Goal: Task Accomplishment & Management: Manage account settings

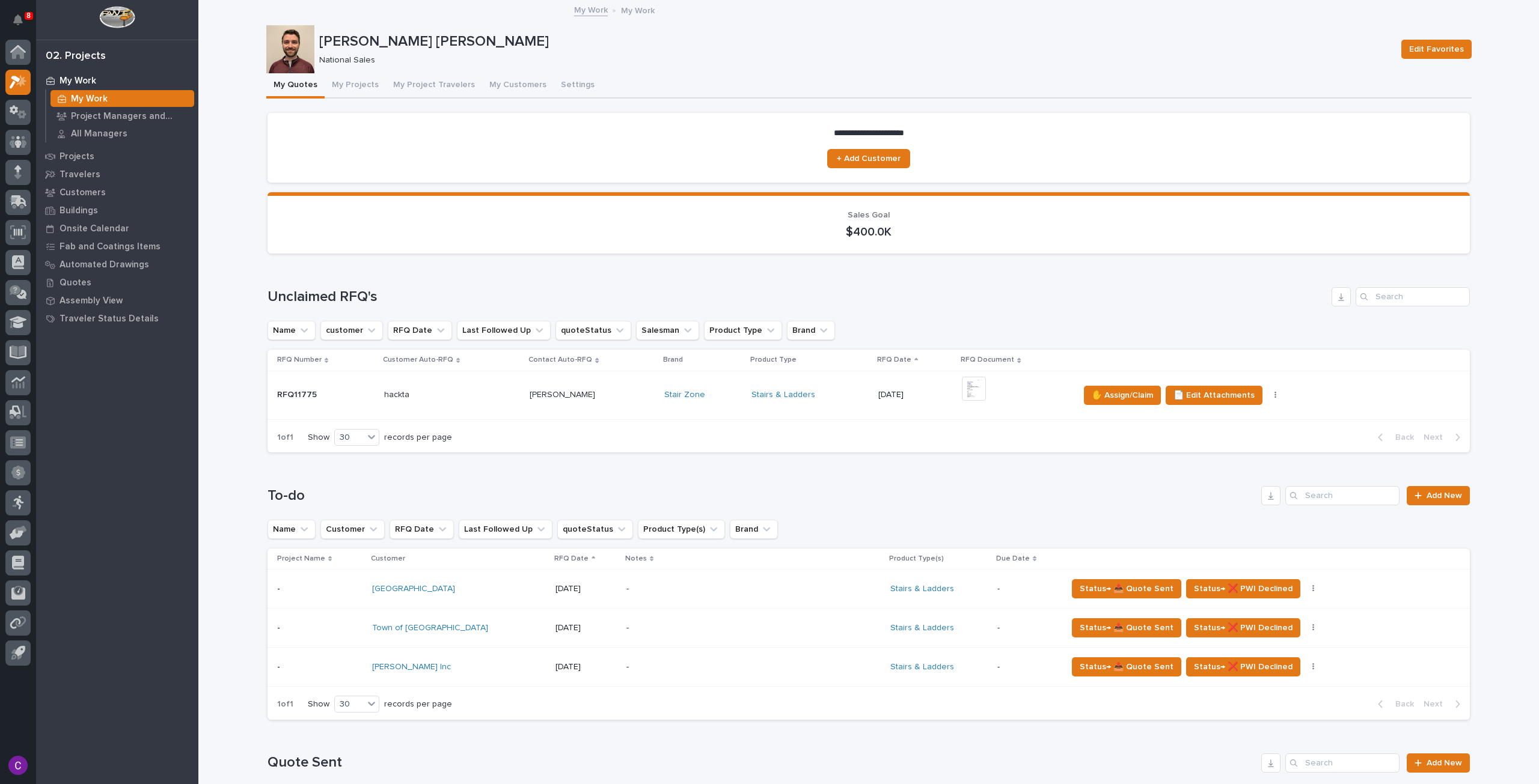
click at [837, 401] on div "Stairs & Ladders" at bounding box center [809, 394] width 117 height 20
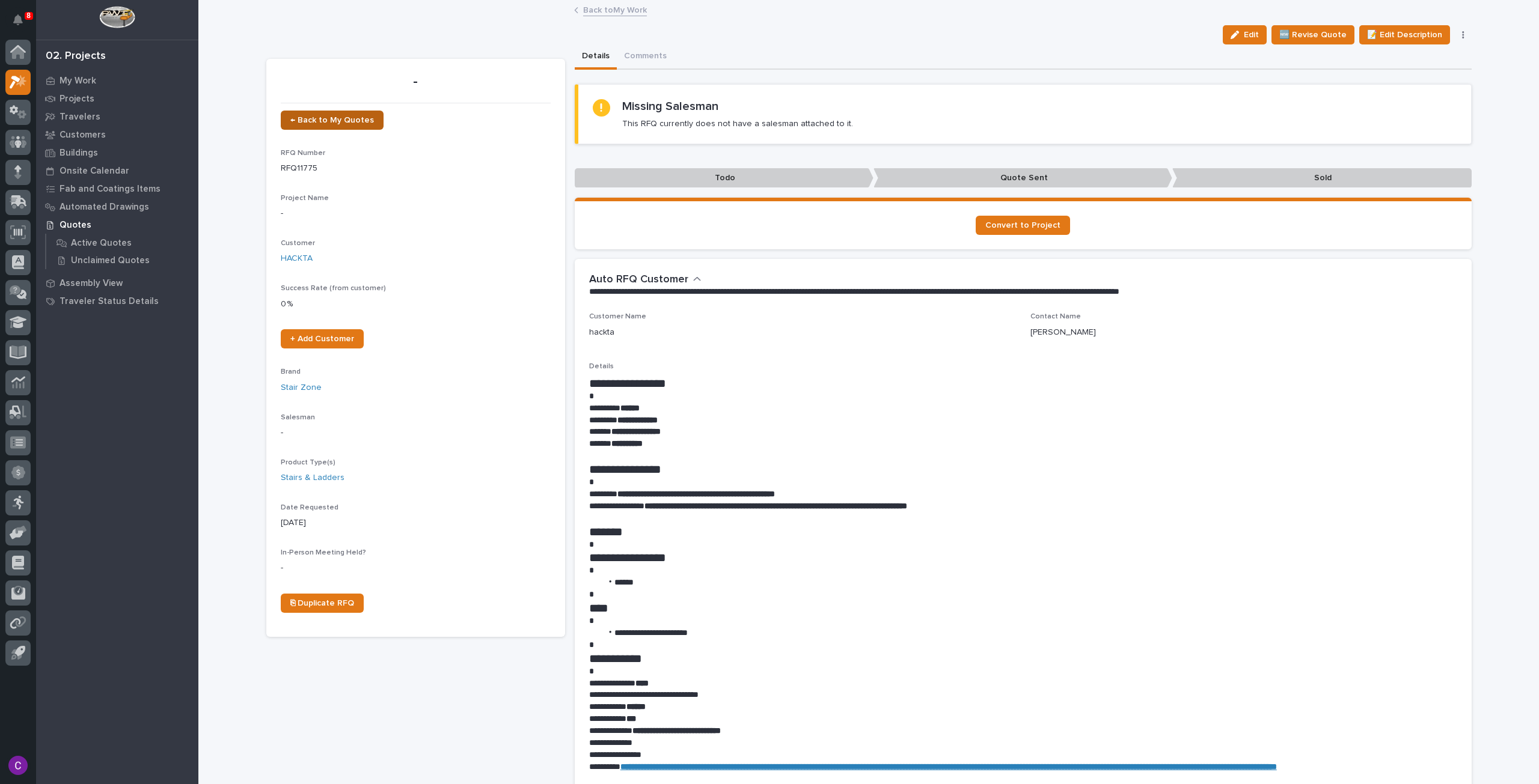
click at [318, 124] on span "← Back to My Quotes" at bounding box center [332, 120] width 84 height 9
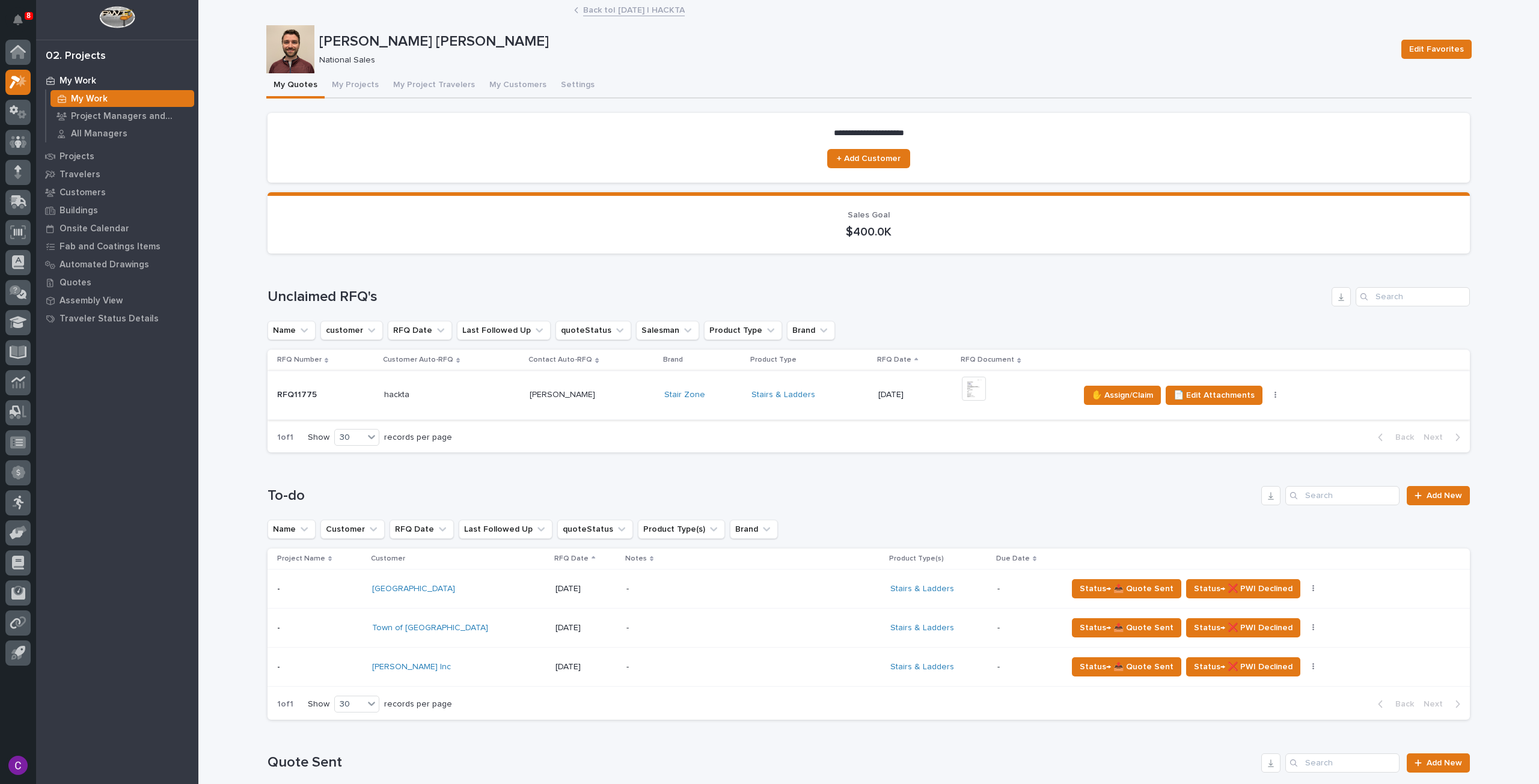
click at [1267, 396] on button "button" at bounding box center [1276, 395] width 17 height 9
click at [994, 385] on div "+ 0" at bounding box center [1015, 394] width 107 height 37
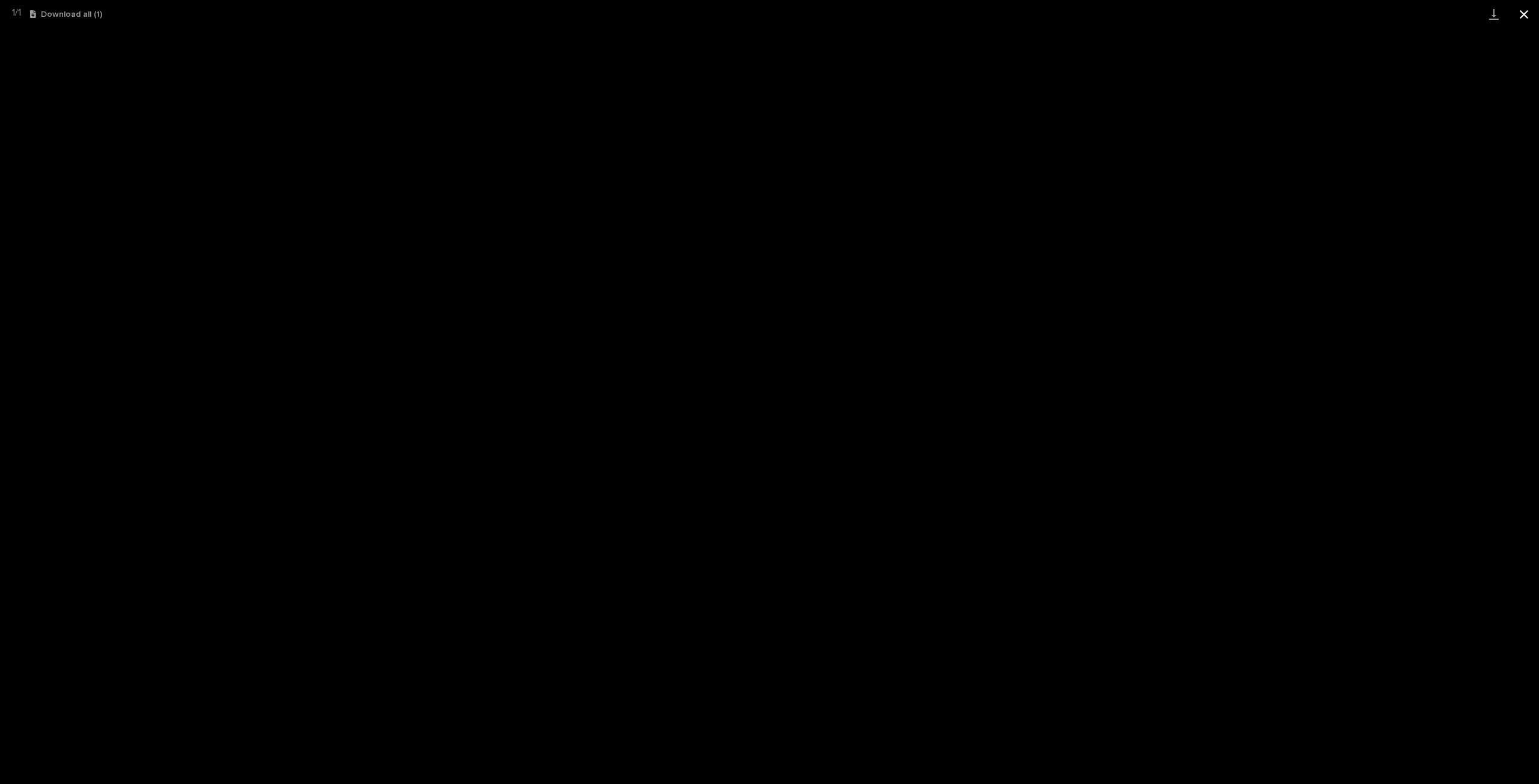
click at [1521, 9] on button "Close gallery" at bounding box center [1524, 14] width 30 height 29
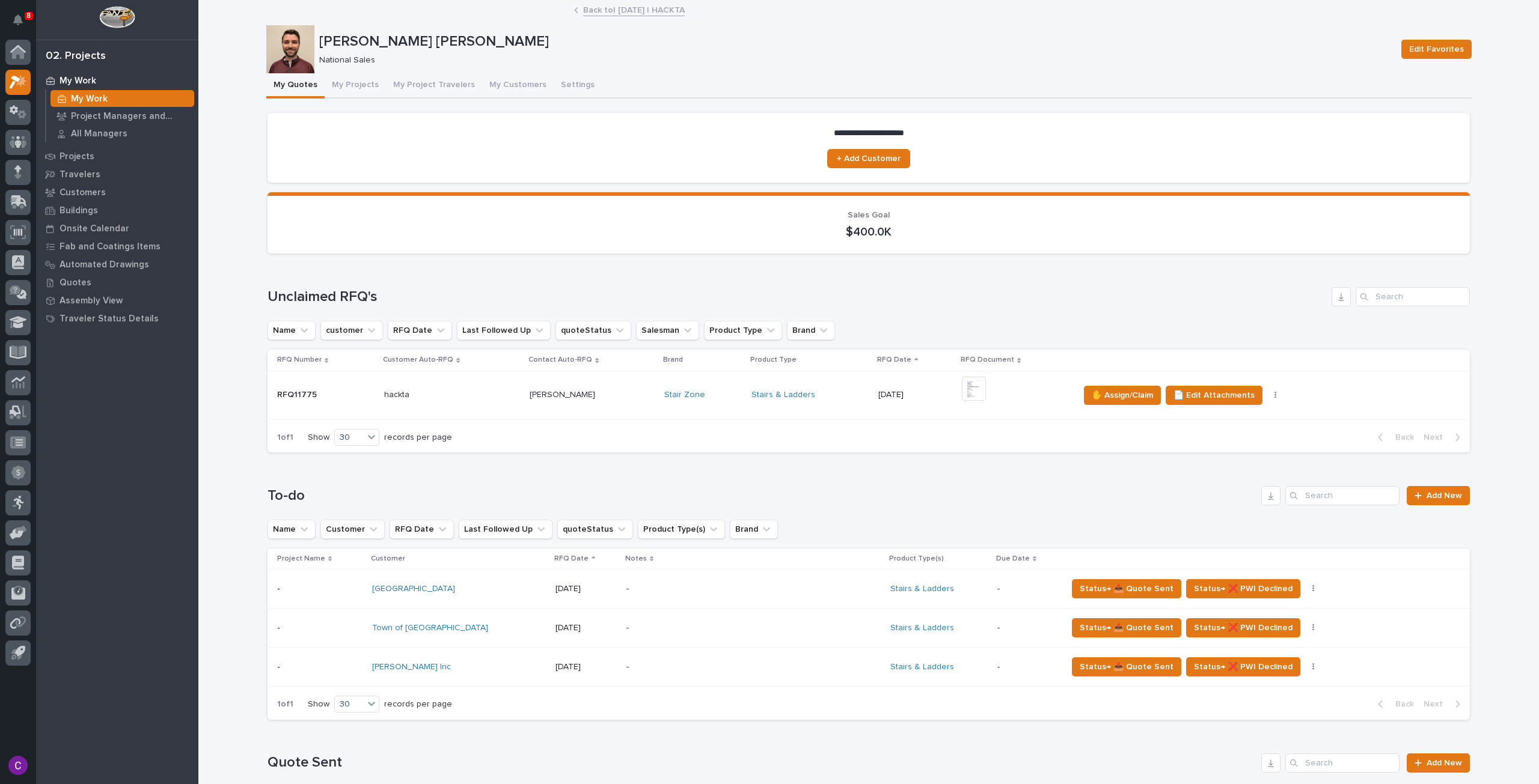
click at [1302, 384] on td "✋ Assign/Claim 📄 Edit Attachments 🪧 Edit Brand" at bounding box center [1272, 394] width 396 height 48
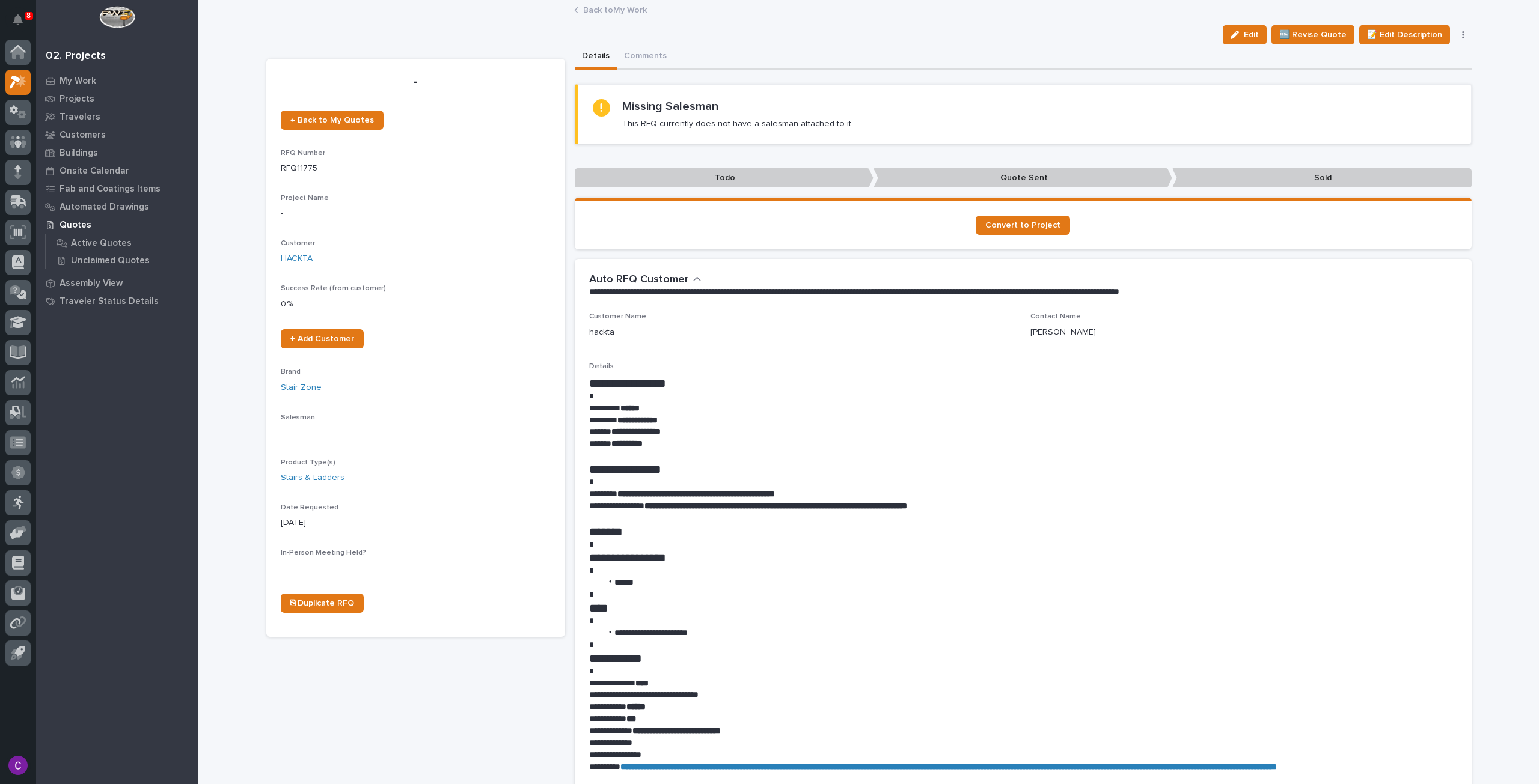
click at [1459, 40] on div "Edit 🆕 Revise Quote 📝 Edit Description 📞 Edit Contact Info ✋ Assign/Claim Delet…" at bounding box center [1344, 35] width 254 height 19
click at [1455, 33] on button "button" at bounding box center [1463, 34] width 17 height 9
click at [1426, 94] on button "Delete" at bounding box center [1413, 97] width 107 height 19
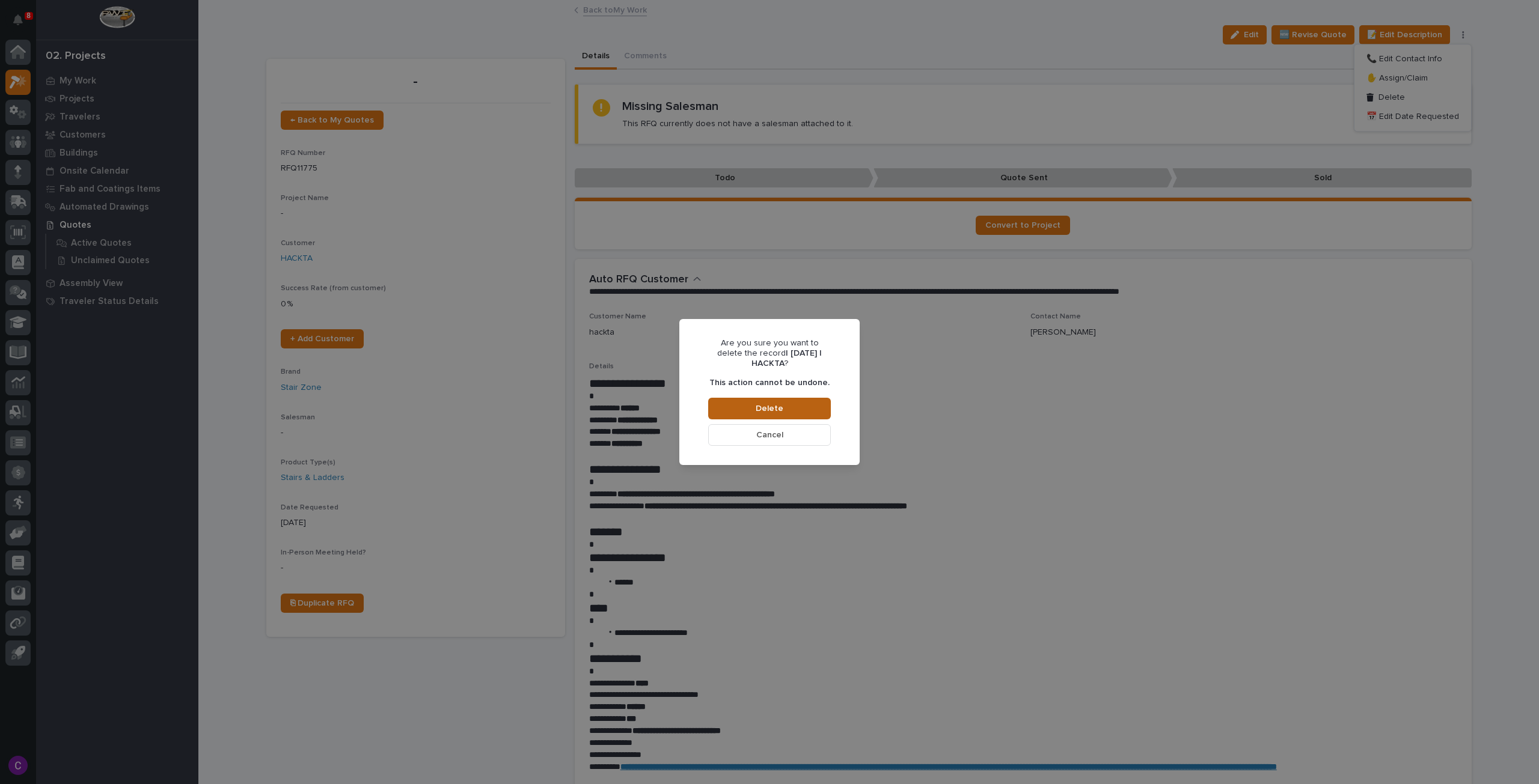
click at [809, 405] on button "Delete" at bounding box center [769, 409] width 123 height 22
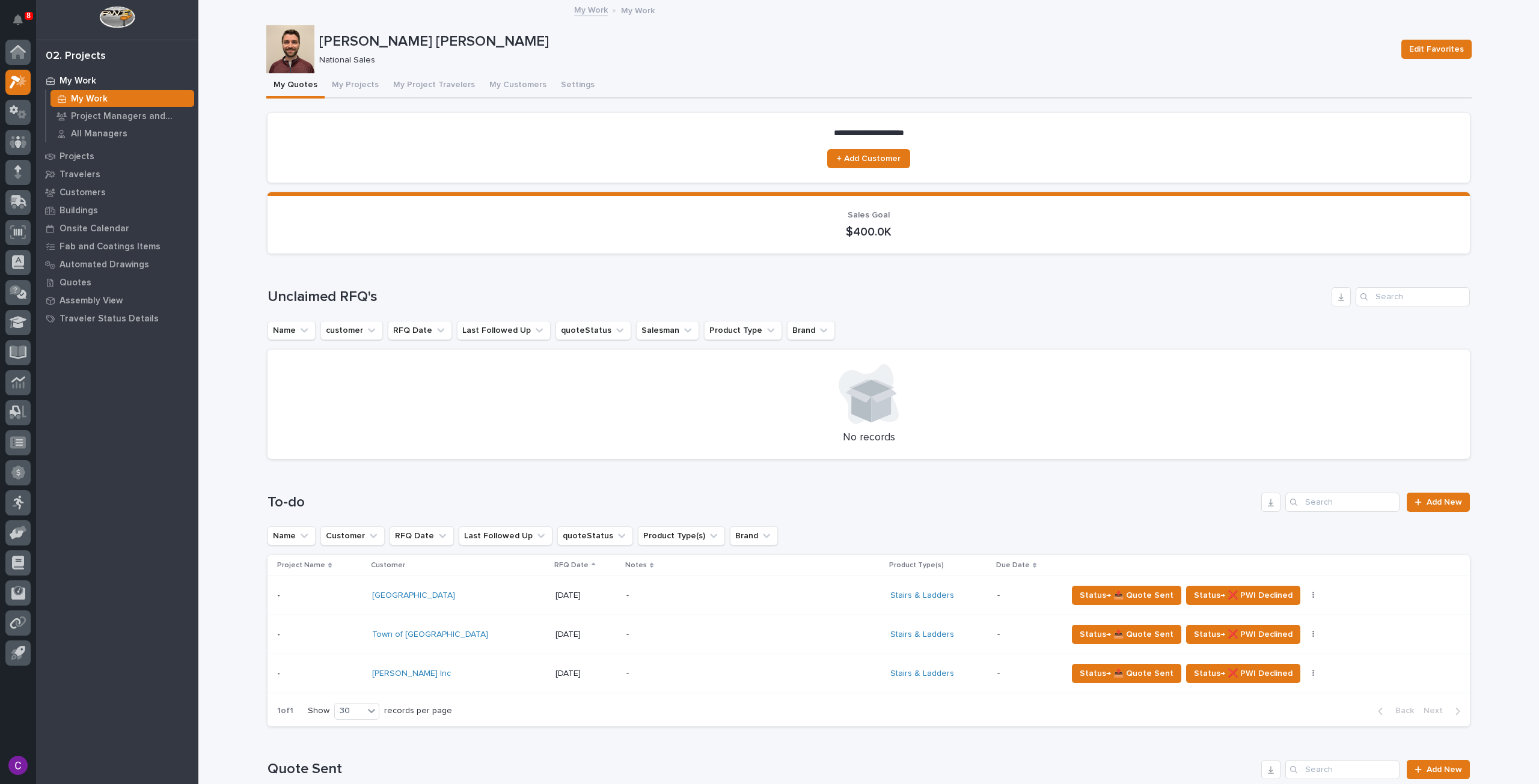
drag, startPoint x: 809, startPoint y: 285, endPoint x: 810, endPoint y: 292, distance: 7.1
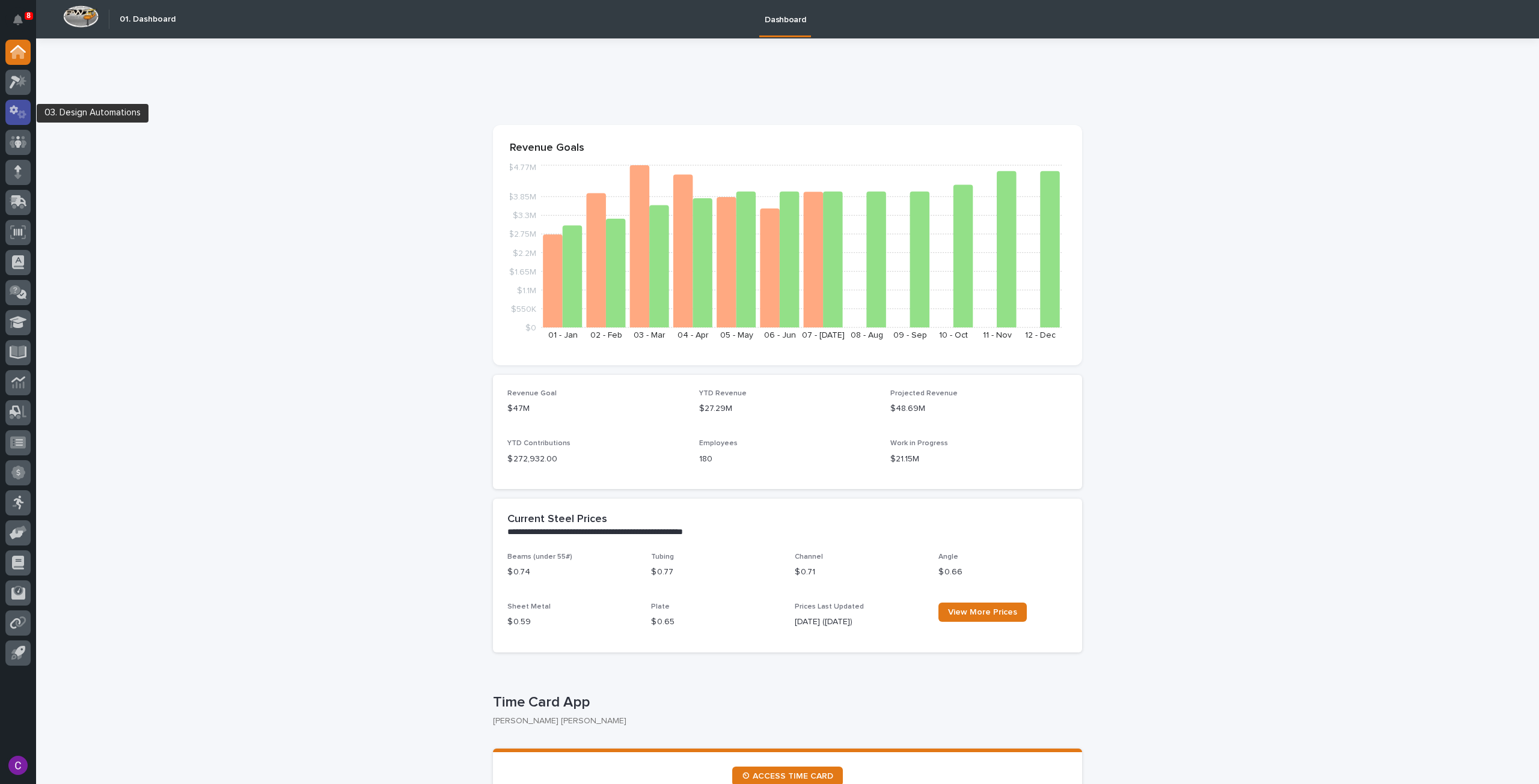
click at [14, 107] on icon at bounding box center [13, 109] width 9 height 9
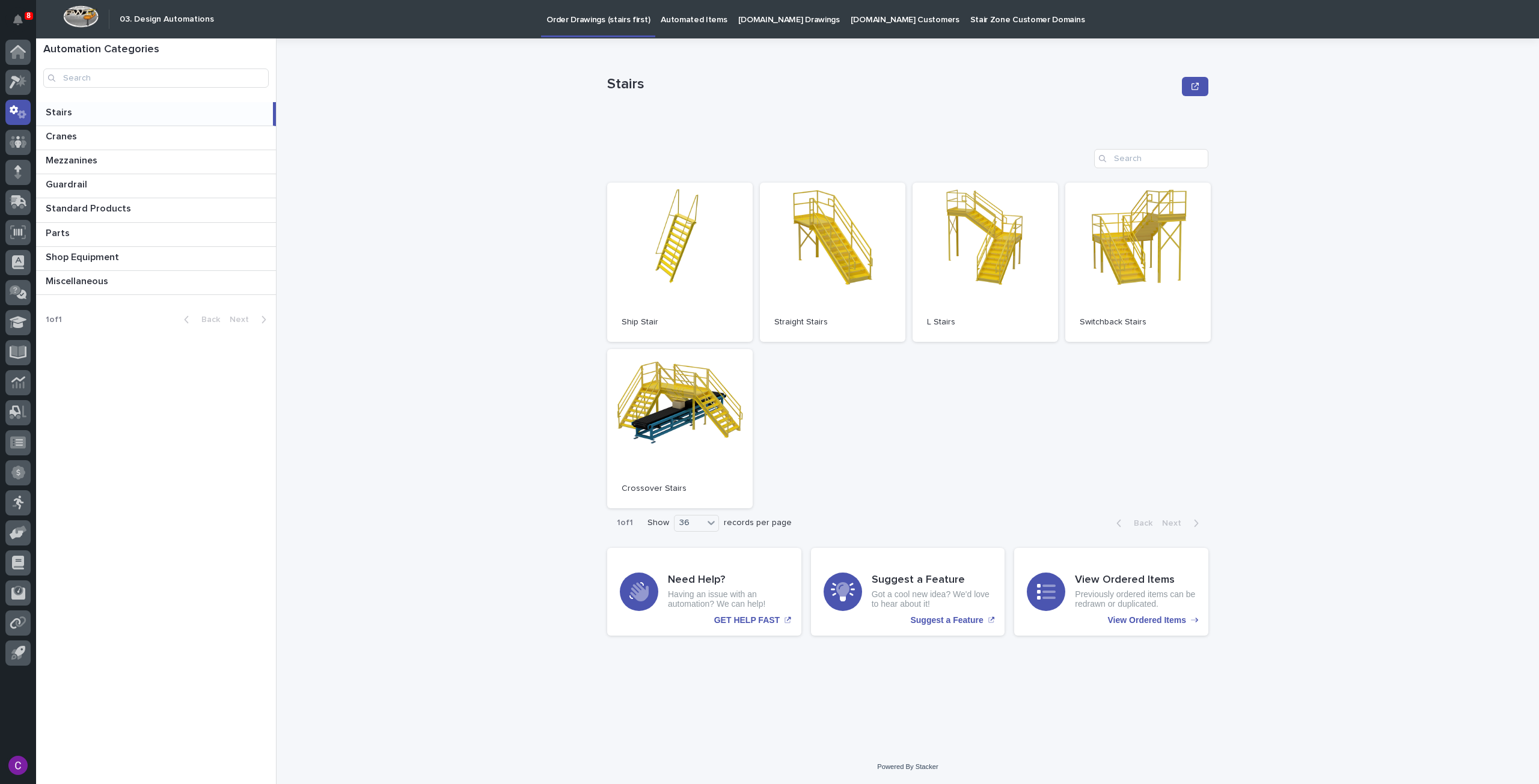
click at [782, 20] on p "[DOMAIN_NAME] Drawings" at bounding box center [788, 12] width 102 height 26
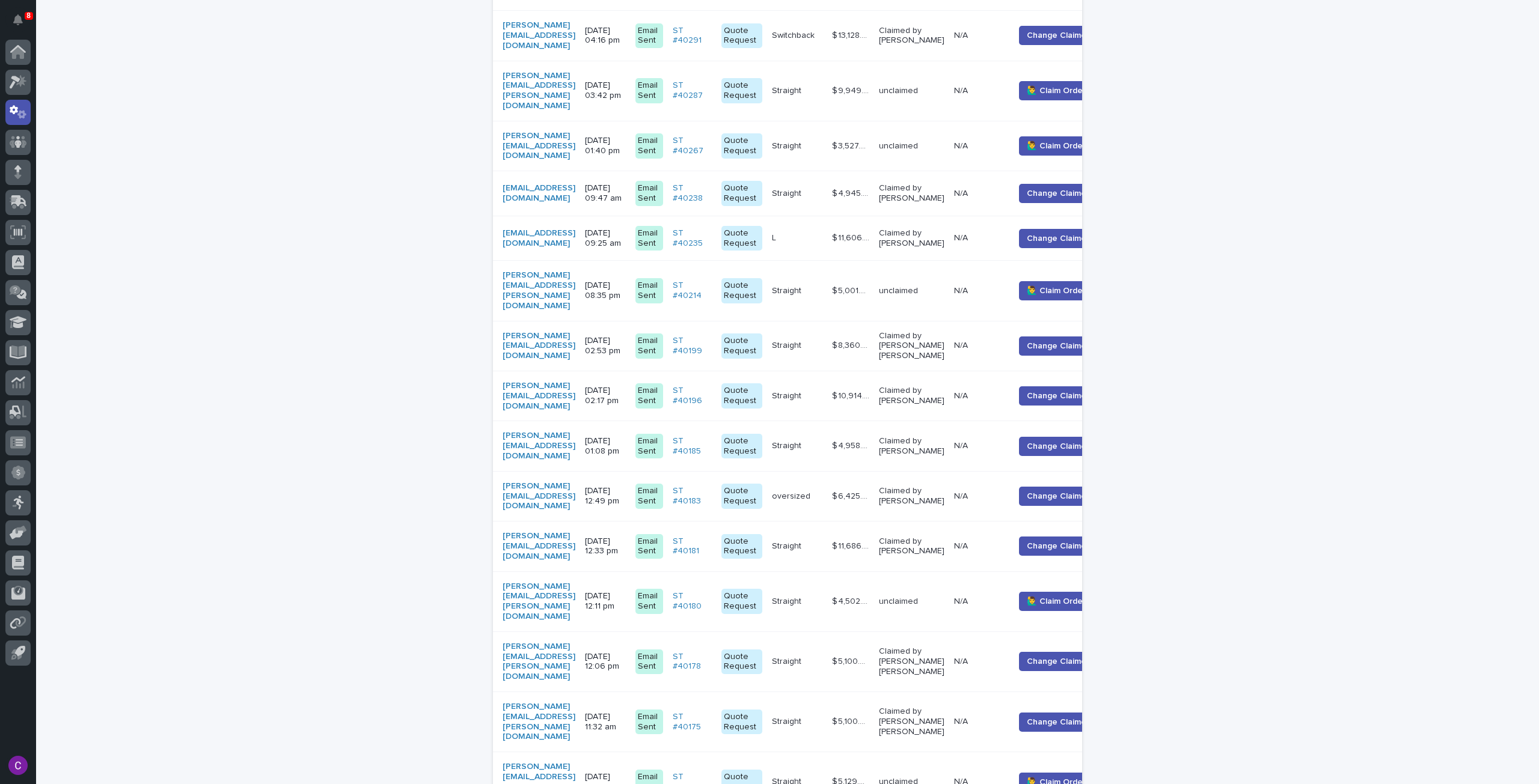
scroll to position [1120, 0]
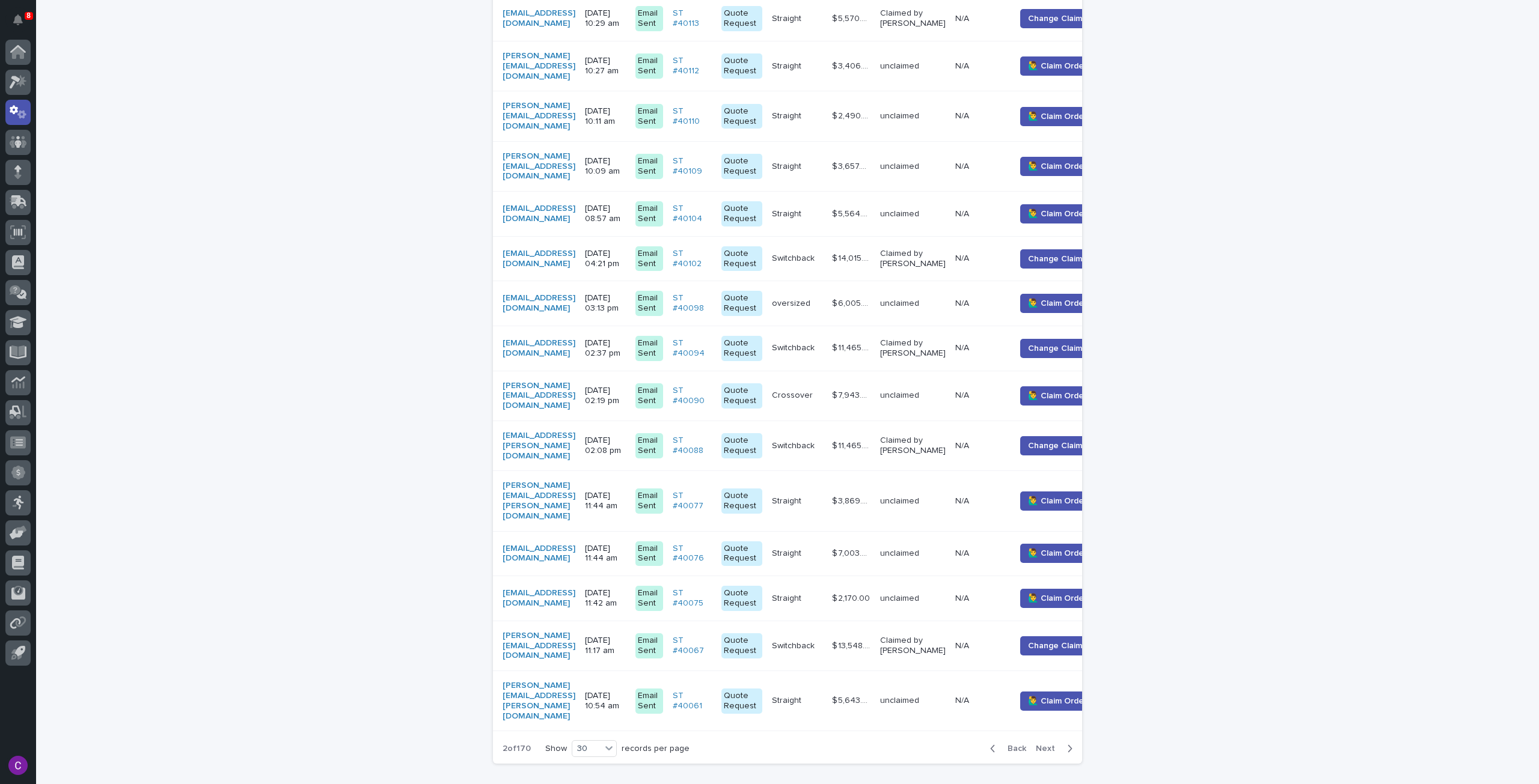
click at [1046, 734] on div "Back Next" at bounding box center [1030, 749] width 102 height 30
click at [1058, 743] on button "Next" at bounding box center [1056, 748] width 51 height 10
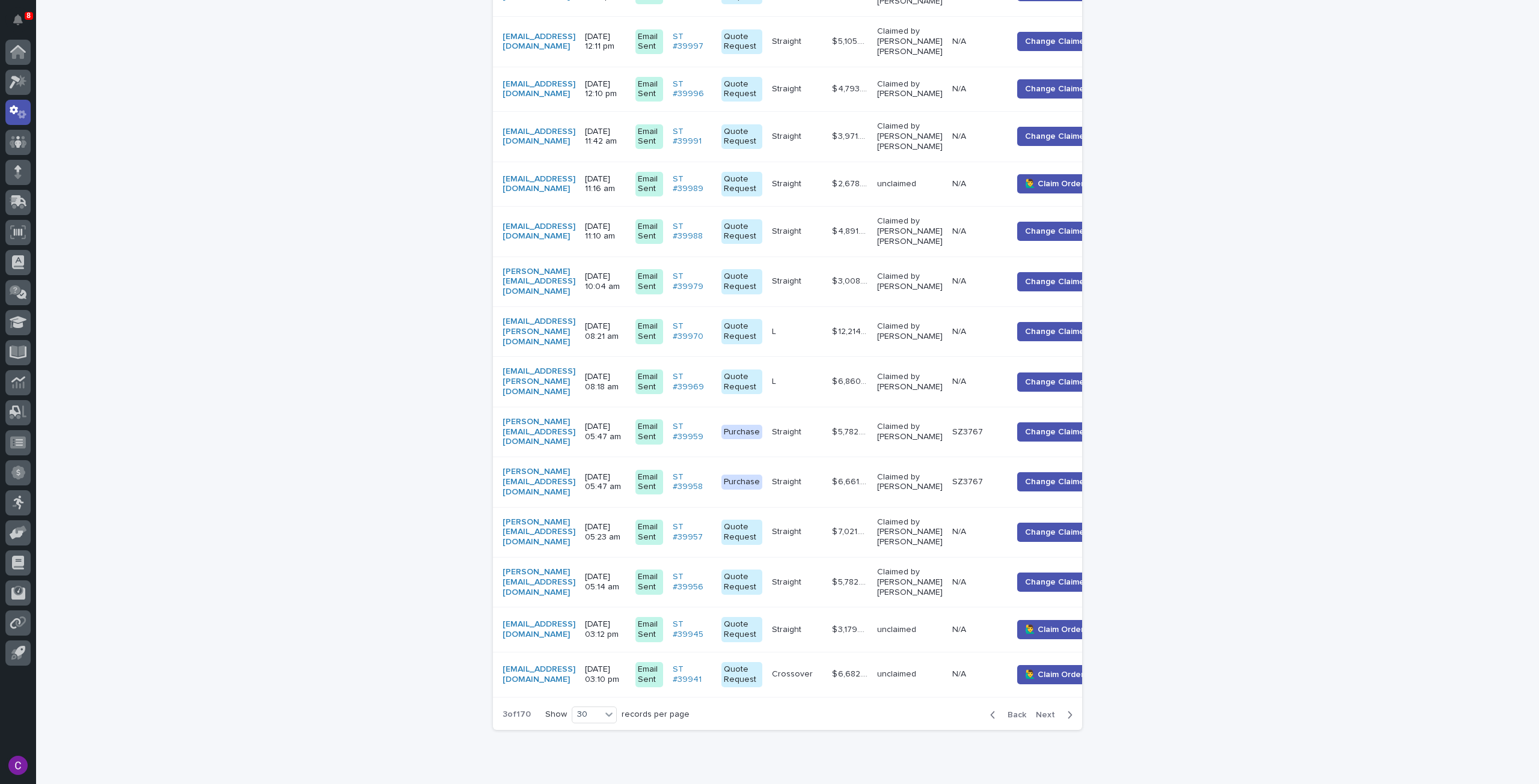
click at [1037, 710] on button "Next" at bounding box center [1056, 715] width 51 height 10
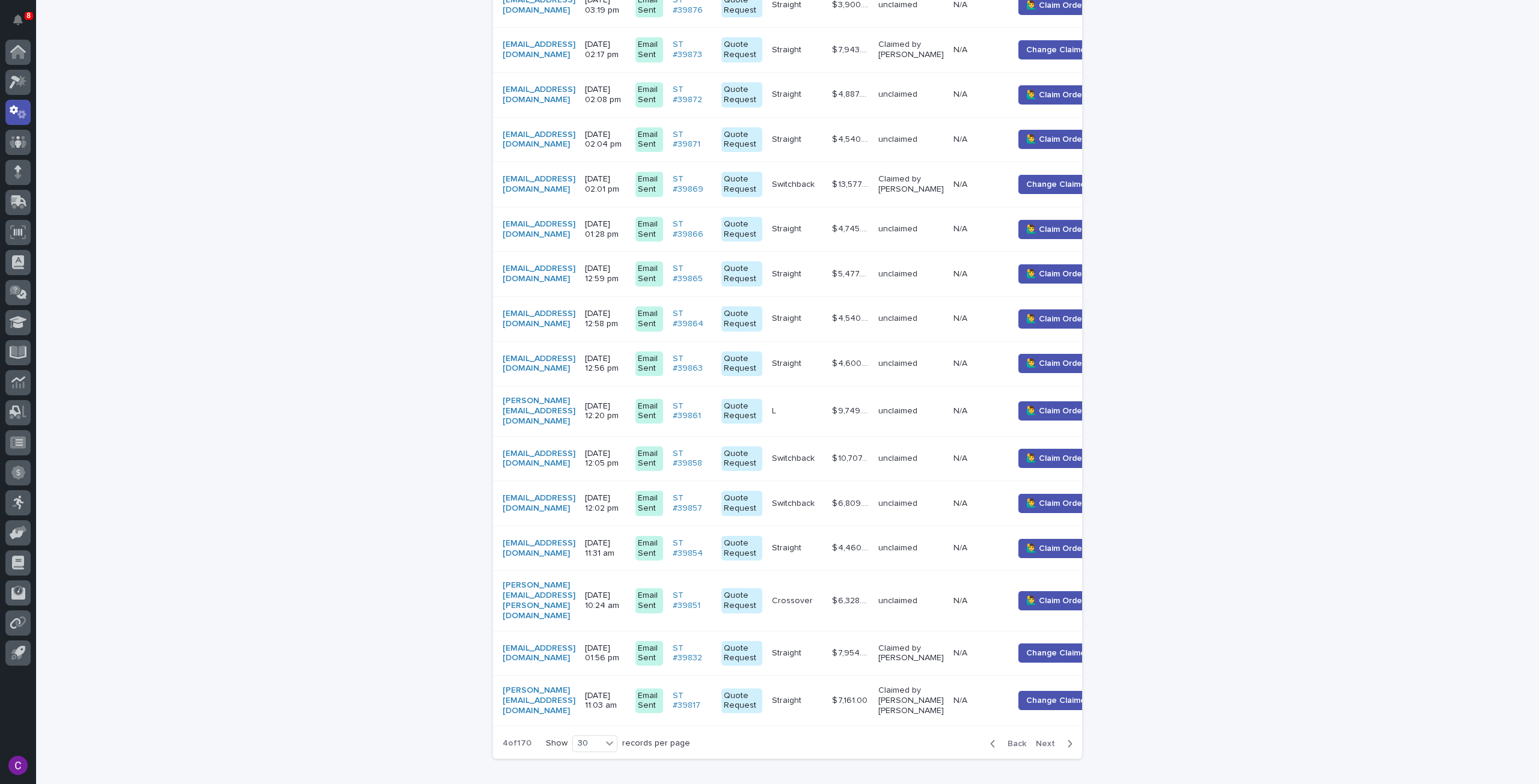
scroll to position [1088, 0]
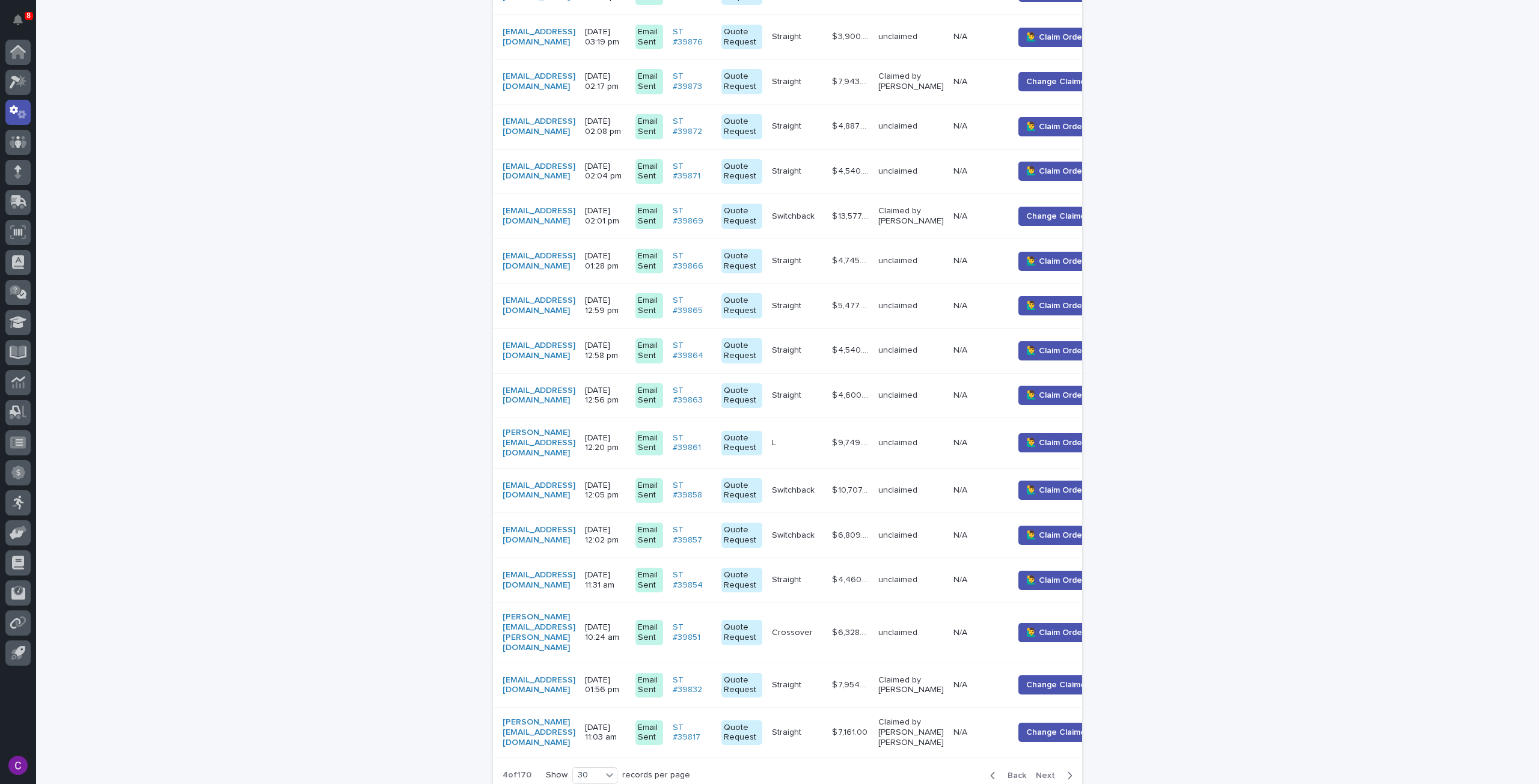
click at [1047, 772] on span "Next" at bounding box center [1048, 775] width 27 height 9
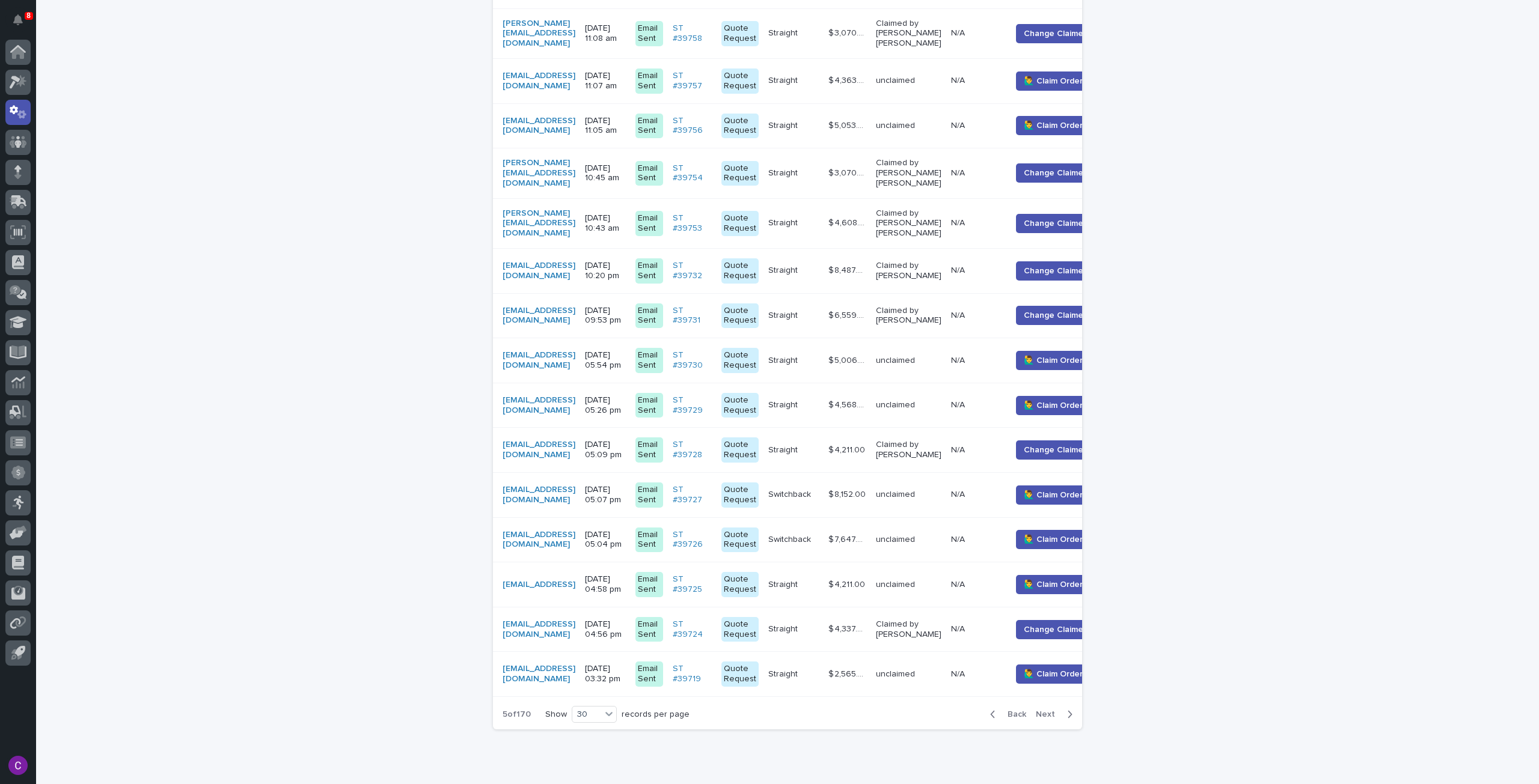
click at [1044, 716] on span "Next" at bounding box center [1048, 714] width 27 height 9
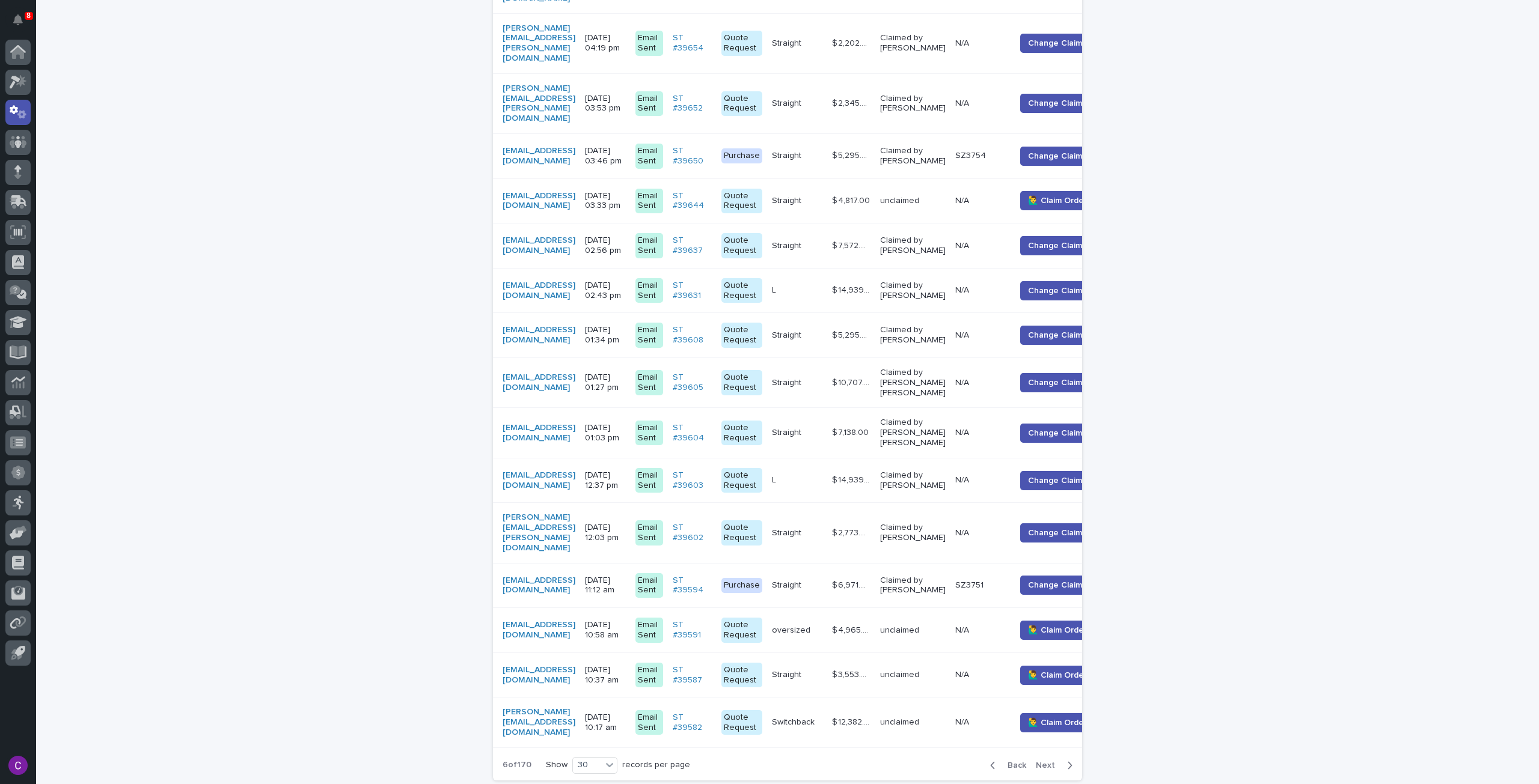
click at [1053, 761] on span "Next" at bounding box center [1048, 765] width 27 height 9
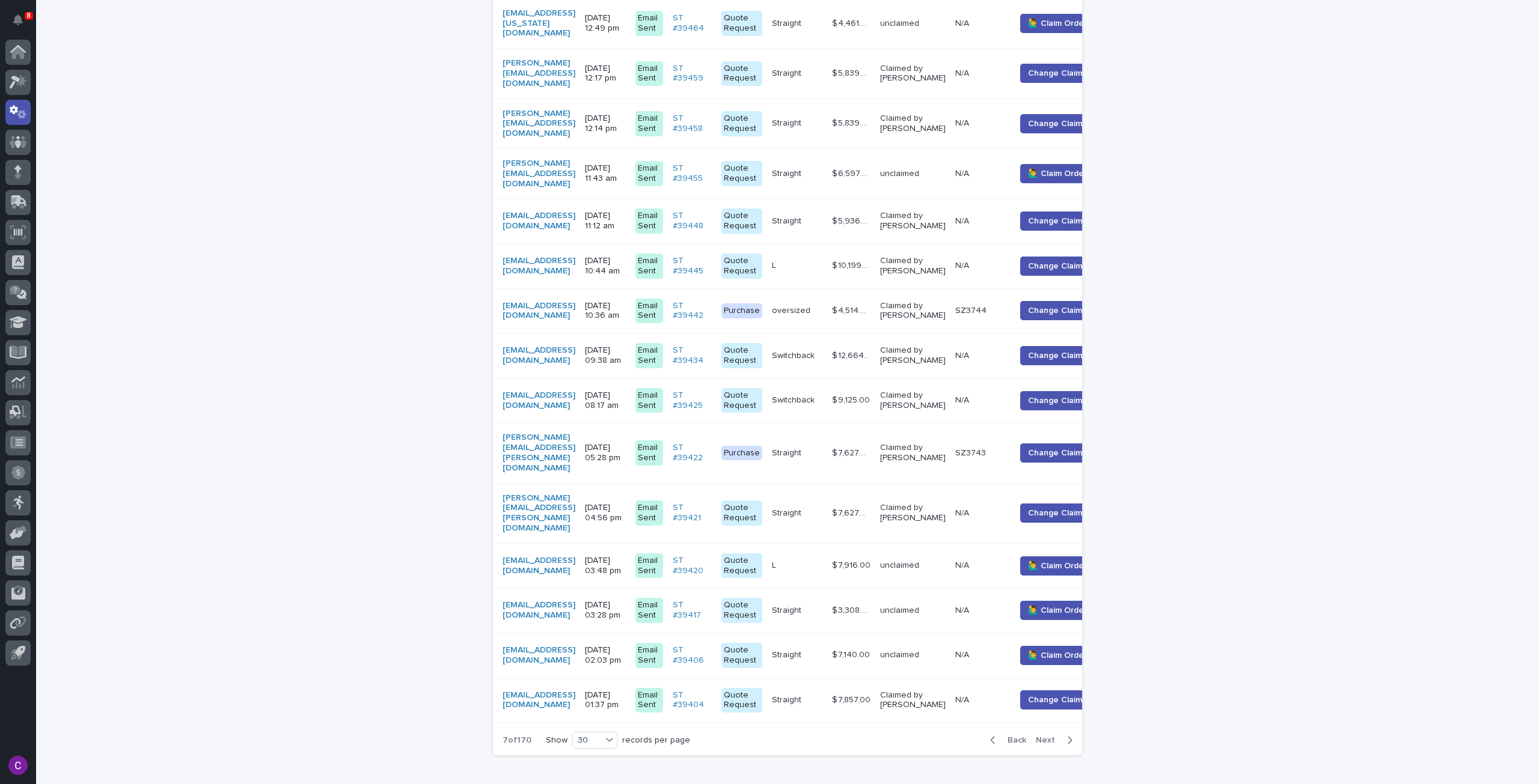
click at [1048, 735] on button "Next" at bounding box center [1056, 739] width 51 height 10
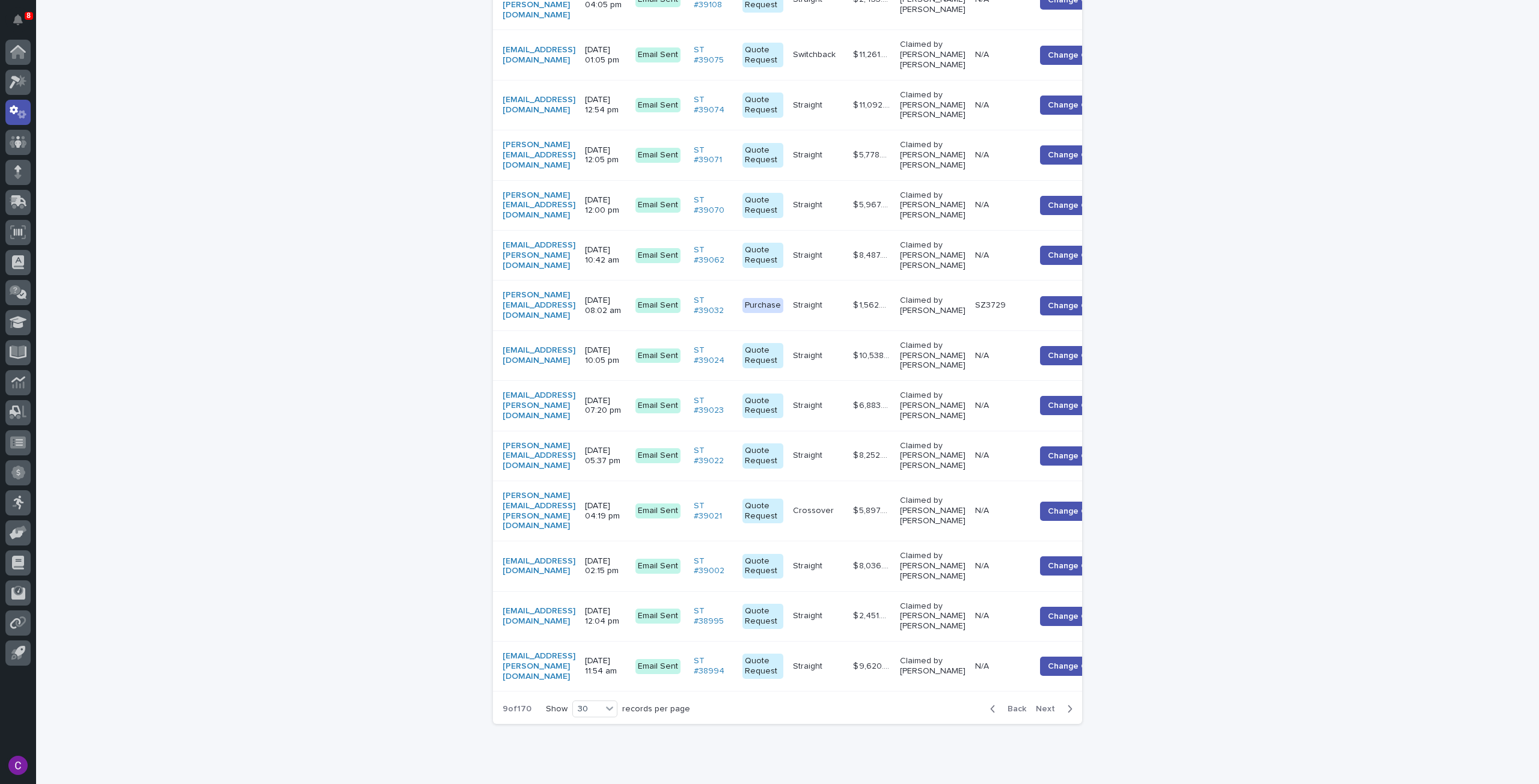
click at [1008, 705] on span "Back" at bounding box center [1012, 709] width 26 height 9
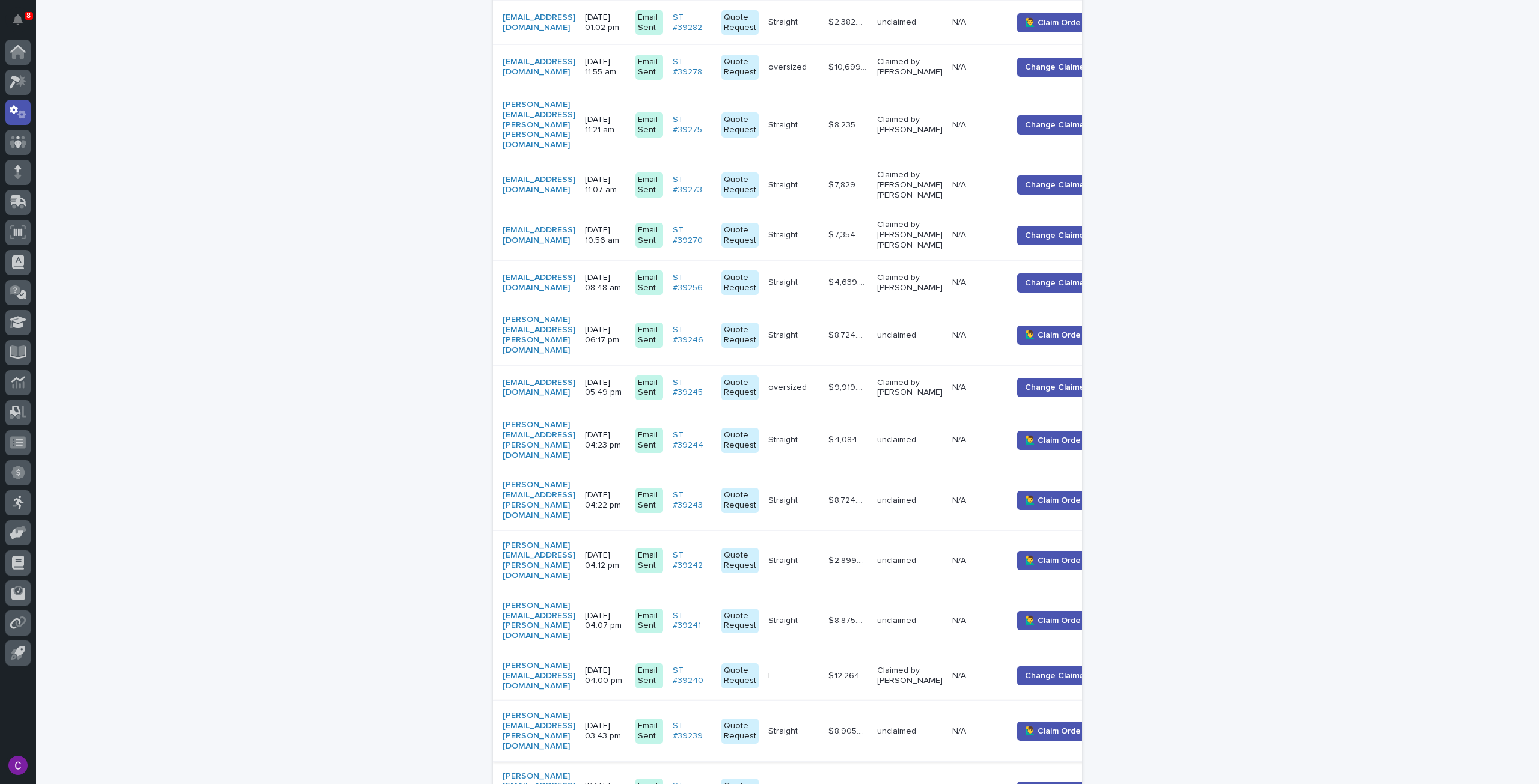
scroll to position [1088, 0]
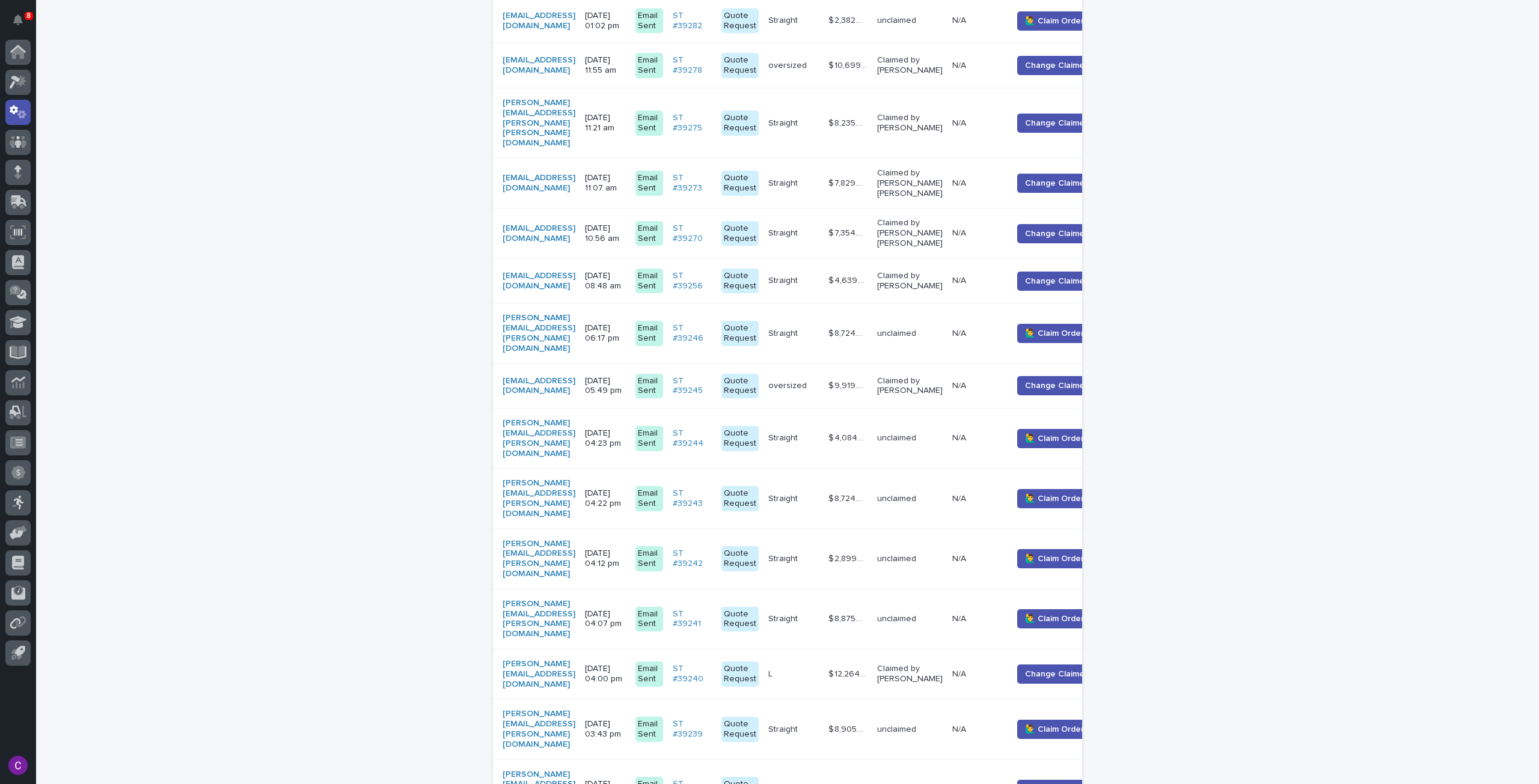
click at [948, 699] on td "unclaimed" at bounding box center [909, 729] width 75 height 60
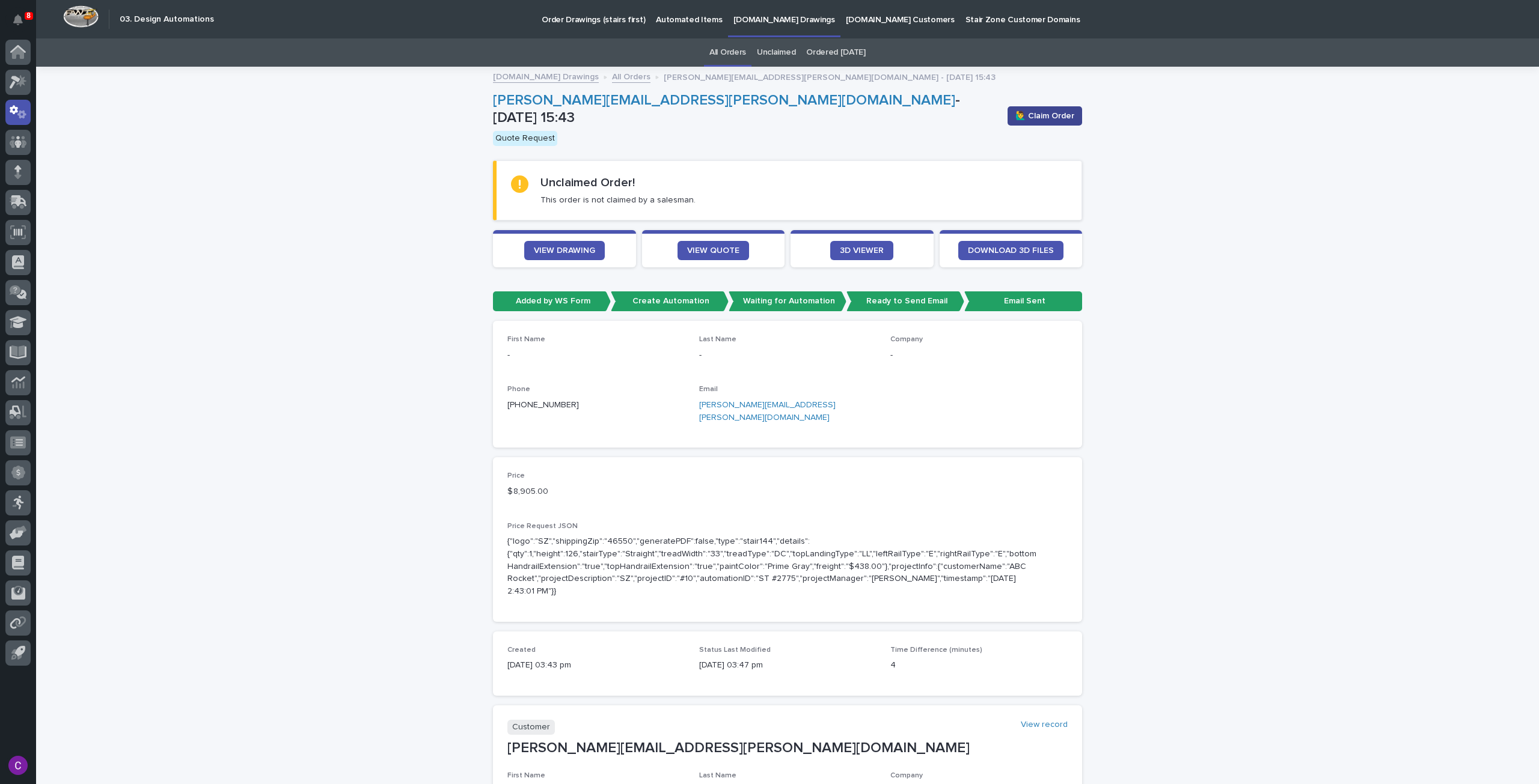
click at [1034, 119] on span "🙋‍♂️ Claim Order" at bounding box center [1045, 116] width 59 height 12
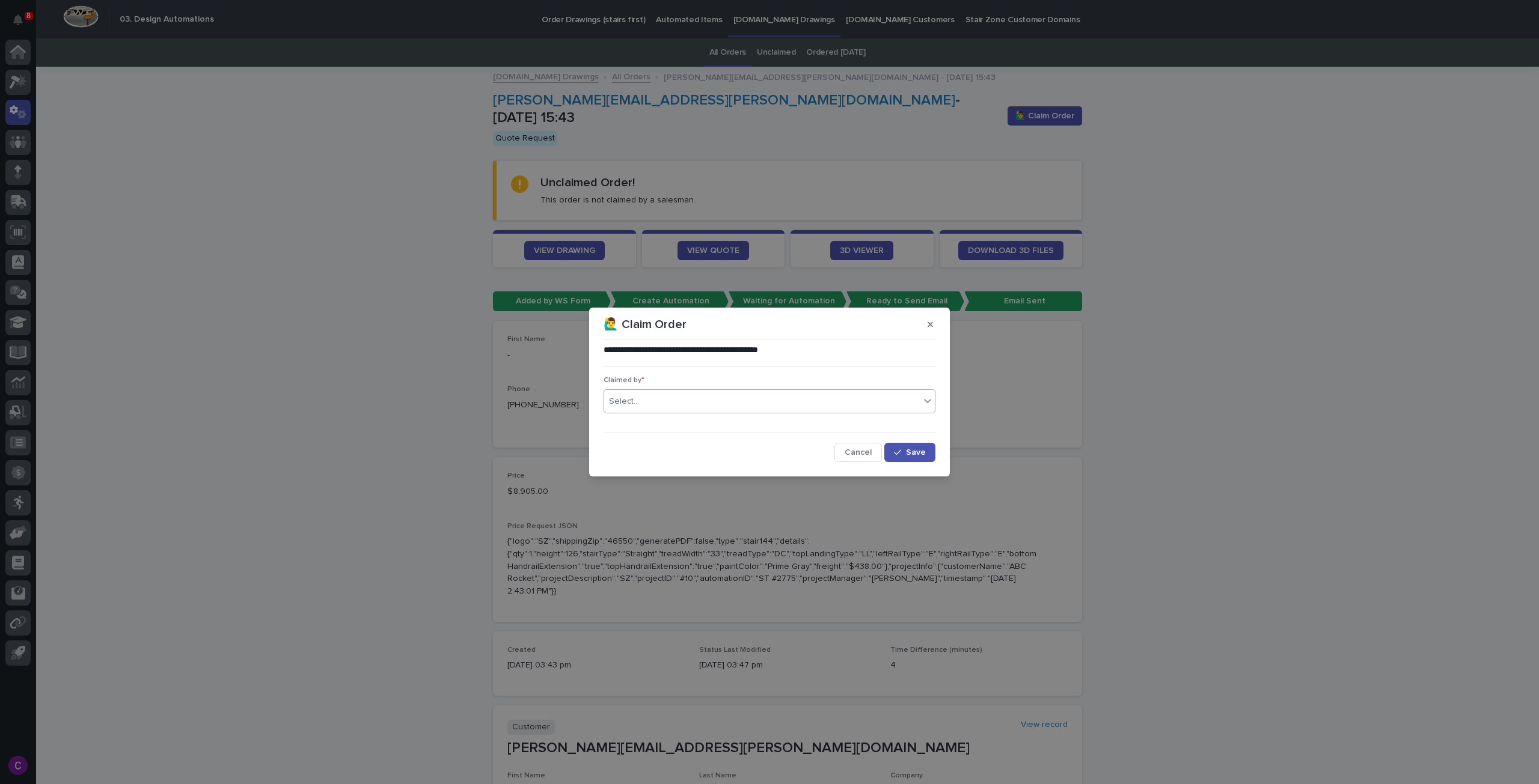
click at [740, 393] on div "Select..." at bounding box center [761, 401] width 316 height 20
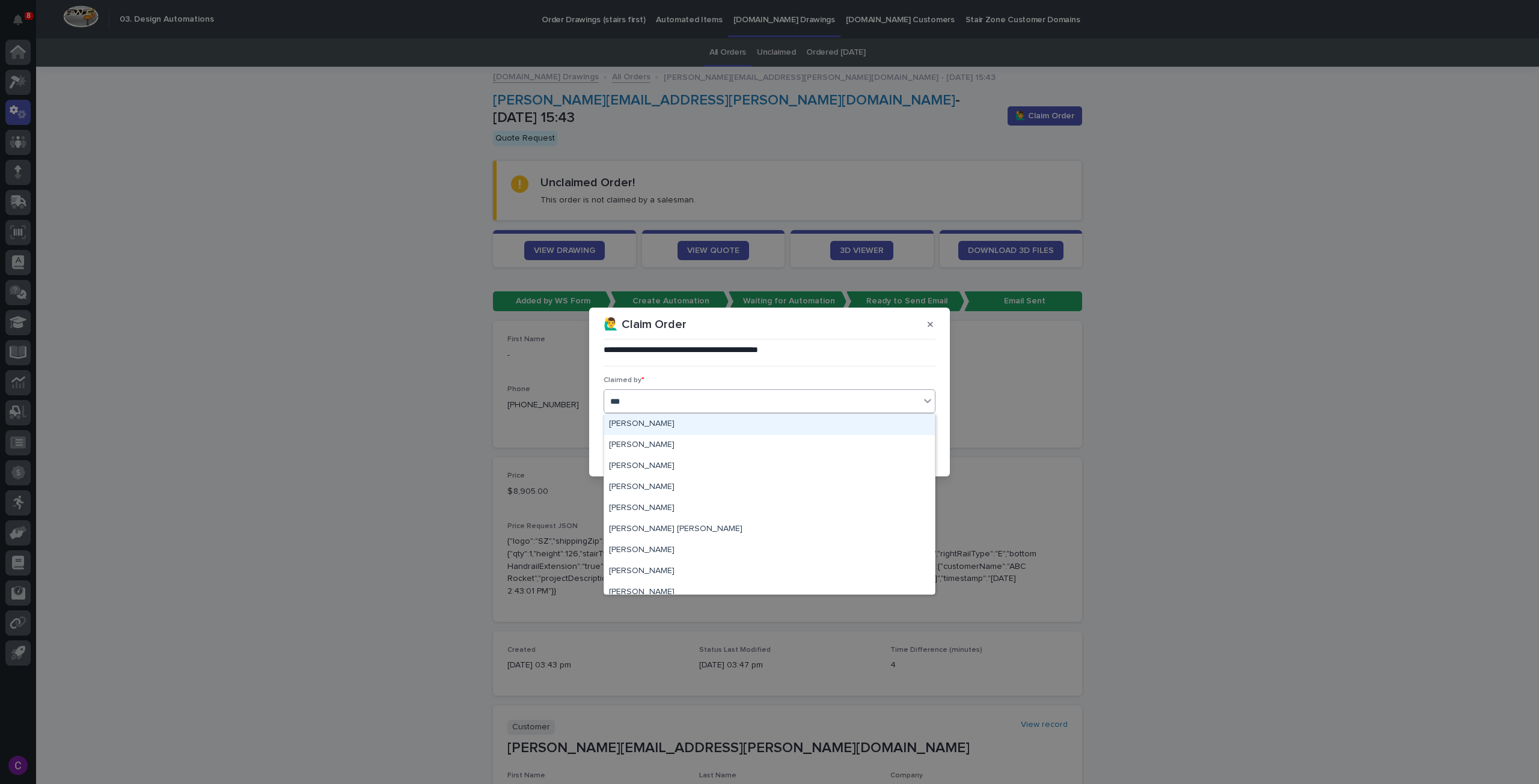
type input "****"
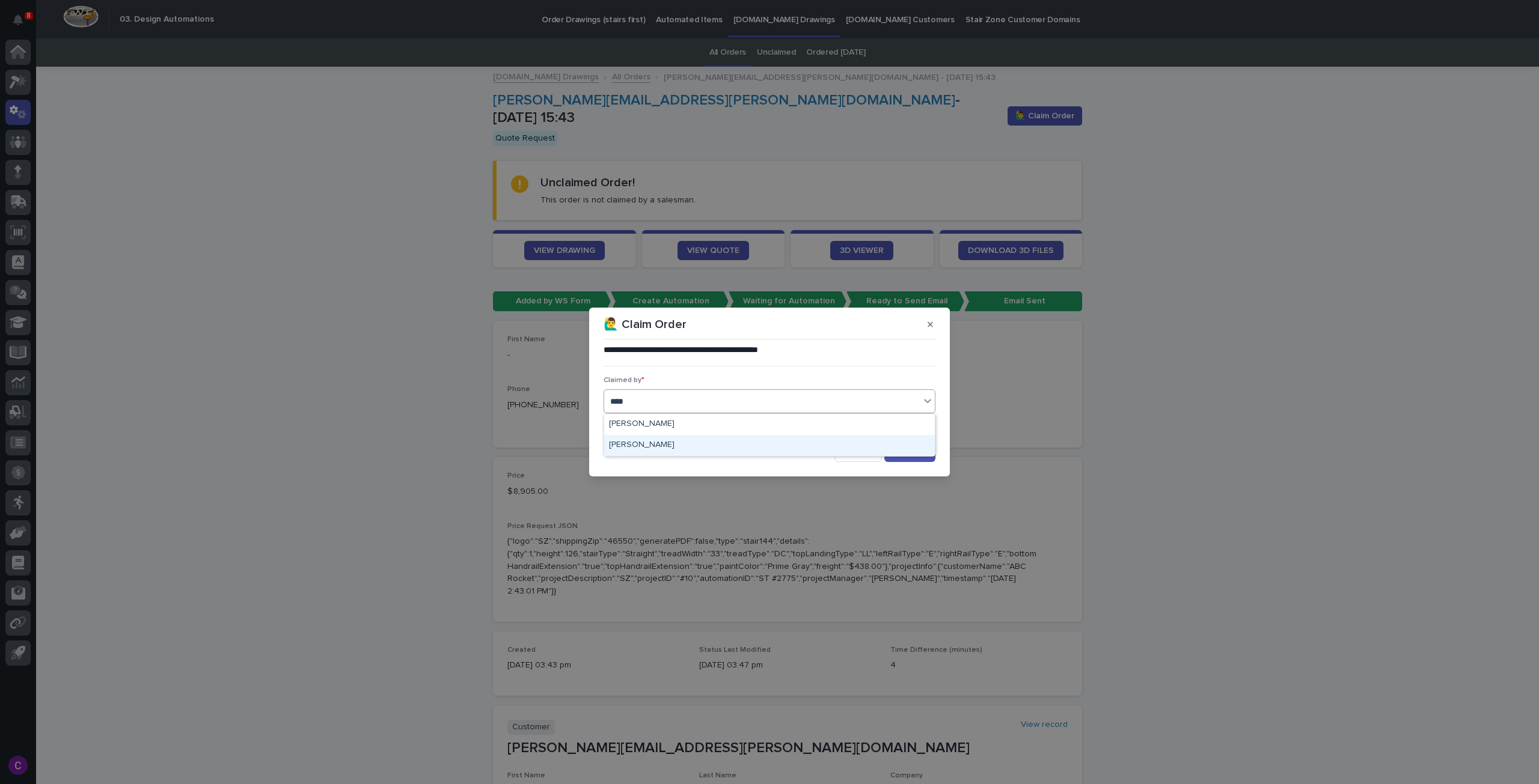
click at [684, 439] on div "[PERSON_NAME]" at bounding box center [769, 446] width 331 height 21
click at [903, 449] on div "button" at bounding box center [899, 452] width 12 height 9
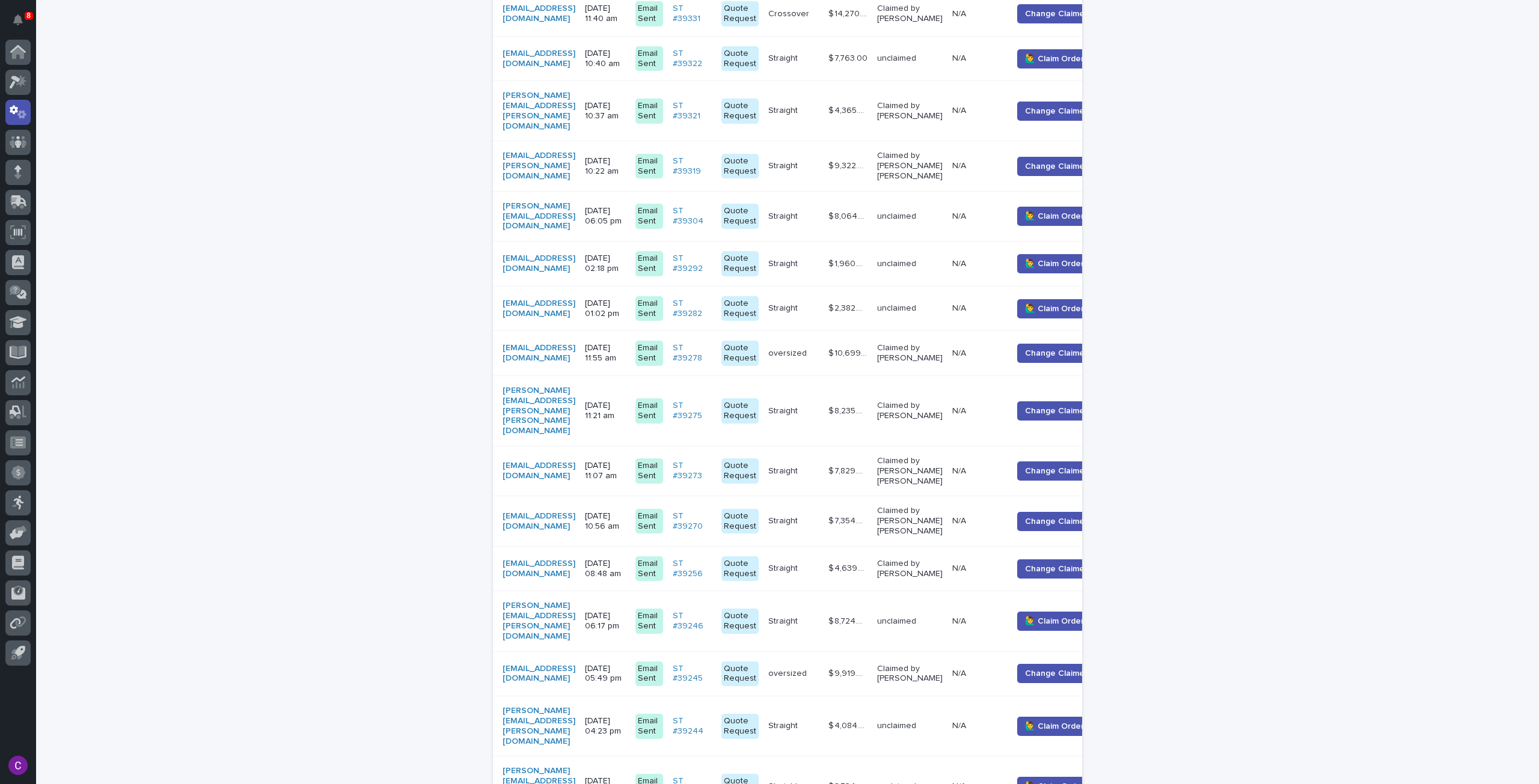
scroll to position [1088, 0]
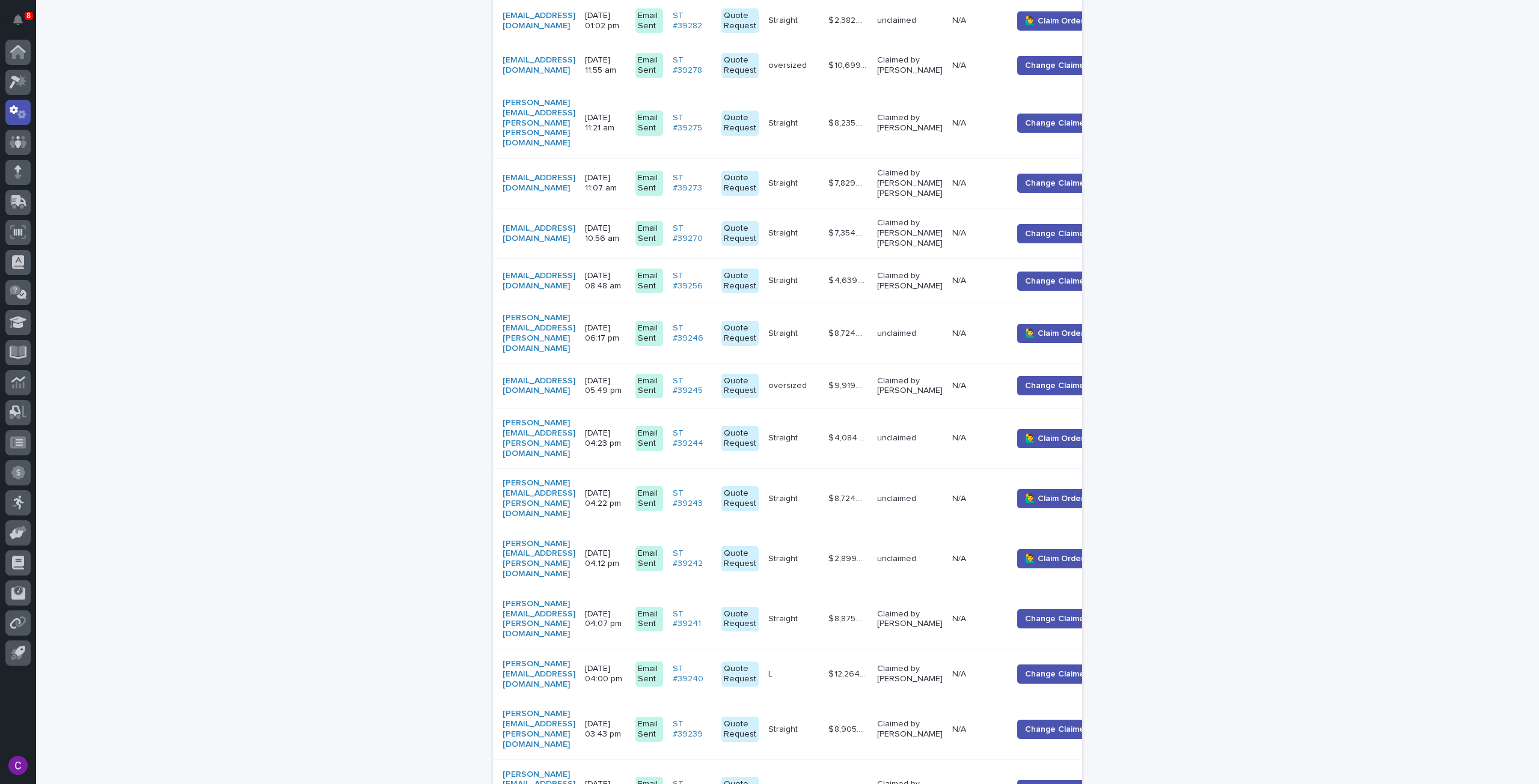
click at [944, 409] on td "unclaimed" at bounding box center [909, 438] width 75 height 60
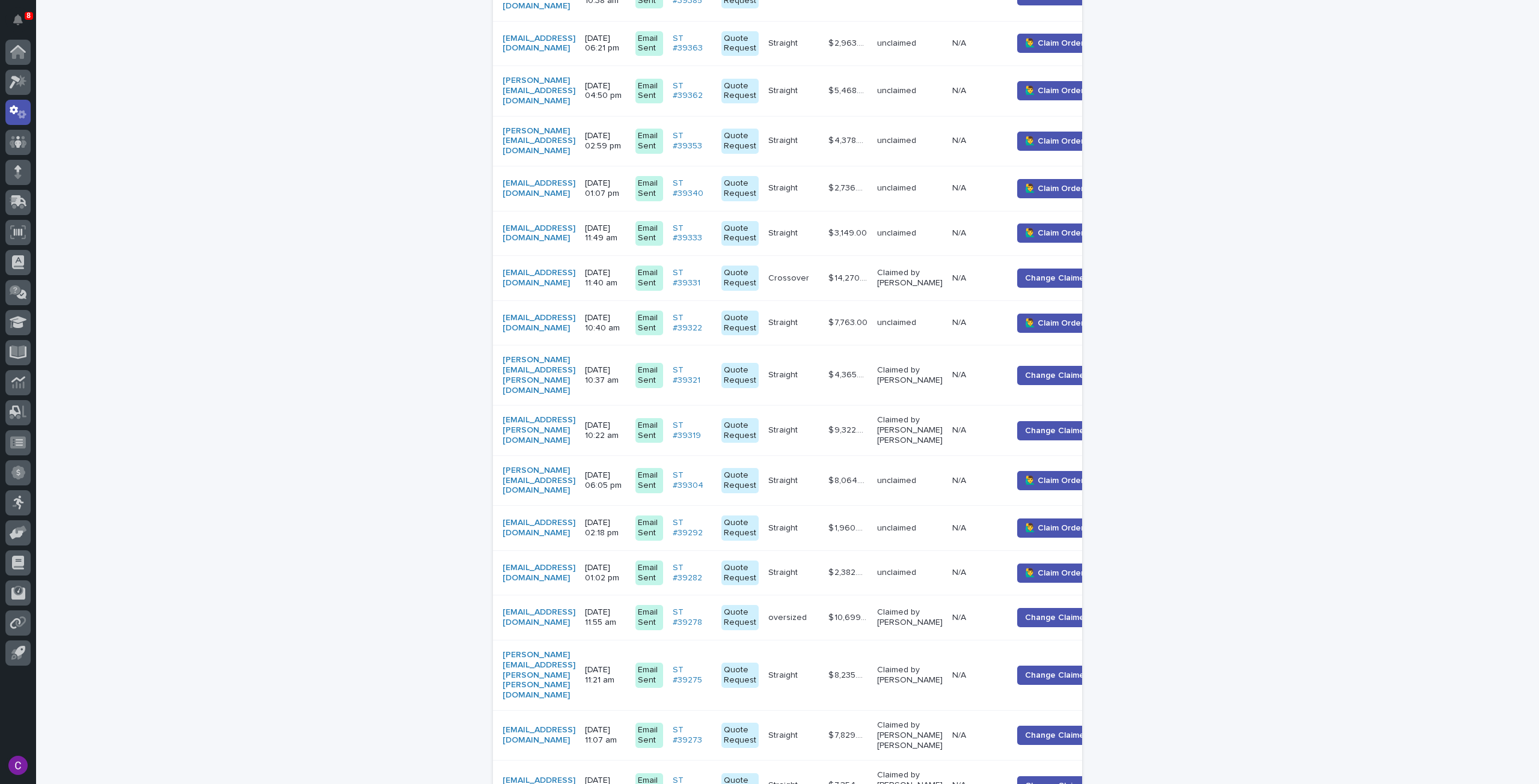
scroll to position [428, 0]
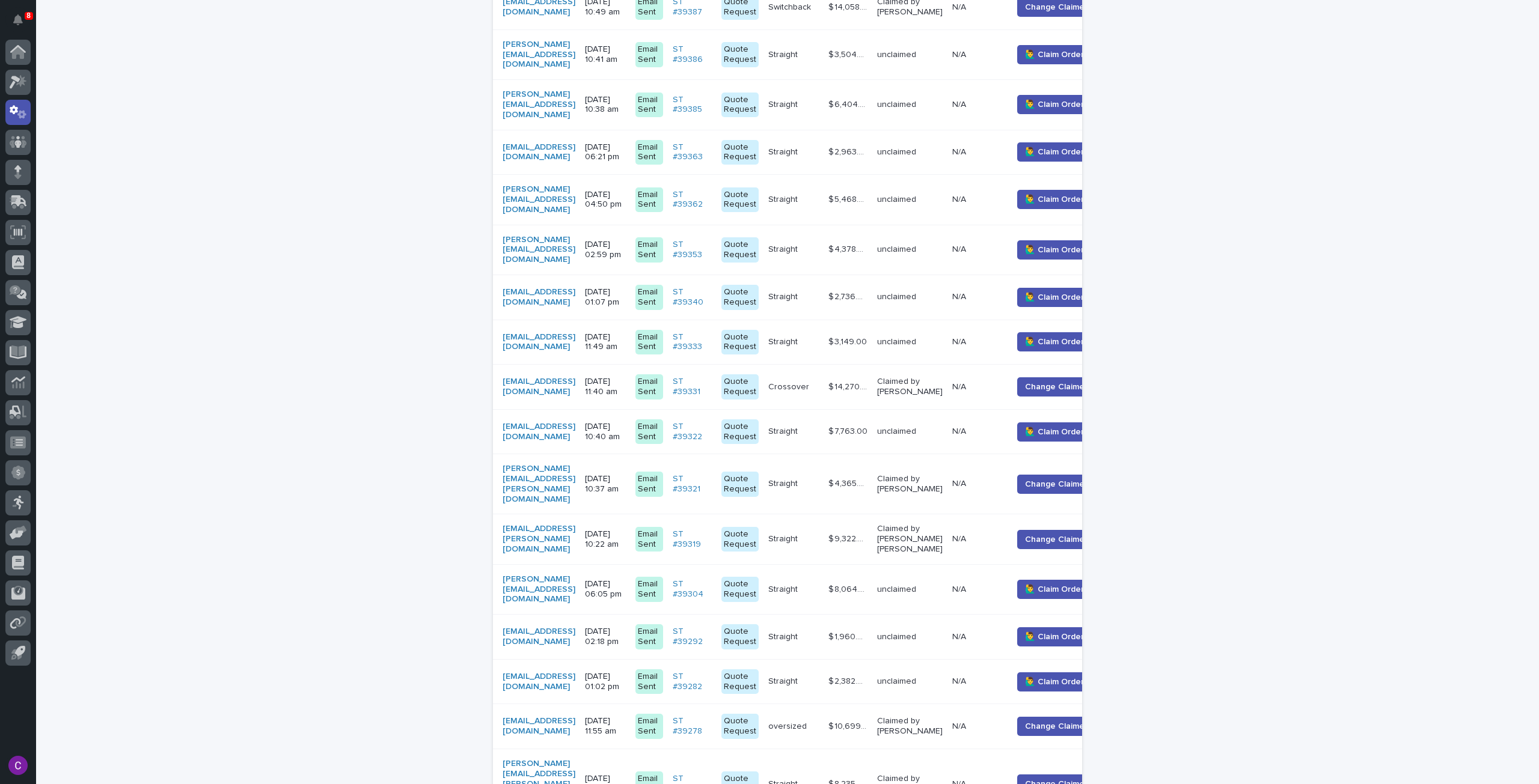
click at [575, 627] on div "[EMAIL_ADDRESS][DOMAIN_NAME]" at bounding box center [539, 637] width 73 height 20
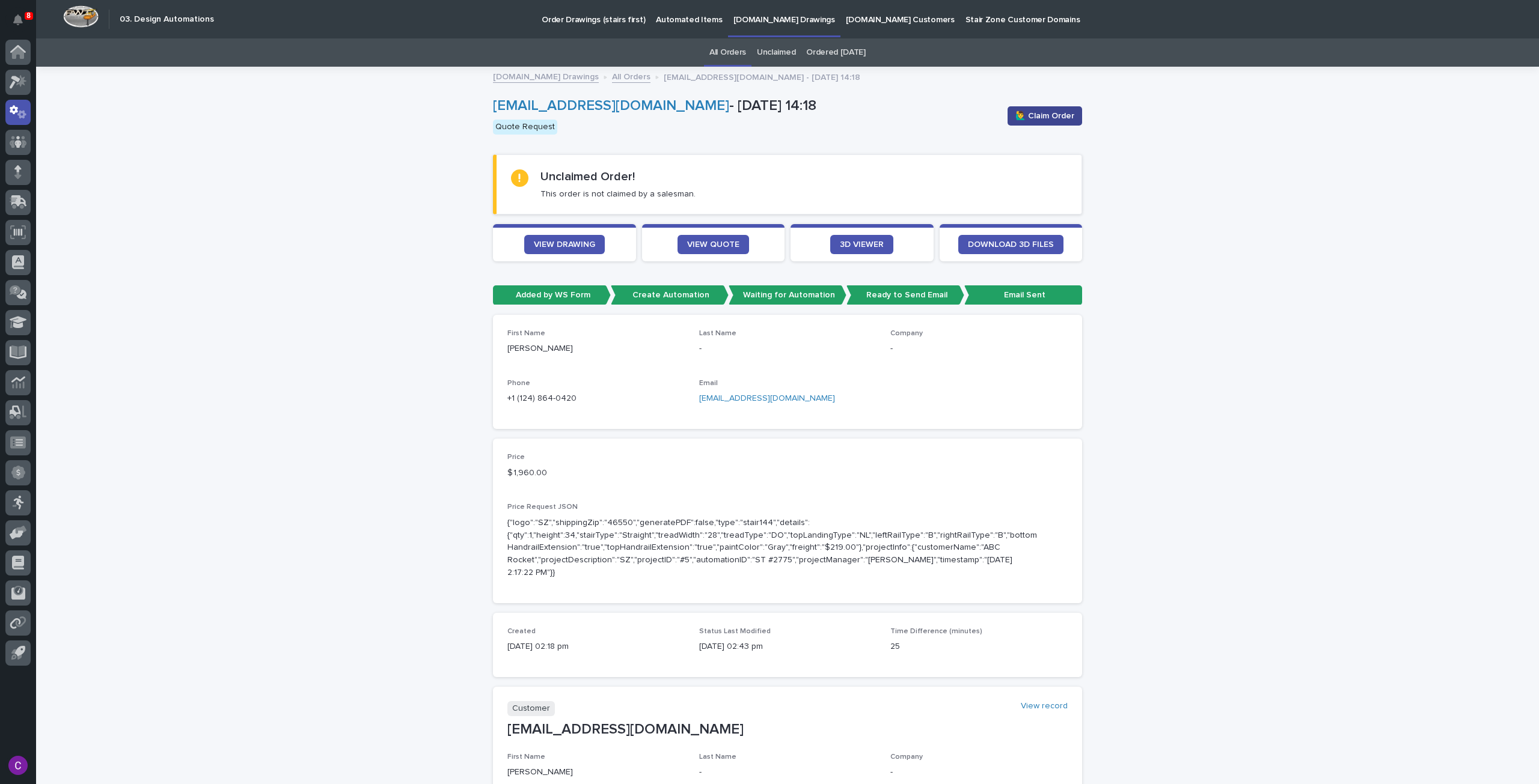
click at [1026, 124] on button "🙋‍♂️ Claim Order" at bounding box center [1045, 116] width 74 height 19
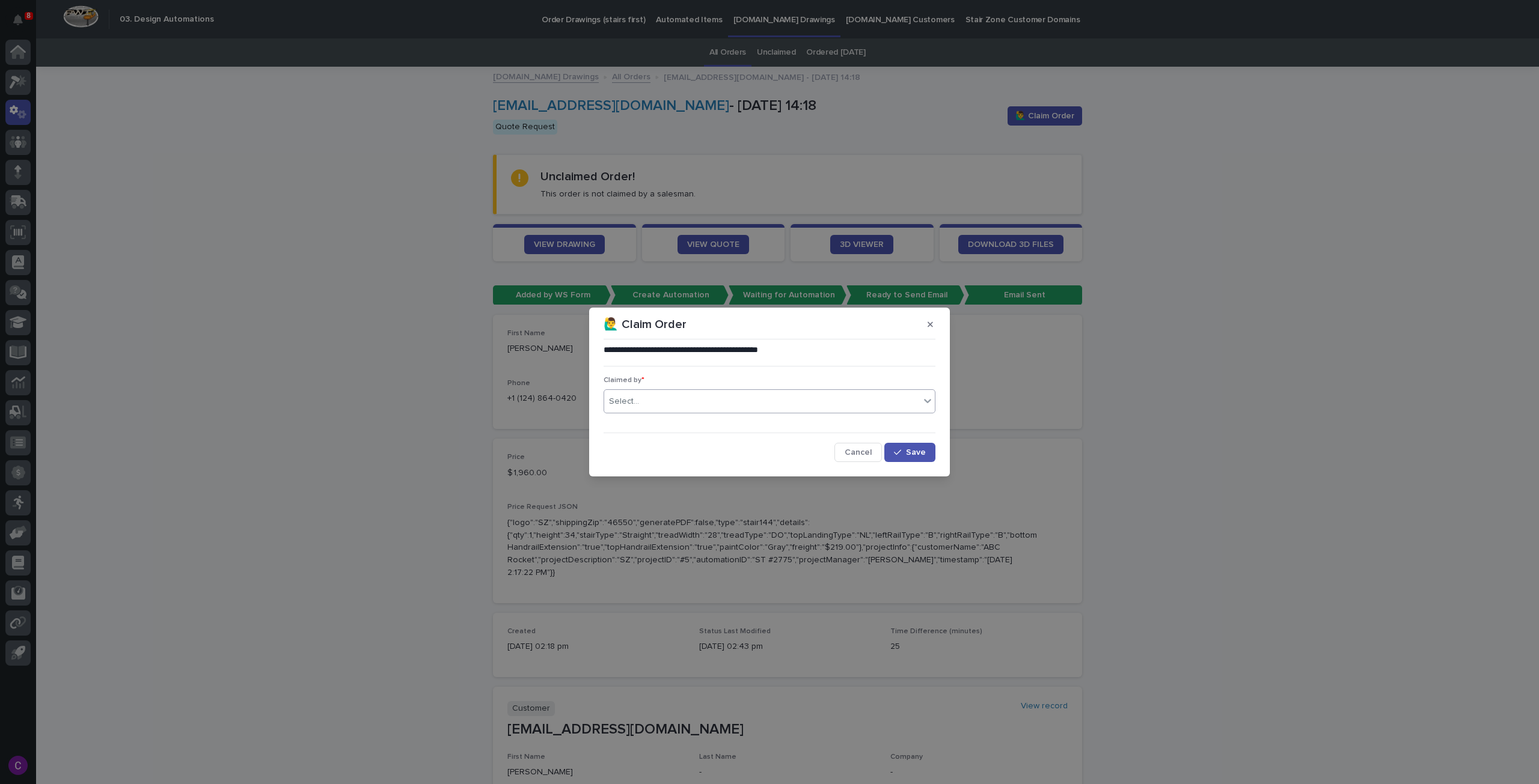
click at [748, 404] on div "Select..." at bounding box center [761, 401] width 316 height 20
type input "****"
click at [774, 421] on div "[PERSON_NAME] [PERSON_NAME]" at bounding box center [769, 425] width 331 height 21
click at [923, 464] on div "**********" at bounding box center [769, 403] width 337 height 124
click at [920, 461] on button "Save" at bounding box center [910, 452] width 51 height 19
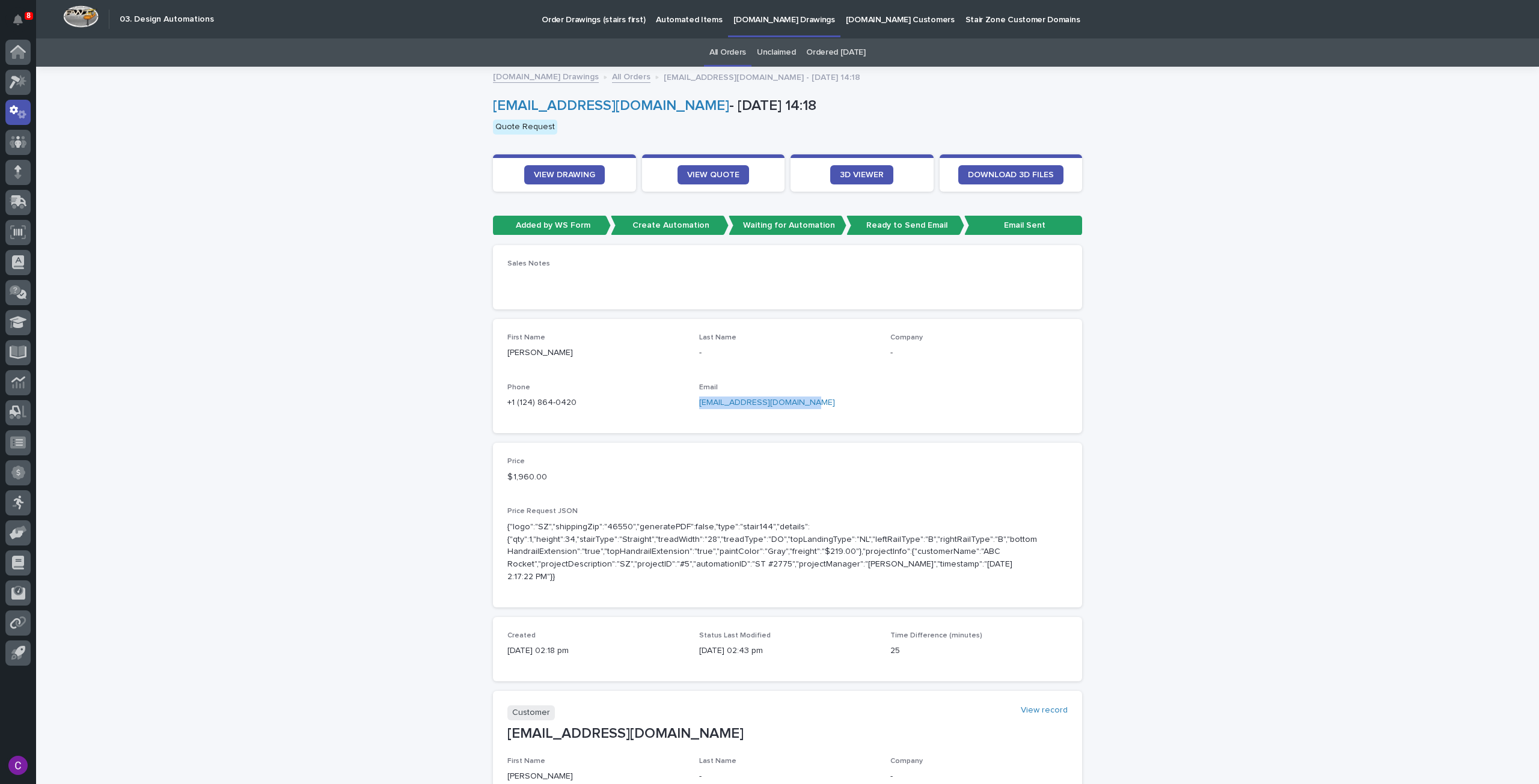
drag, startPoint x: 798, startPoint y: 403, endPoint x: 687, endPoint y: 411, distance: 111.3
click at [687, 411] on div "First Name [PERSON_NAME] Last Name - Company - Phone [PHONE_NUMBER] Email [EMAI…" at bounding box center [787, 376] width 560 height 86
copy link "[EMAIL_ADDRESS][DOMAIN_NAME]"
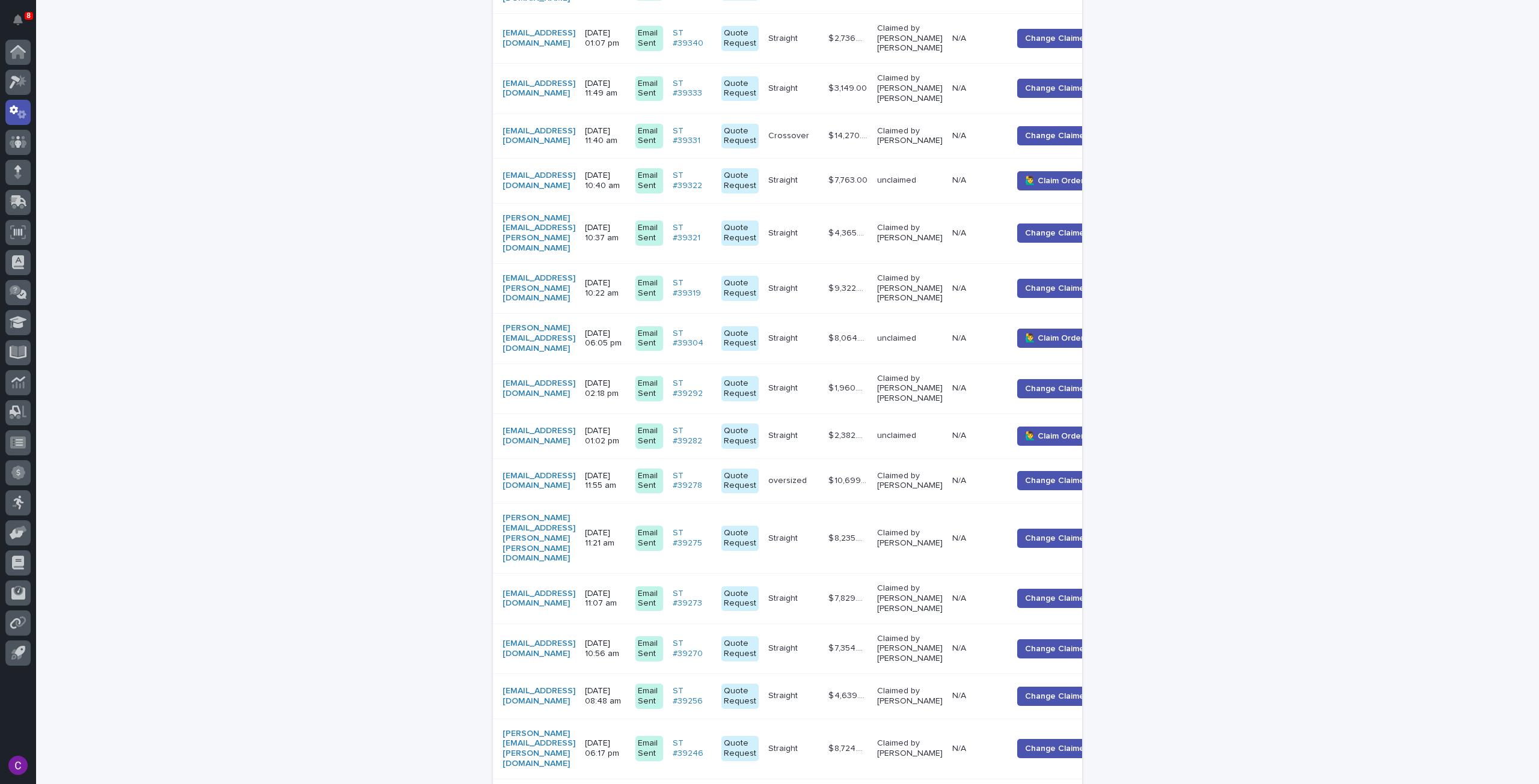
scroll to position [689, 0]
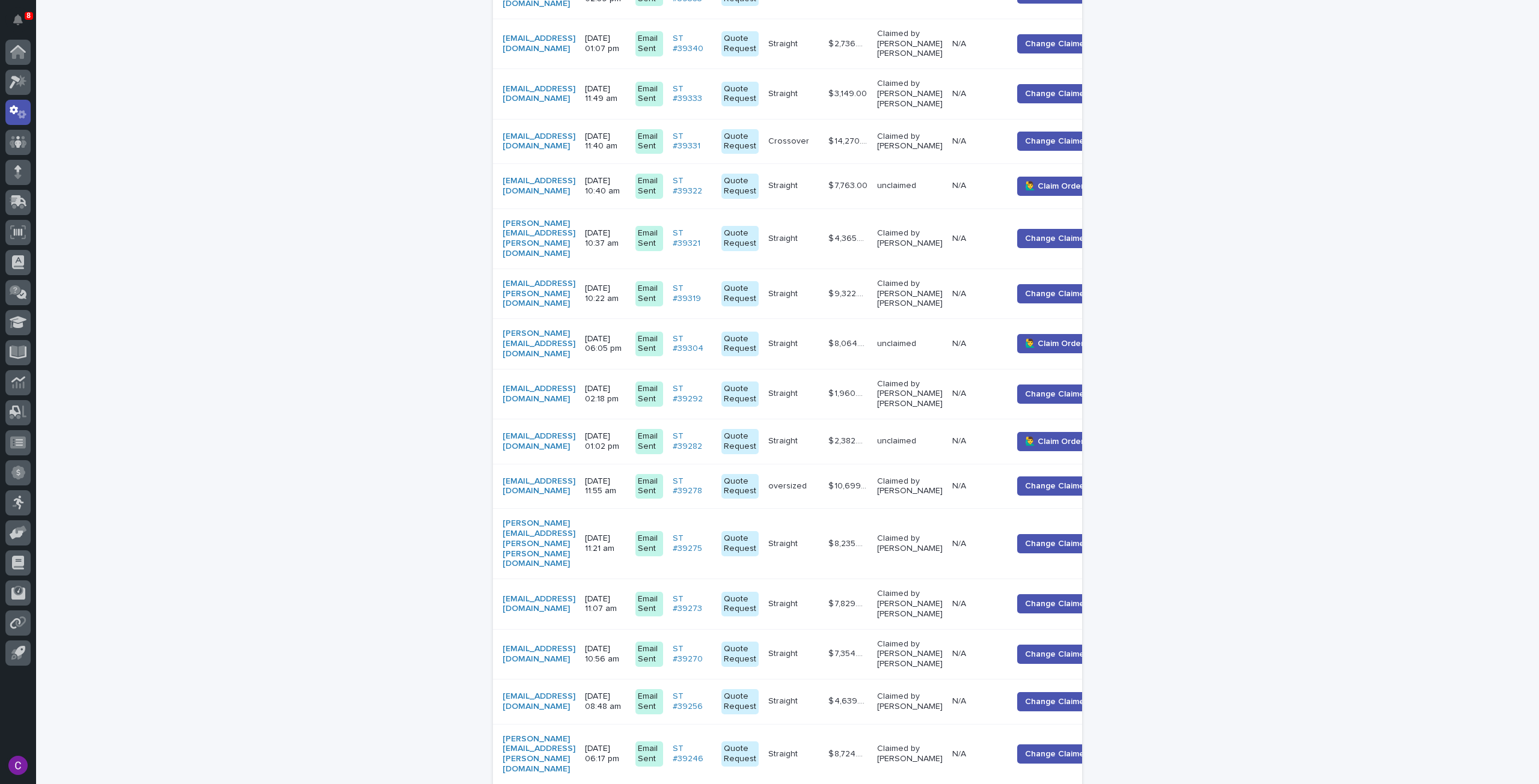
click at [580, 419] on td "[EMAIL_ADDRESS][DOMAIN_NAME]" at bounding box center [537, 441] width 87 height 45
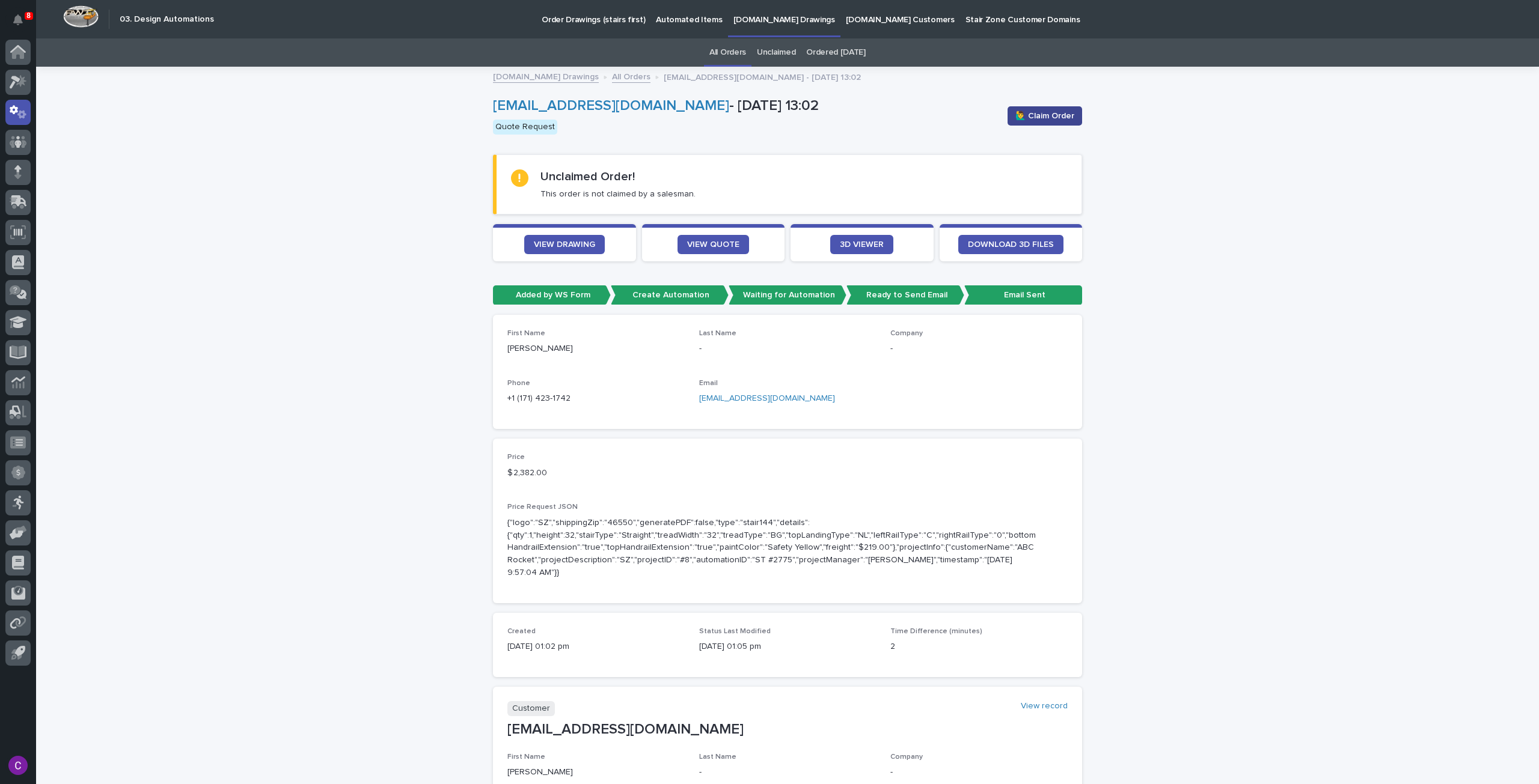
click at [1025, 110] on span "🙋‍♂️ Claim Order" at bounding box center [1045, 116] width 59 height 12
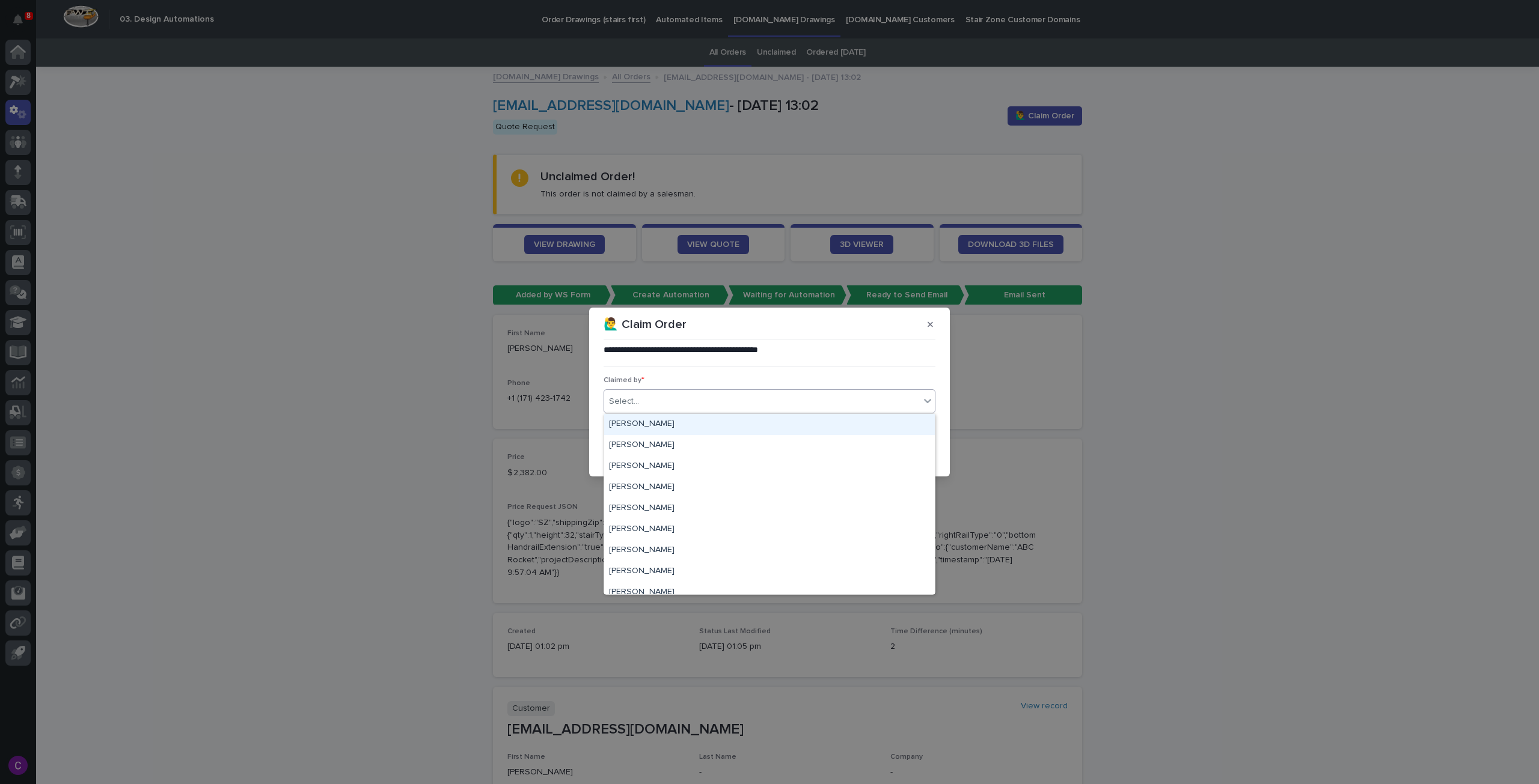
click at [771, 399] on div "Select..." at bounding box center [761, 401] width 316 height 20
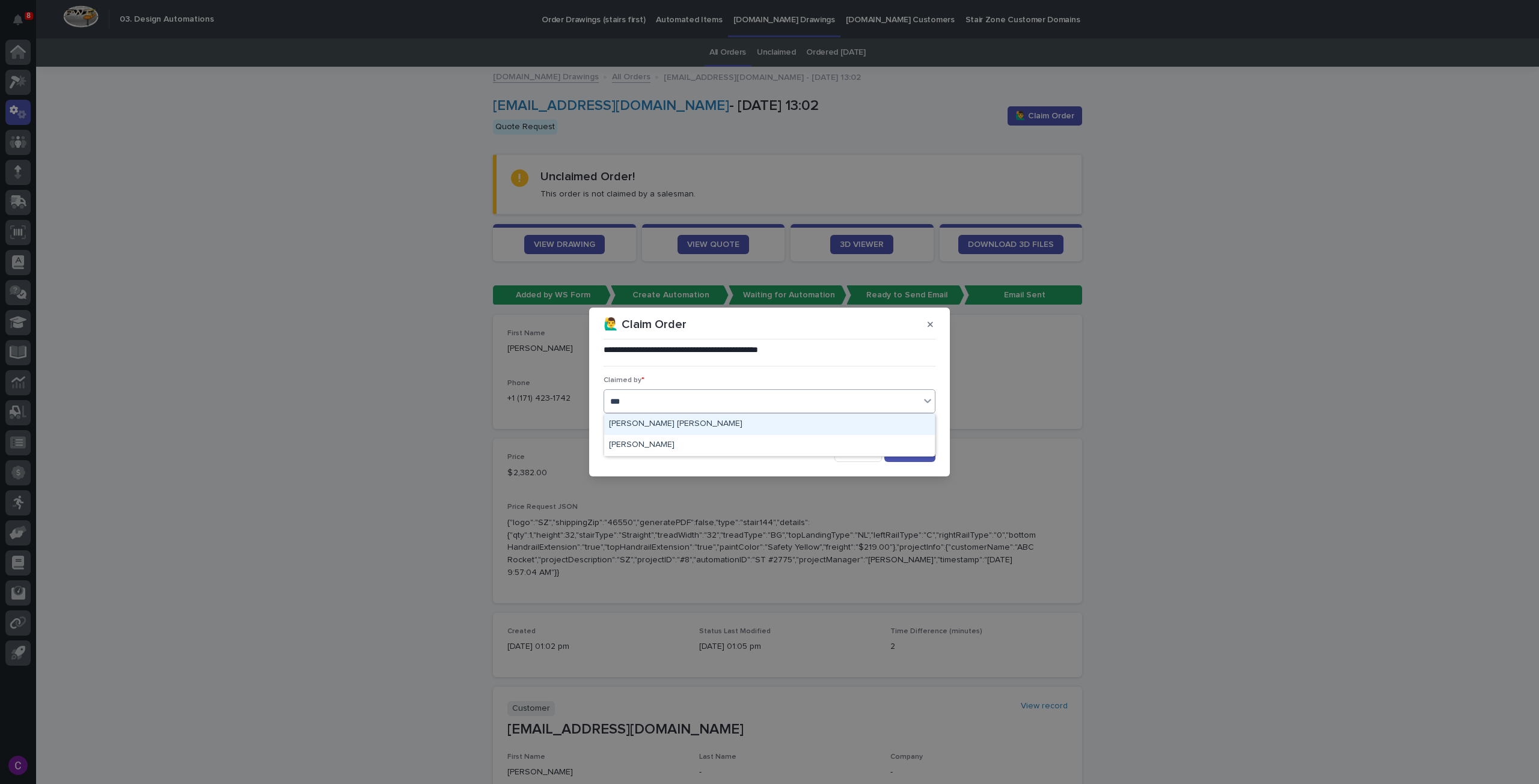
type input "****"
click at [768, 426] on div "[PERSON_NAME] [PERSON_NAME]" at bounding box center [769, 425] width 331 height 21
click at [909, 448] on button "Save" at bounding box center [910, 452] width 51 height 19
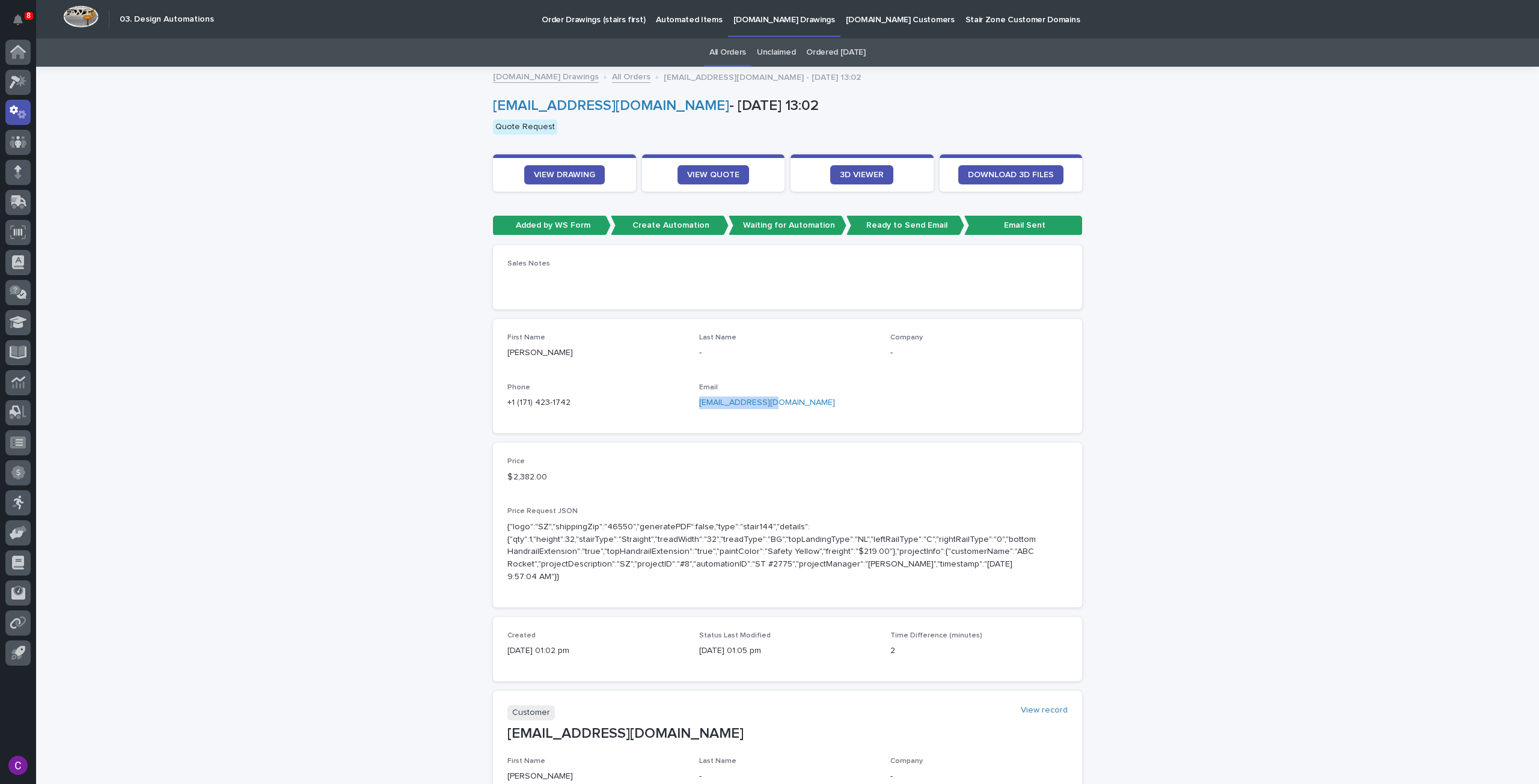
drag, startPoint x: 767, startPoint y: 403, endPoint x: 693, endPoint y: 405, distance: 74.0
click at [693, 405] on div "First Name [PERSON_NAME] Name - Company - Phone [PHONE_NUMBER] Email [EMAIL_ADD…" at bounding box center [787, 376] width 560 height 86
copy link "[EMAIL_ADDRESS][DOMAIN_NAME]"
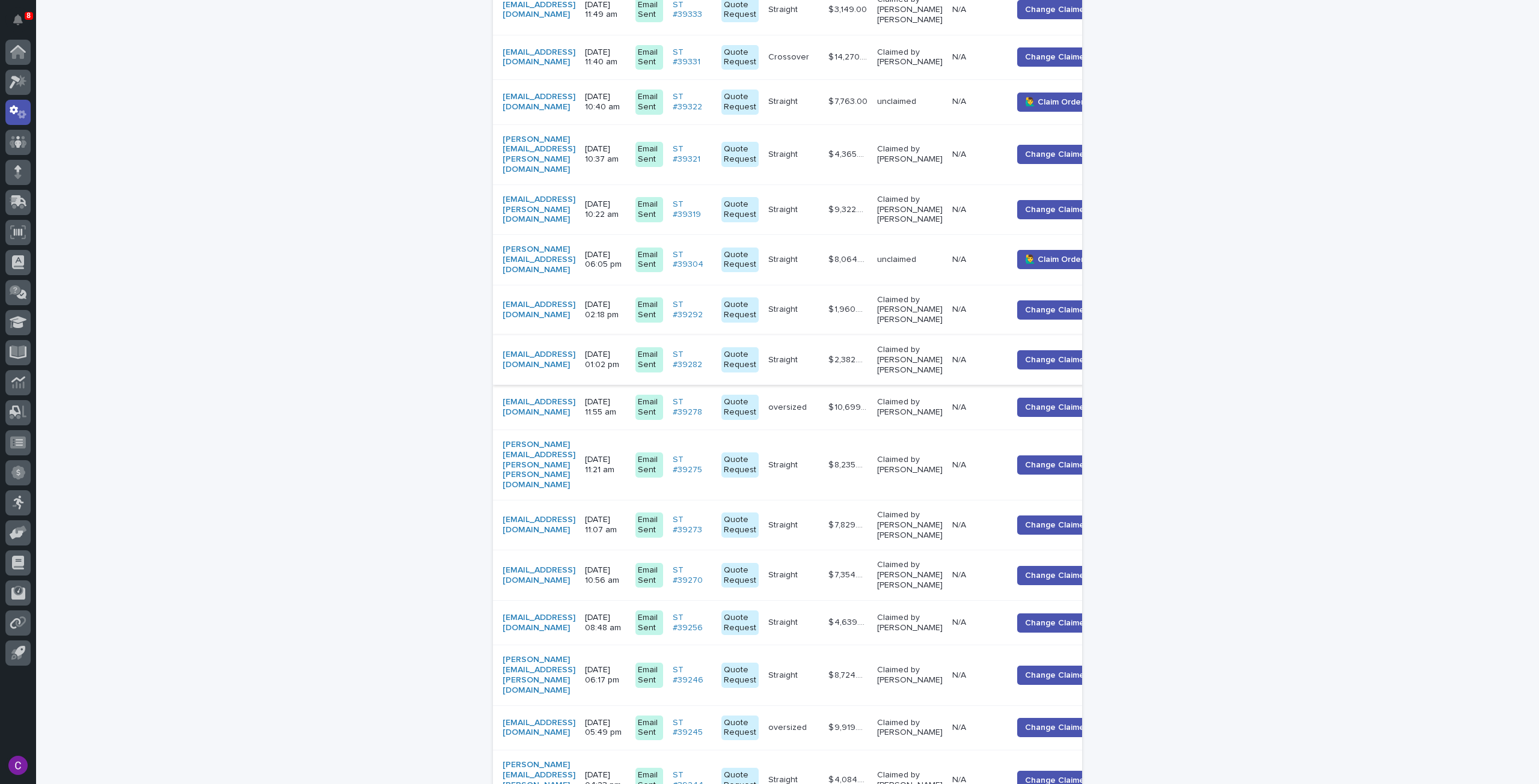
scroll to position [755, 0]
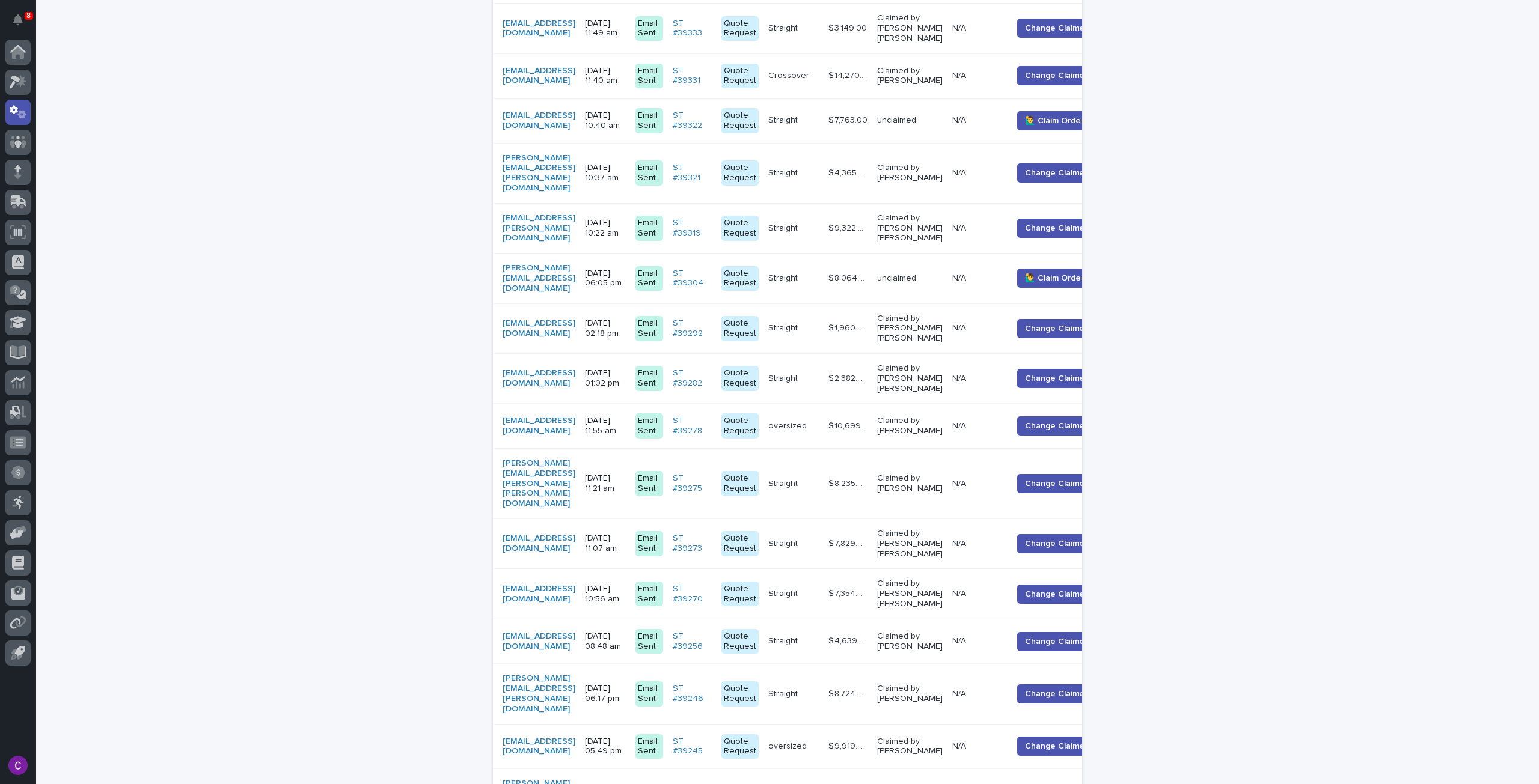
click at [948, 256] on td "unclaimed" at bounding box center [909, 278] width 75 height 49
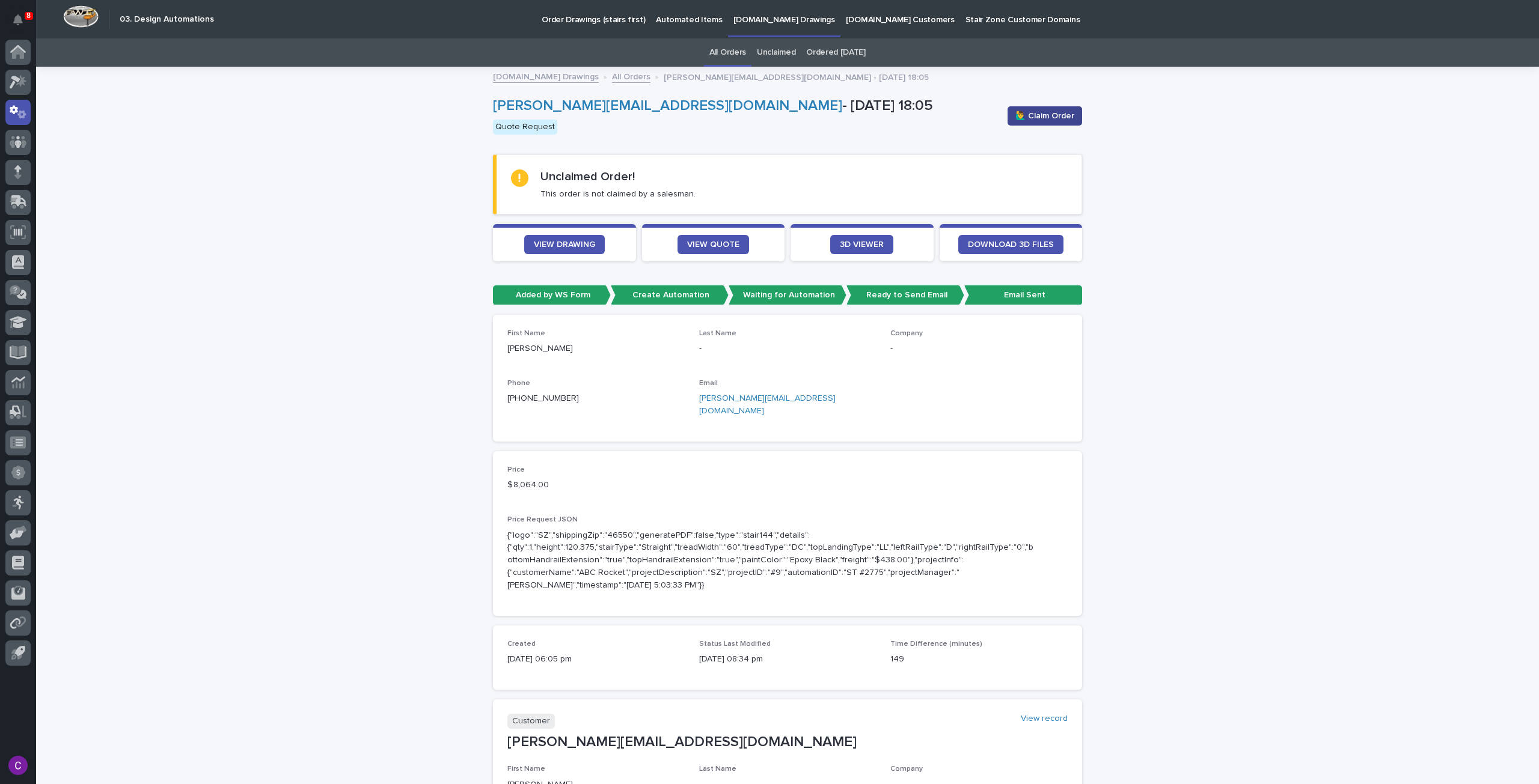
click at [1035, 117] on span "🙋‍♂️ Claim Order" at bounding box center [1045, 116] width 59 height 12
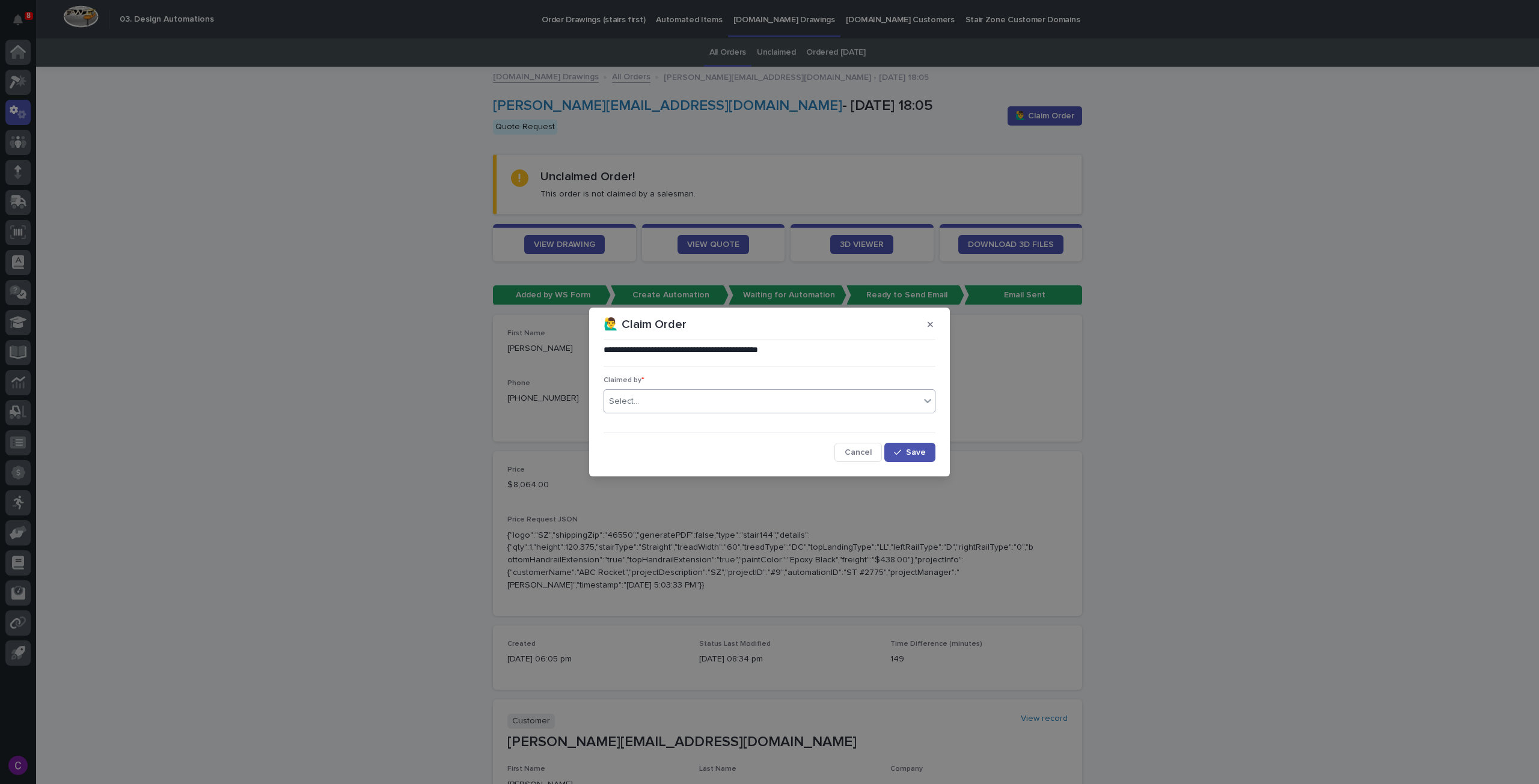
click at [796, 411] on div "Select..." at bounding box center [761, 401] width 316 height 20
type input "******"
click at [795, 422] on div "[PERSON_NAME] [PERSON_NAME]" at bounding box center [769, 425] width 331 height 21
click at [896, 449] on icon "button" at bounding box center [897, 452] width 8 height 9
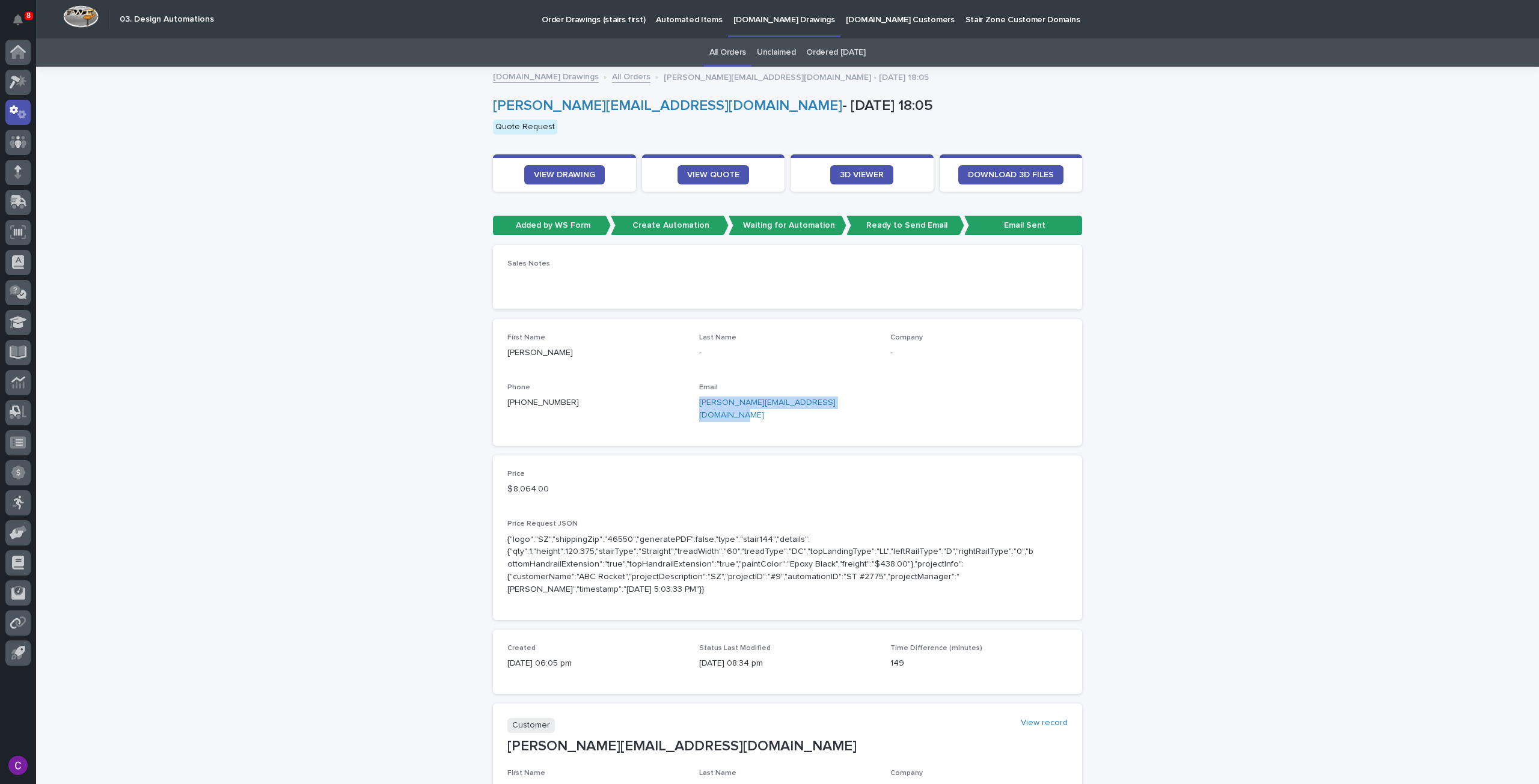
drag, startPoint x: 855, startPoint y: 403, endPoint x: 696, endPoint y: 406, distance: 159.0
click at [699, 406] on p "[PERSON_NAME][EMAIL_ADDRESS][DOMAIN_NAME]" at bounding box center [787, 409] width 178 height 26
copy link "[PERSON_NAME][EMAIL_ADDRESS][DOMAIN_NAME]"
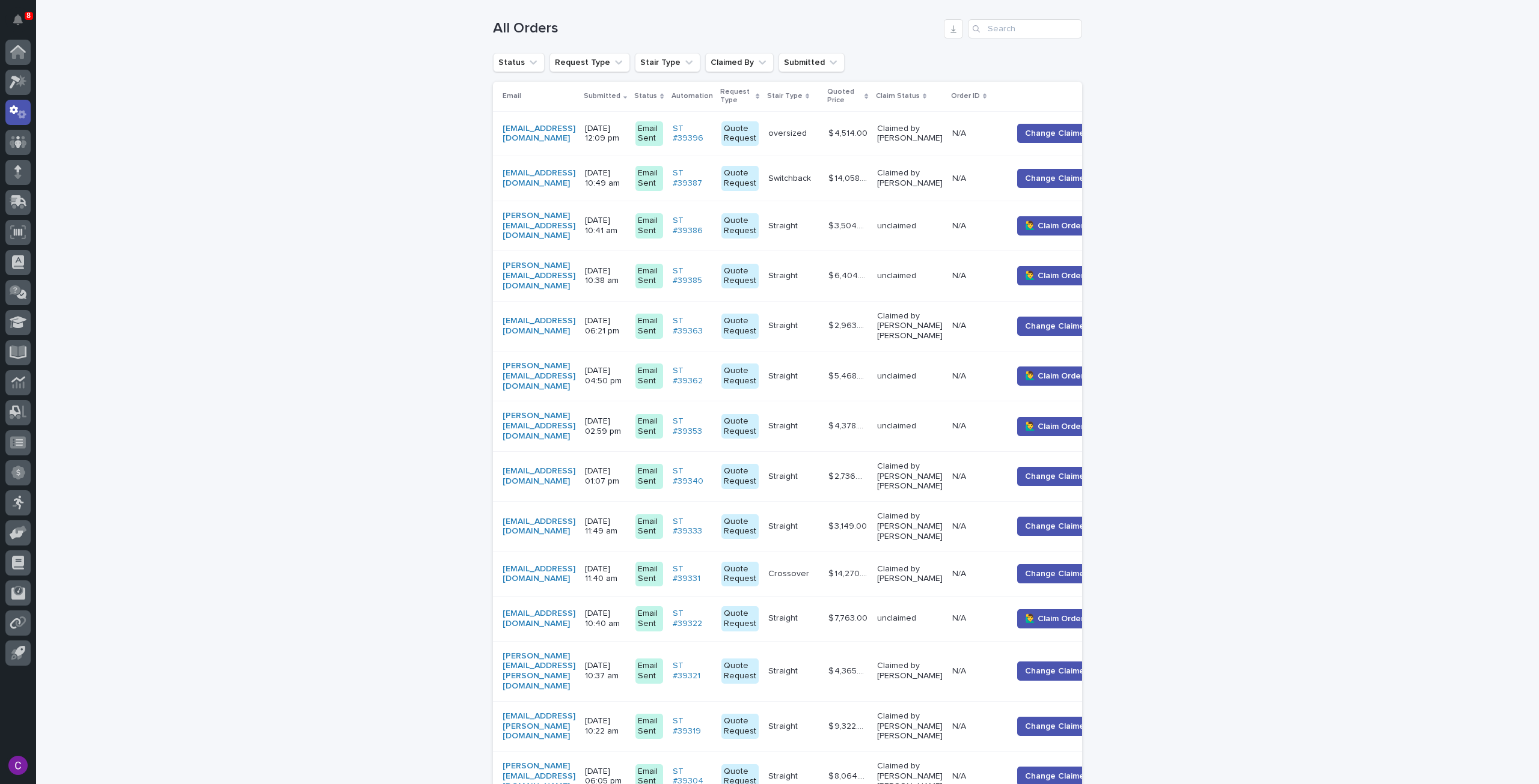
scroll to position [399, 0]
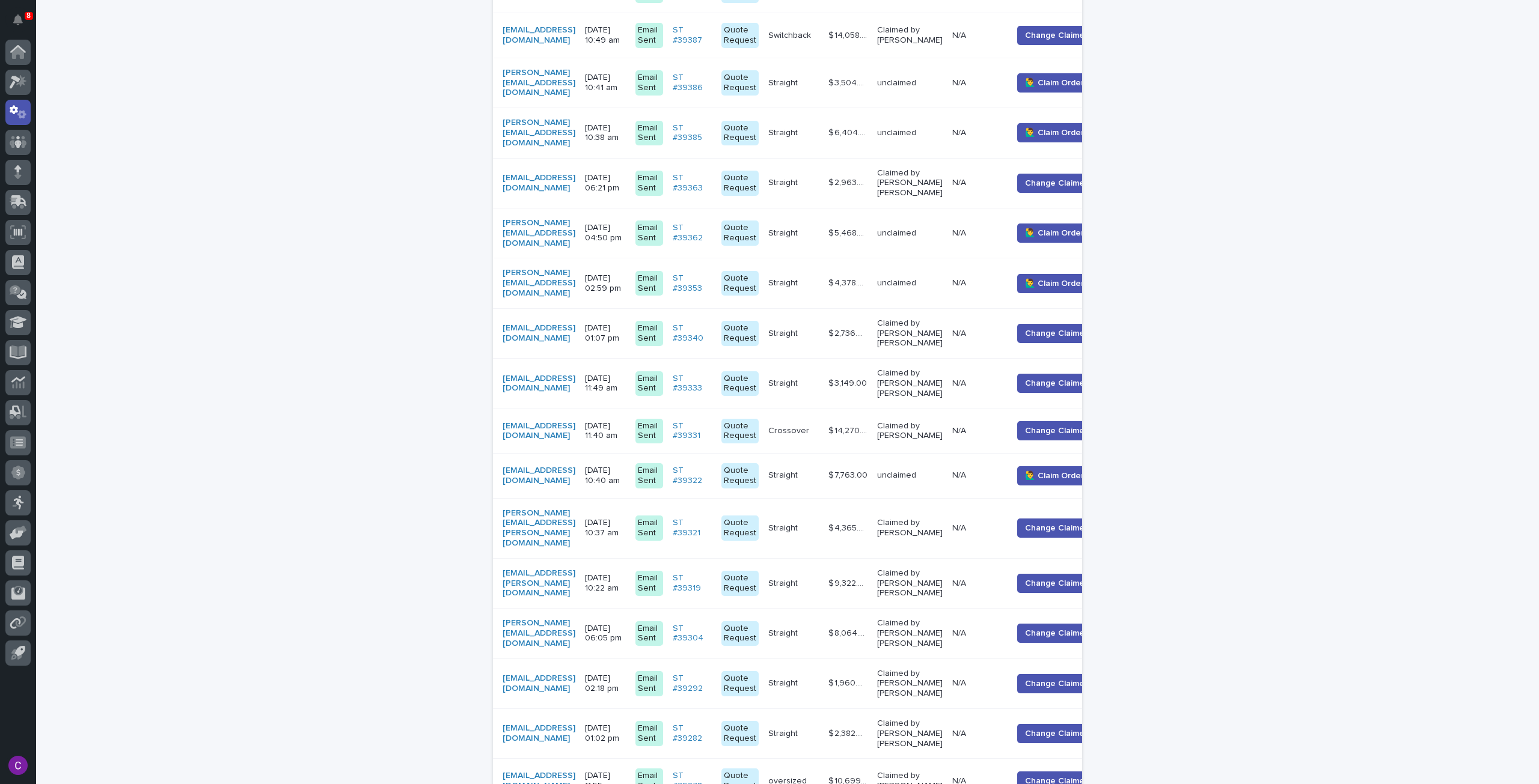
click at [942, 470] on p "unclaimed" at bounding box center [910, 475] width 66 height 10
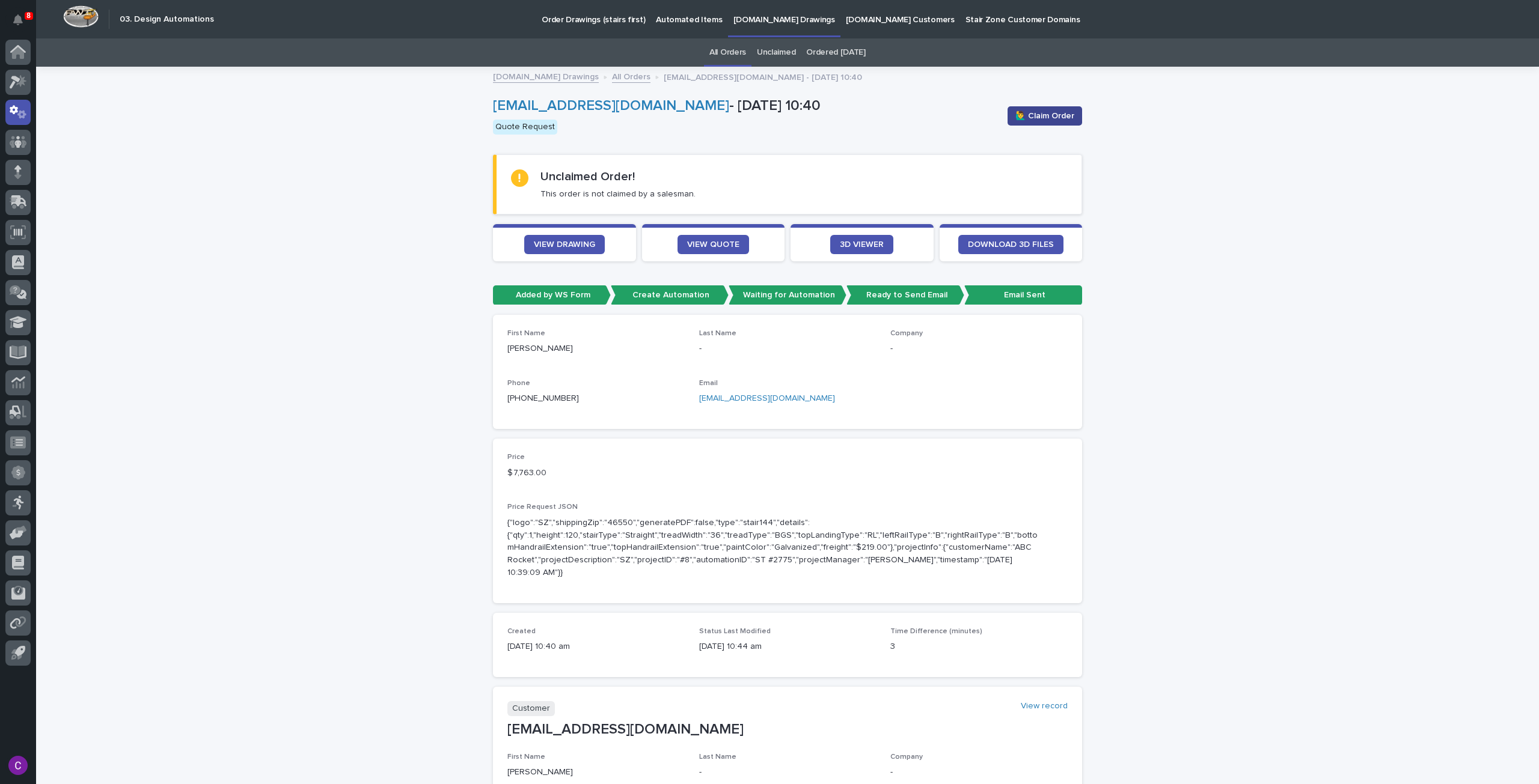
click at [1050, 117] on span "🙋‍♂️ Claim Order" at bounding box center [1045, 116] width 59 height 12
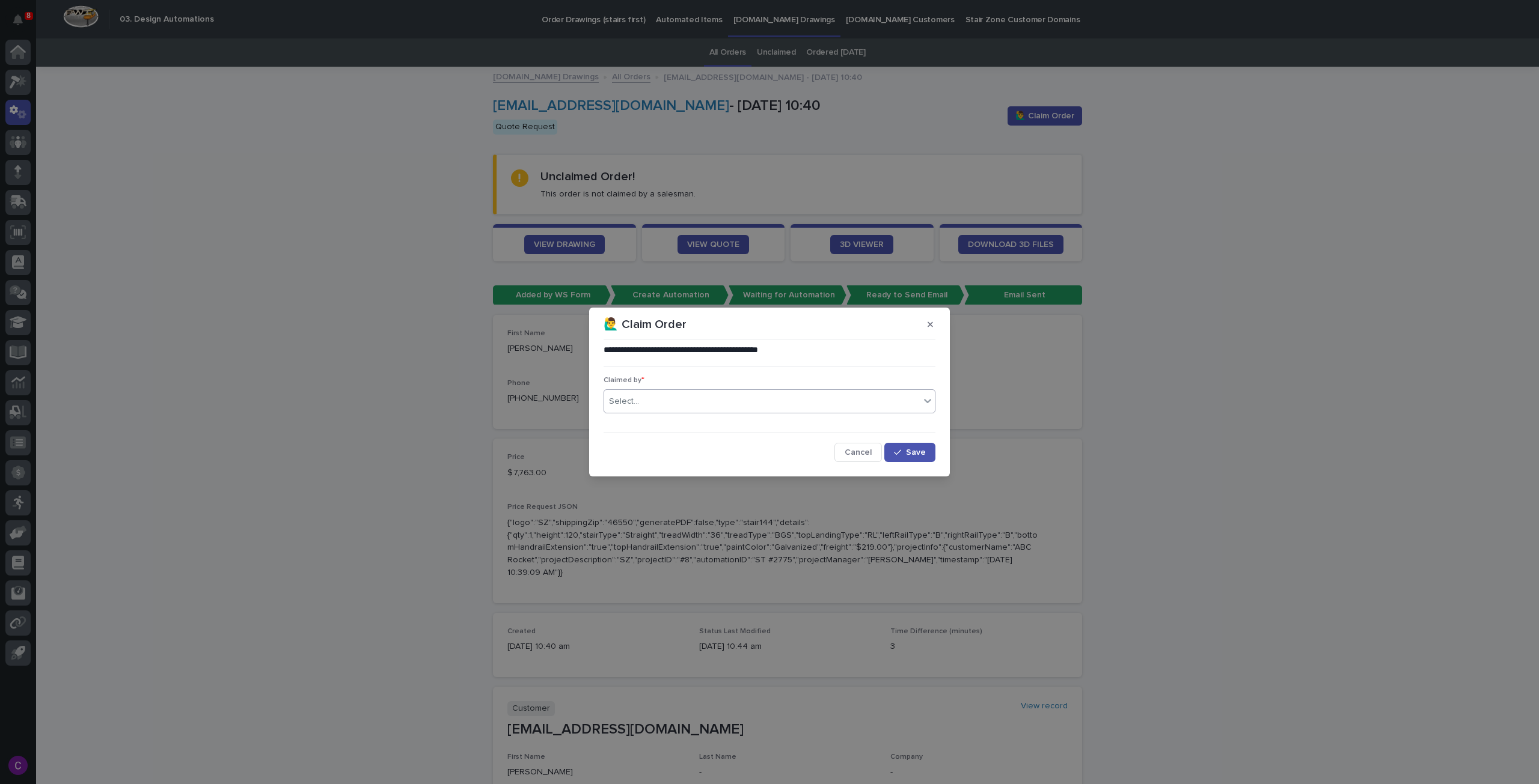
click at [701, 397] on div "Select..." at bounding box center [761, 401] width 316 height 20
type input "******"
click at [694, 429] on div "[PERSON_NAME] [PERSON_NAME]" at bounding box center [769, 425] width 331 height 21
click at [908, 451] on span "Save" at bounding box center [915, 452] width 20 height 9
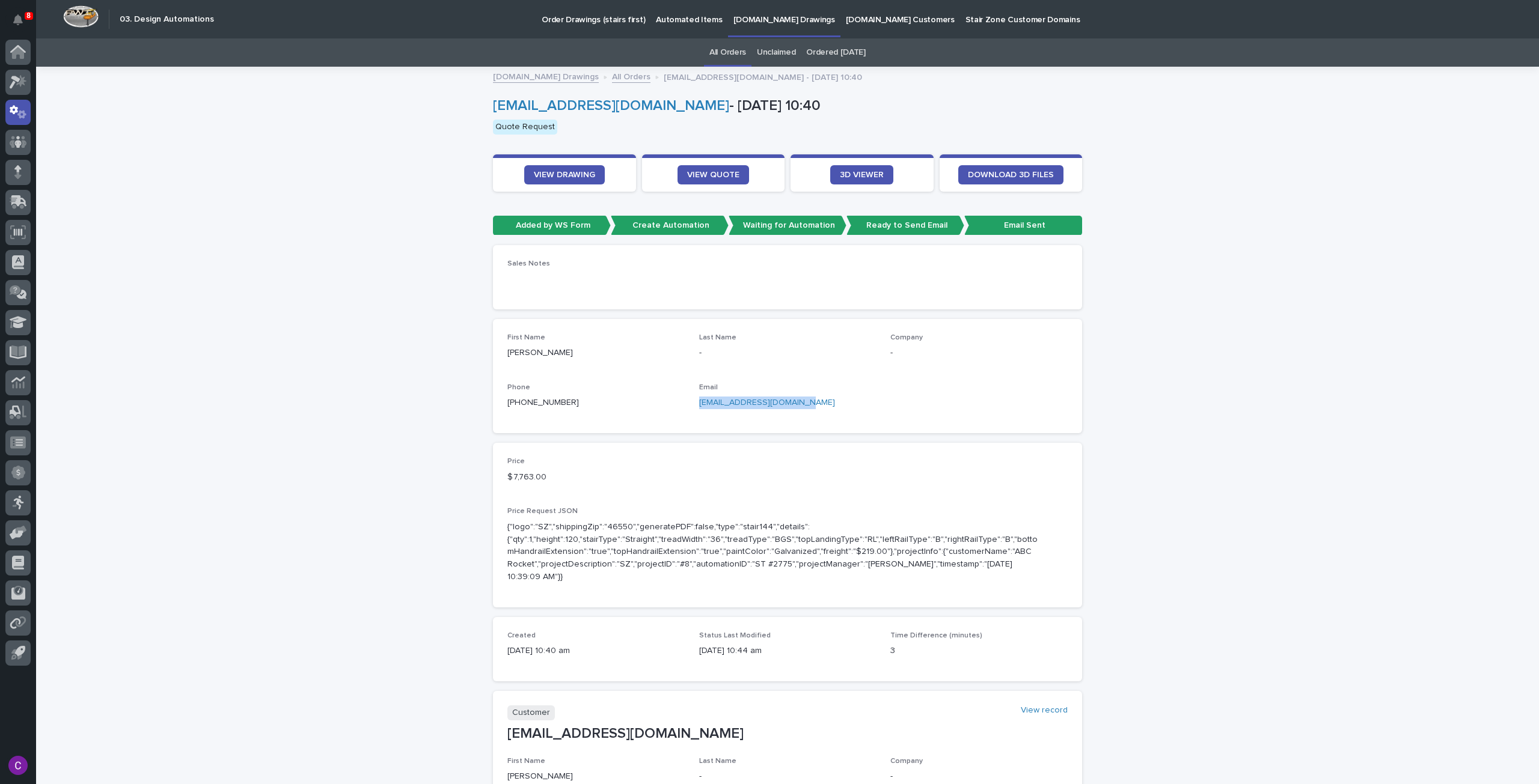
drag, startPoint x: 803, startPoint y: 402, endPoint x: 692, endPoint y: 403, distance: 111.0
click at [692, 403] on div "First Name [PERSON_NAME] Last Name - Company - Phone [PHONE_NUMBER] Email [EMAI…" at bounding box center [787, 376] width 560 height 86
copy link "[EMAIL_ADDRESS][DOMAIN_NAME]"
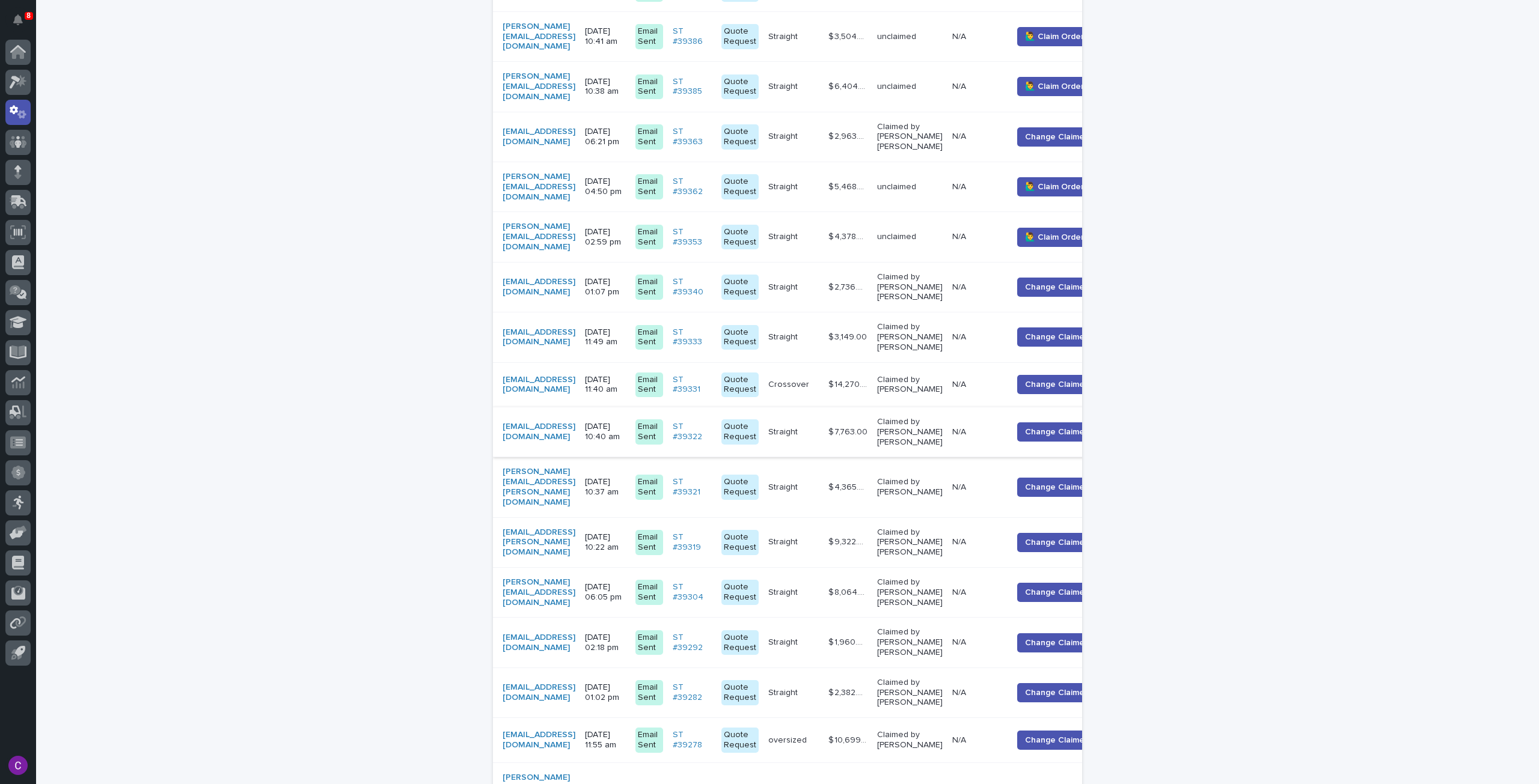
scroll to position [459, 0]
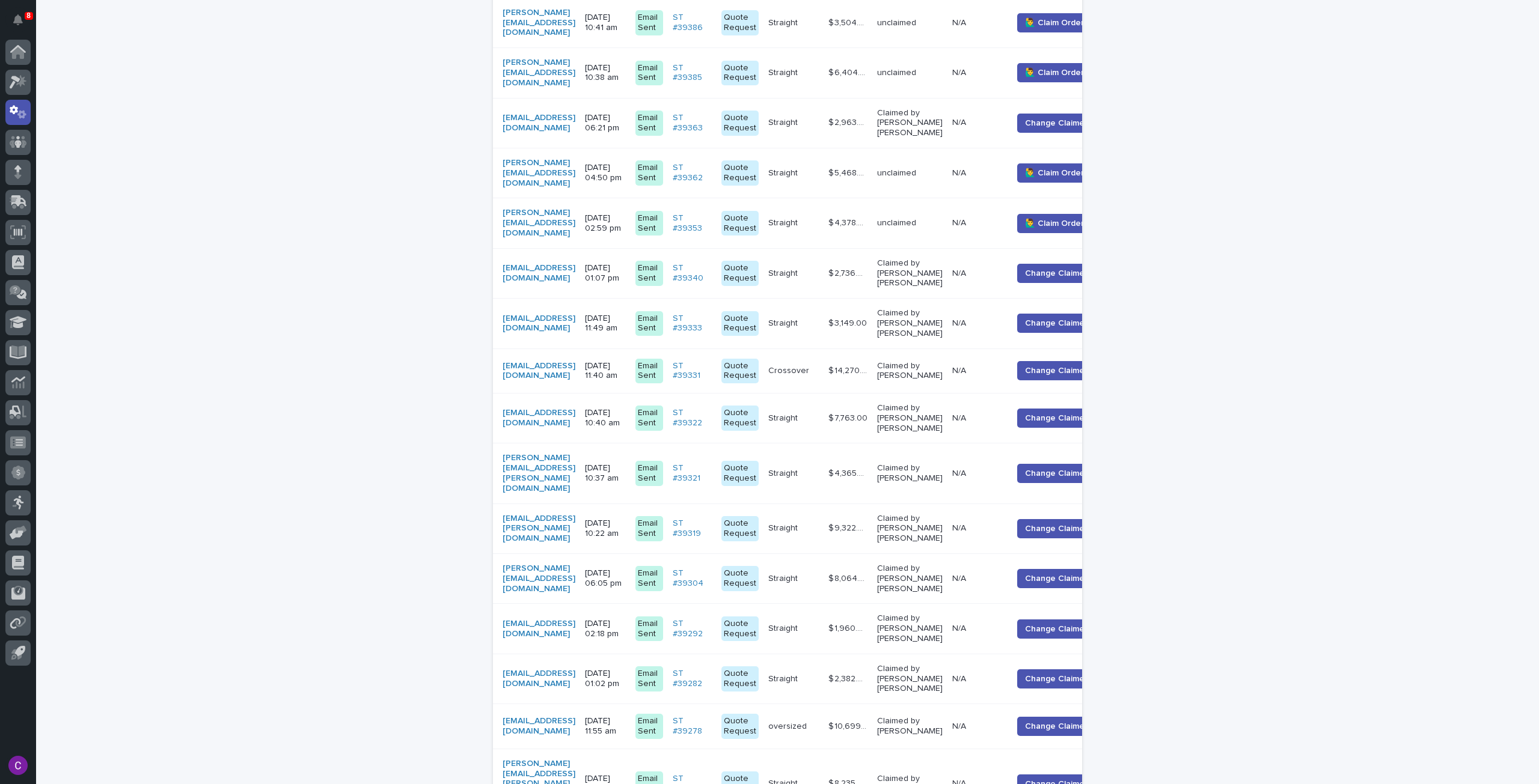
click at [872, 215] on td "$ 4,378.00 $ 4,378.00" at bounding box center [847, 223] width 48 height 49
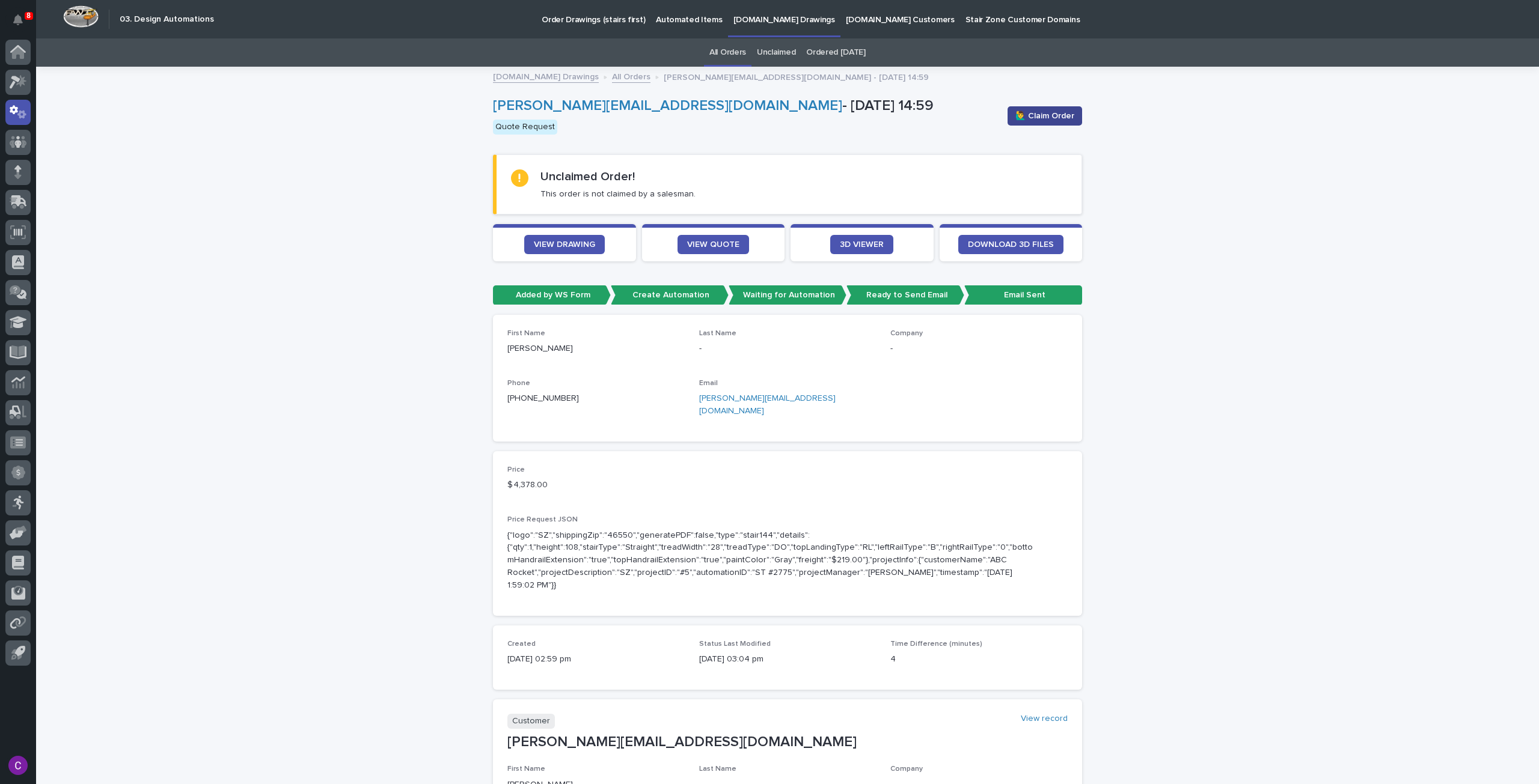
click at [1043, 111] on span "🙋‍♂️ Claim Order" at bounding box center [1045, 116] width 59 height 12
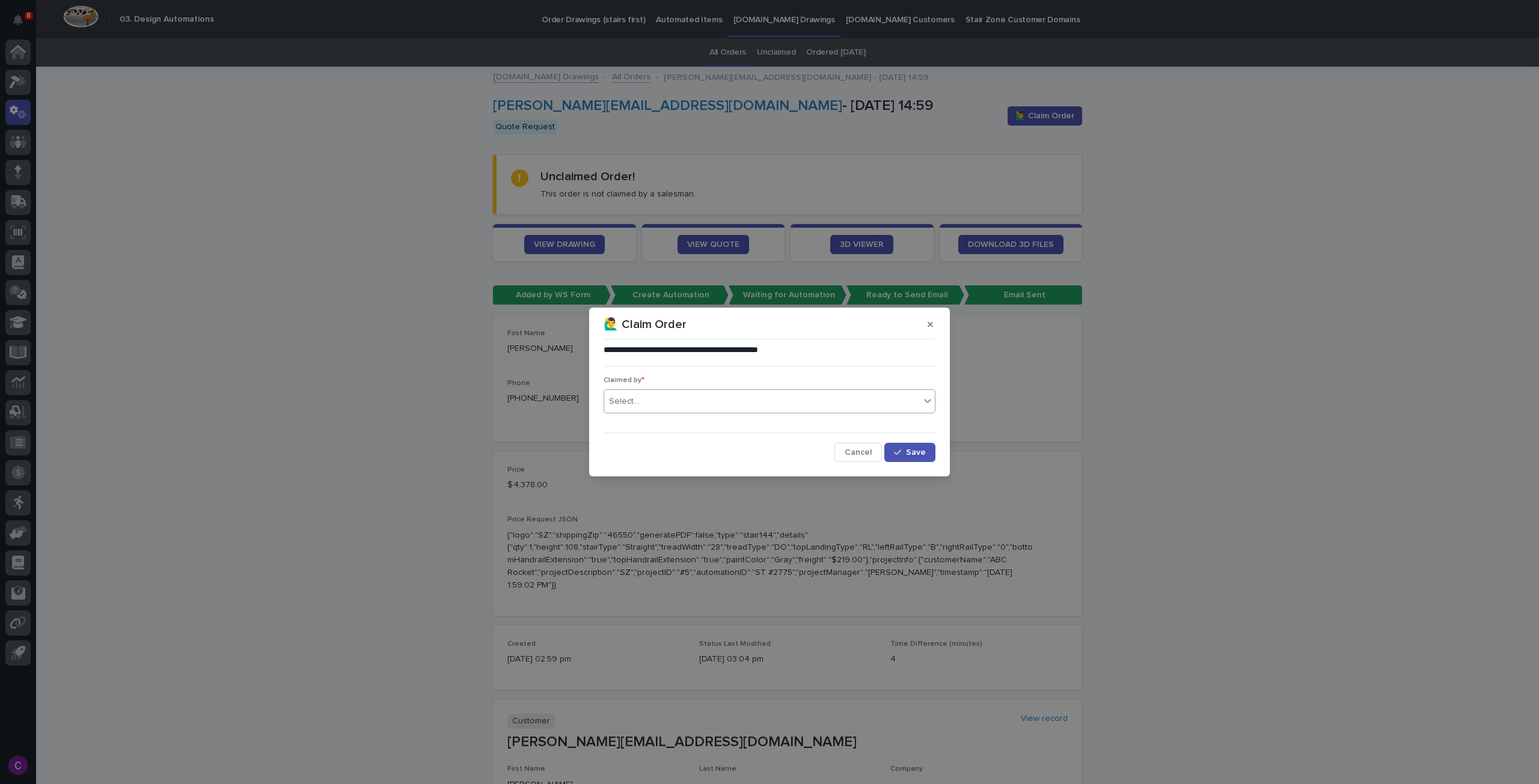
click at [701, 404] on div "Select..." at bounding box center [761, 401] width 316 height 20
type input "******"
click at [704, 424] on div "[PERSON_NAME] [PERSON_NAME]" at bounding box center [769, 425] width 331 height 21
click at [905, 449] on div "button" at bounding box center [899, 452] width 12 height 9
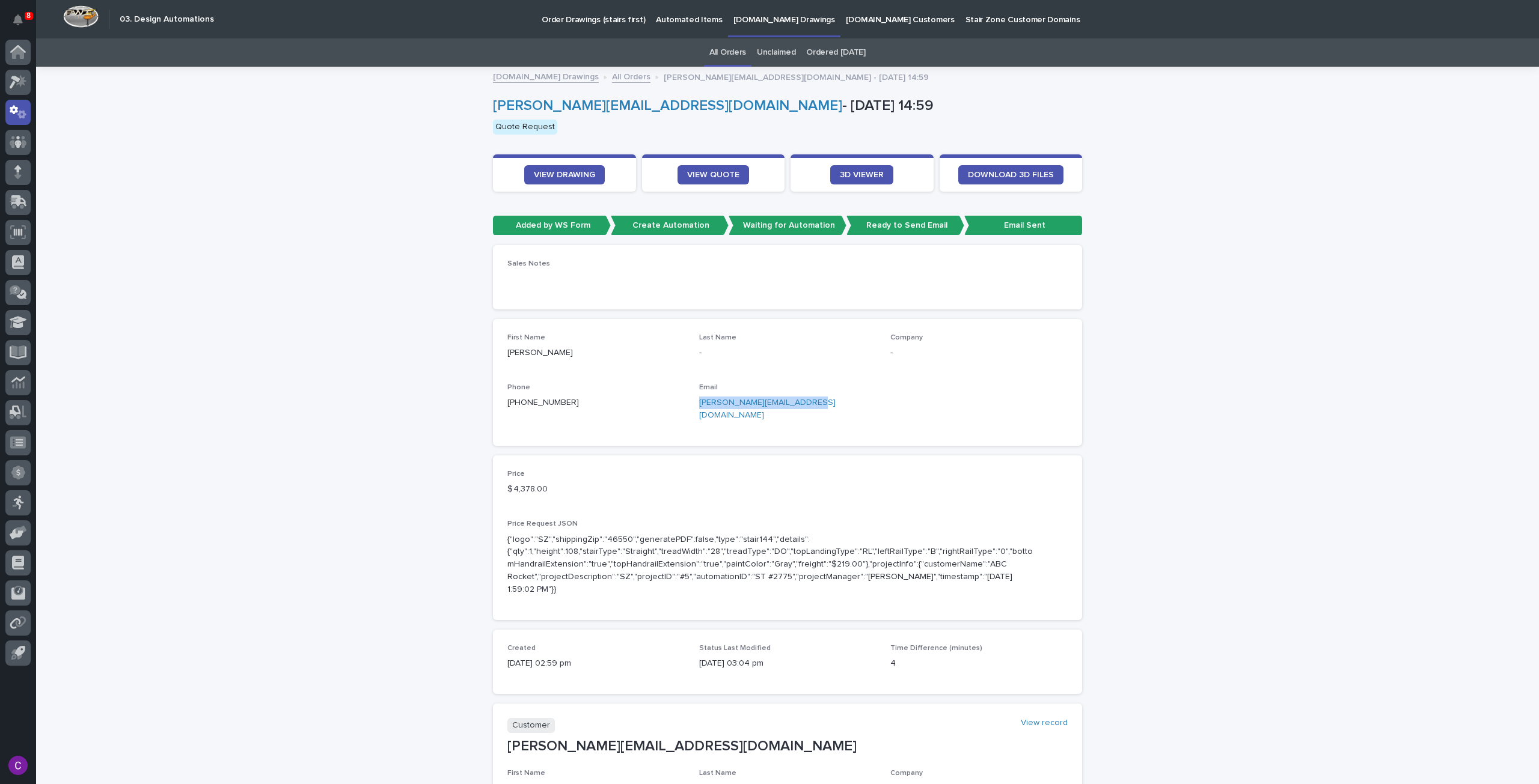
drag, startPoint x: 803, startPoint y: 402, endPoint x: 692, endPoint y: 411, distance: 111.4
click at [692, 411] on div "First Name [PERSON_NAME] Name - Company - Phone [PHONE_NUMBER] Email [PERSON_NA…" at bounding box center [787, 382] width 560 height 98
copy link "[PERSON_NAME][EMAIL_ADDRESS][DOMAIN_NAME]"
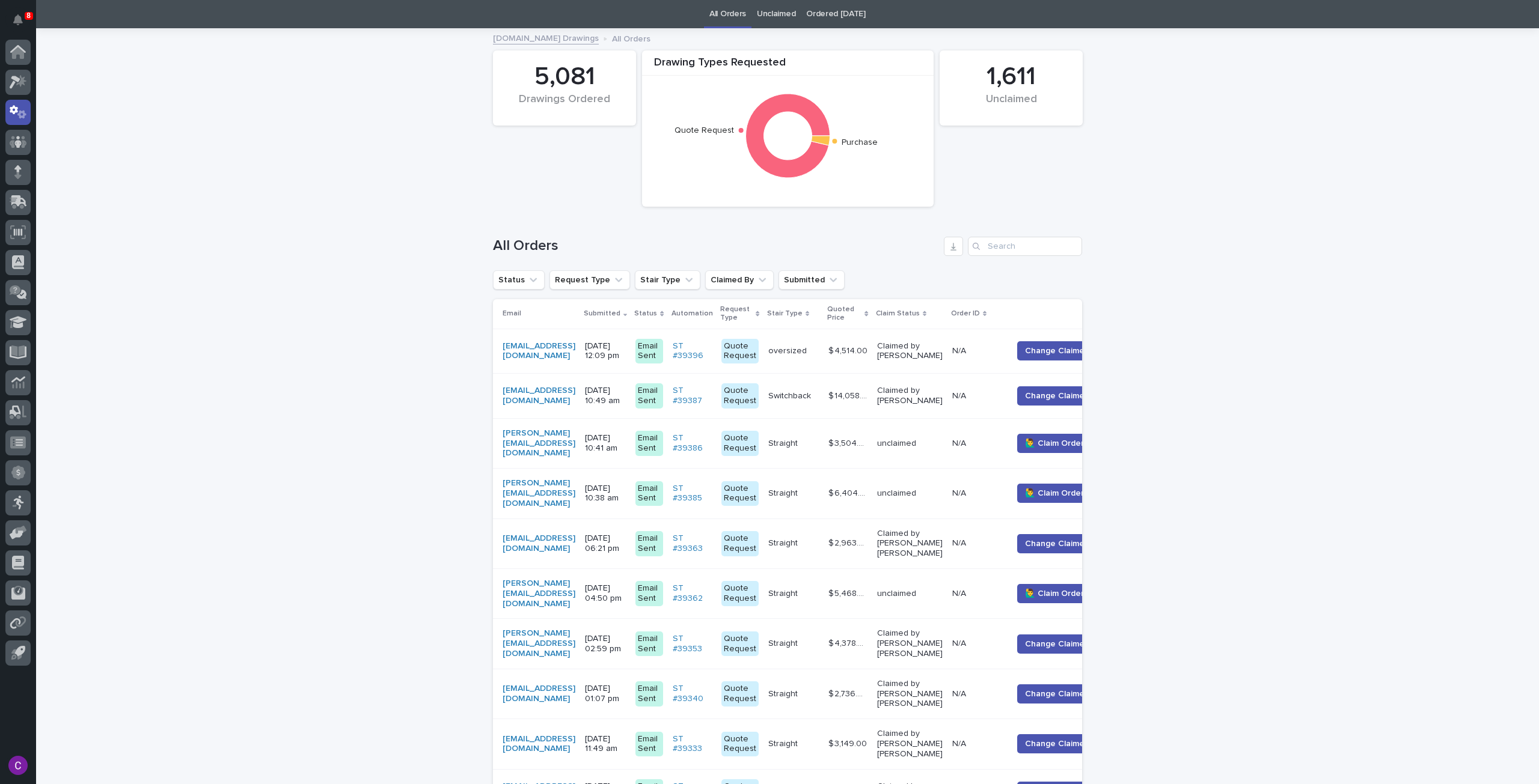
scroll to position [99, 0]
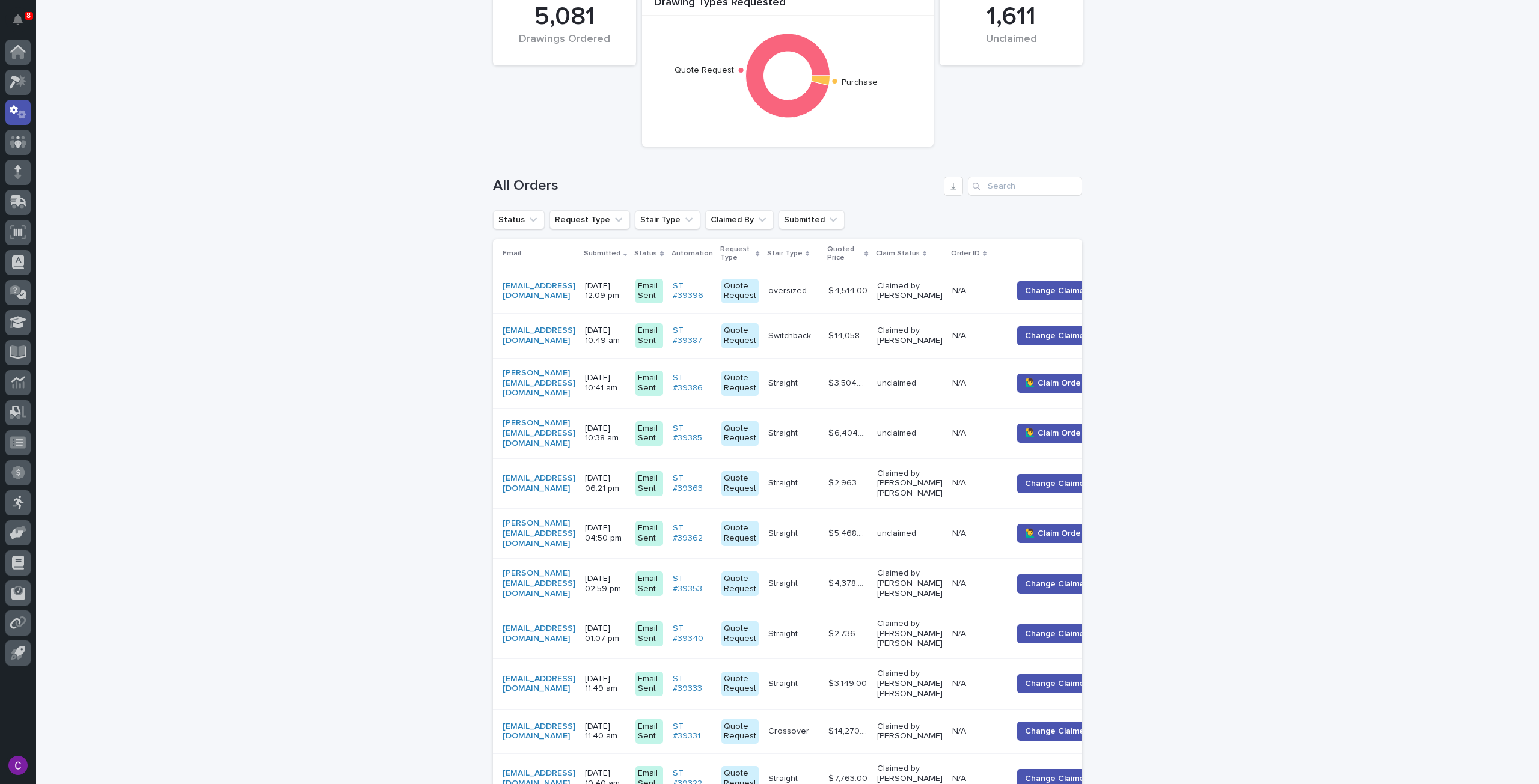
click at [870, 526] on p "$ 5,468.00" at bounding box center [849, 532] width 42 height 12
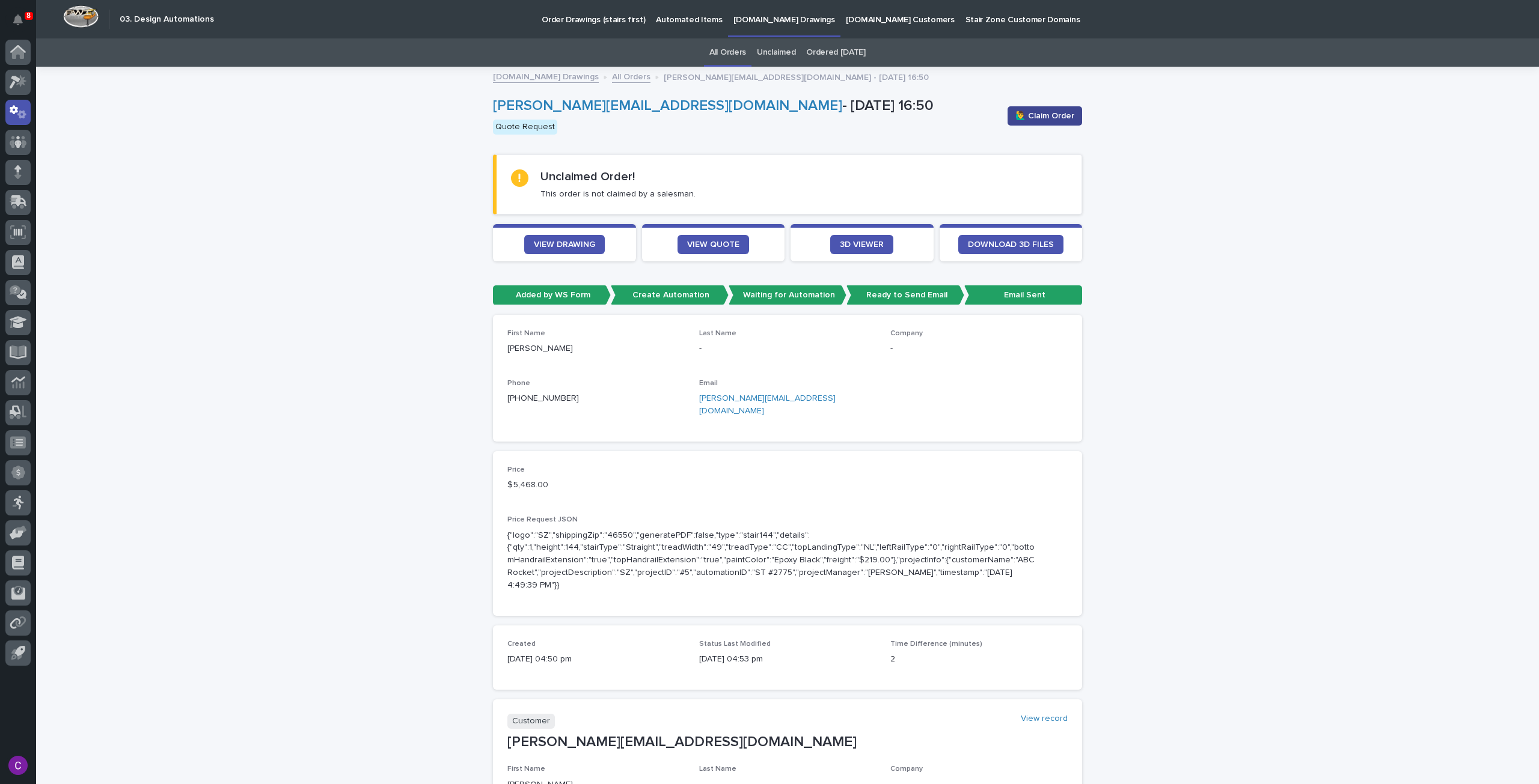
click at [1046, 123] on button "🙋‍♂️ Claim Order" at bounding box center [1045, 116] width 74 height 19
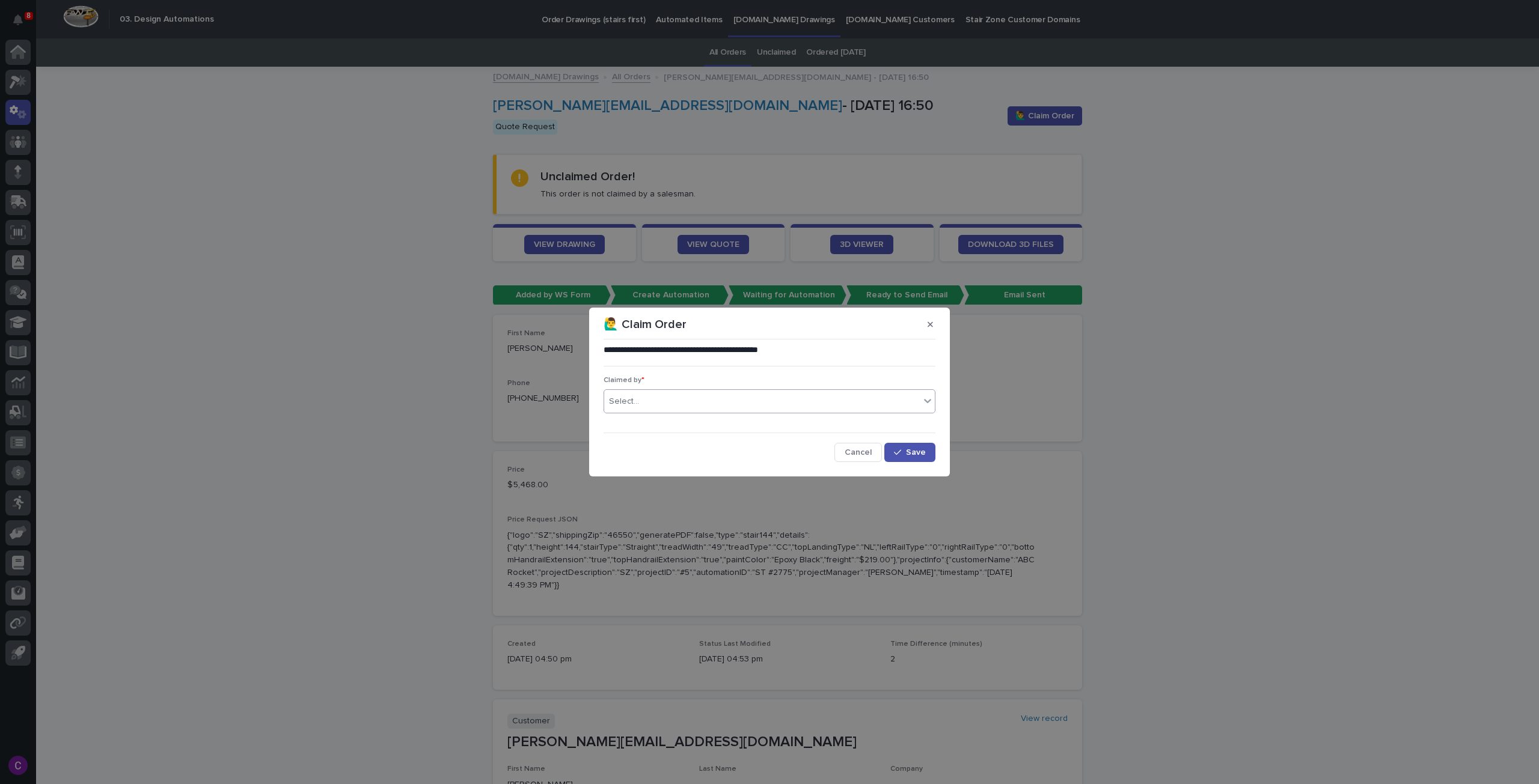
drag, startPoint x: 782, startPoint y: 393, endPoint x: 779, endPoint y: 400, distance: 7.6
click at [782, 394] on div "Claimed by * Select..." at bounding box center [769, 399] width 332 height 47
click at [779, 400] on div "Select..." at bounding box center [761, 401] width 316 height 20
type input "******"
click at [781, 423] on div "[PERSON_NAME] [PERSON_NAME]" at bounding box center [769, 425] width 331 height 21
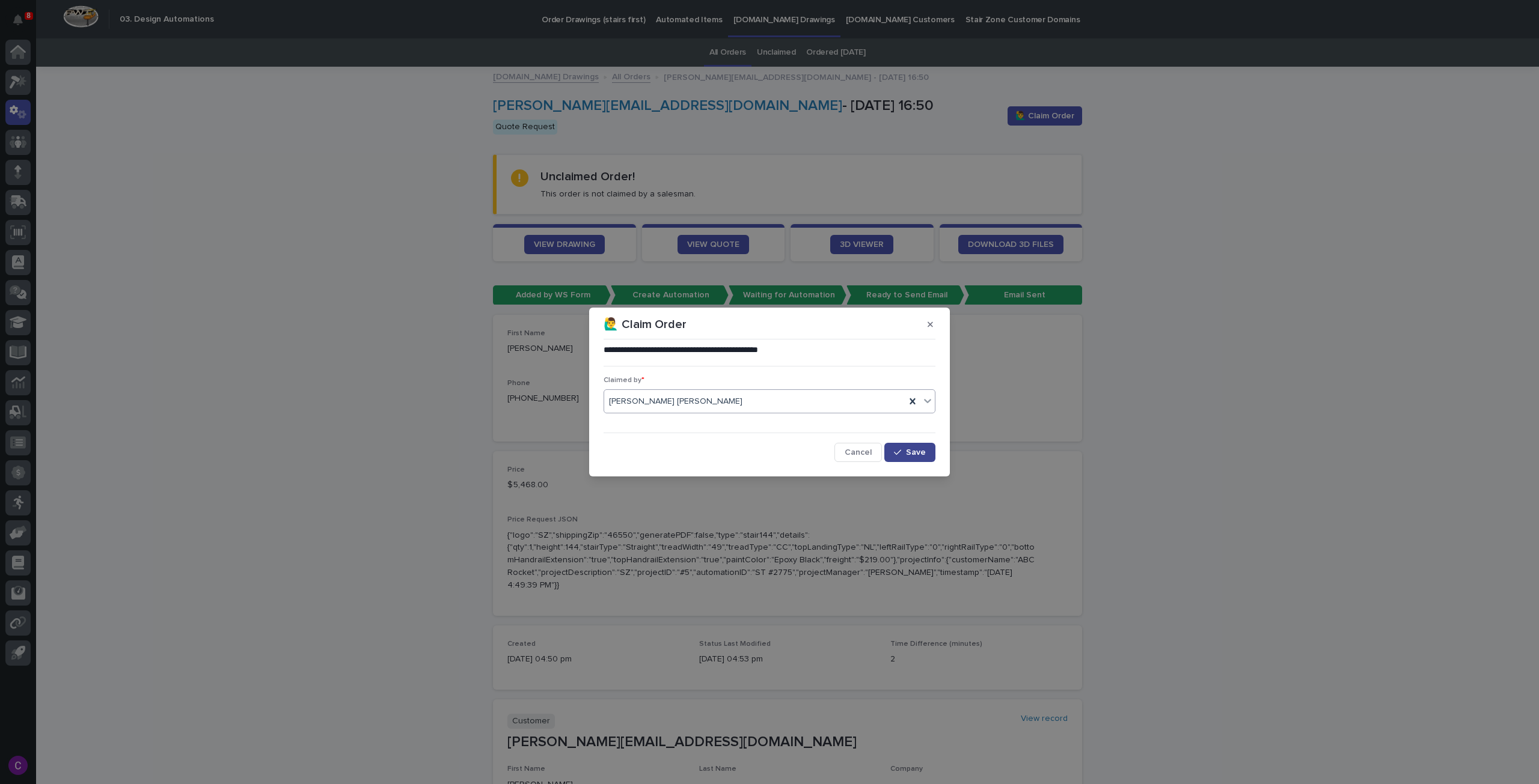
click at [897, 452] on icon "button" at bounding box center [897, 452] width 8 height 9
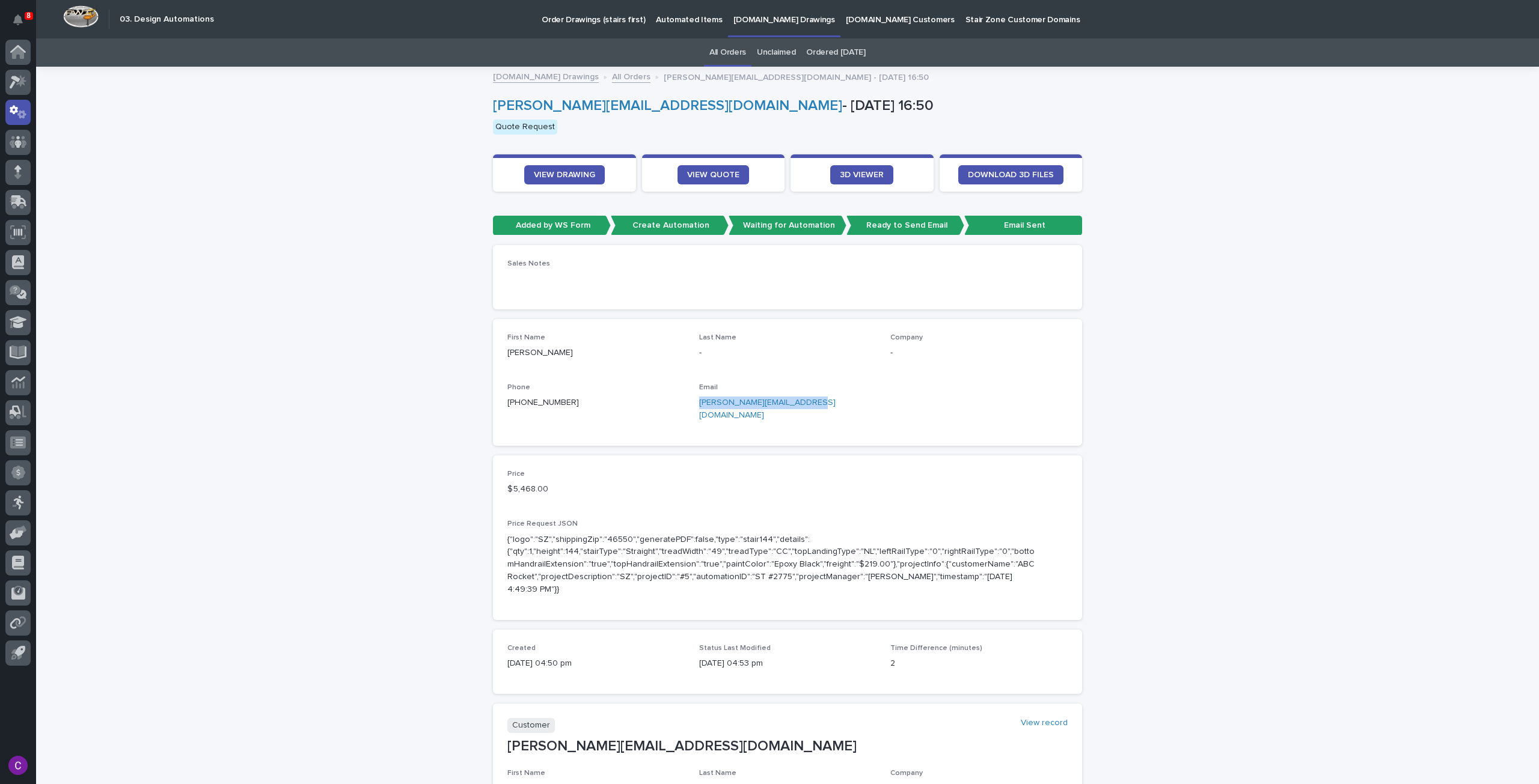
drag, startPoint x: 823, startPoint y: 402, endPoint x: 694, endPoint y: 408, distance: 129.1
click at [699, 408] on p "[PERSON_NAME][EMAIL_ADDRESS][DOMAIN_NAME]" at bounding box center [787, 409] width 178 height 26
copy link "[PERSON_NAME][EMAIL_ADDRESS][DOMAIN_NAME]"
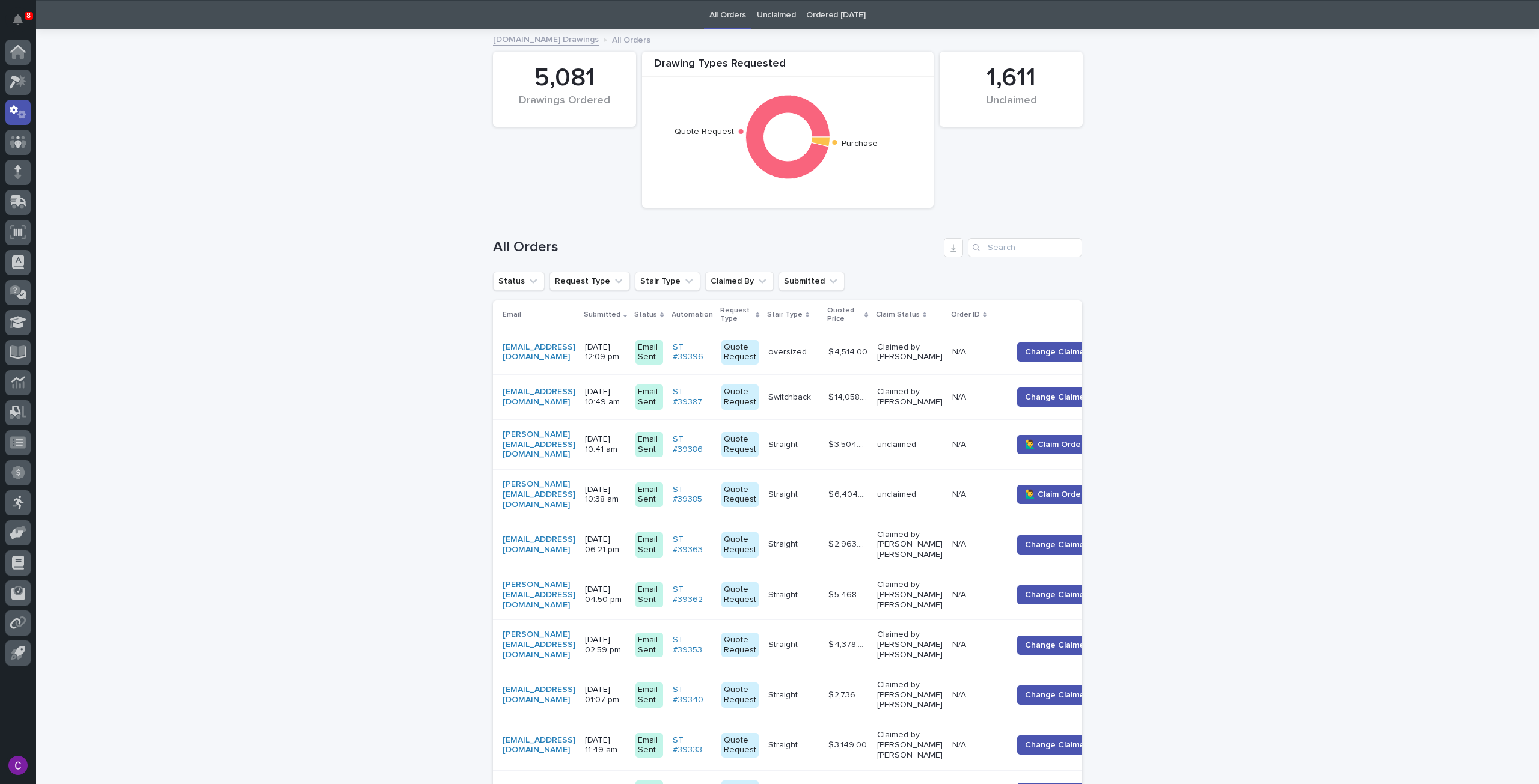
scroll to position [38, 0]
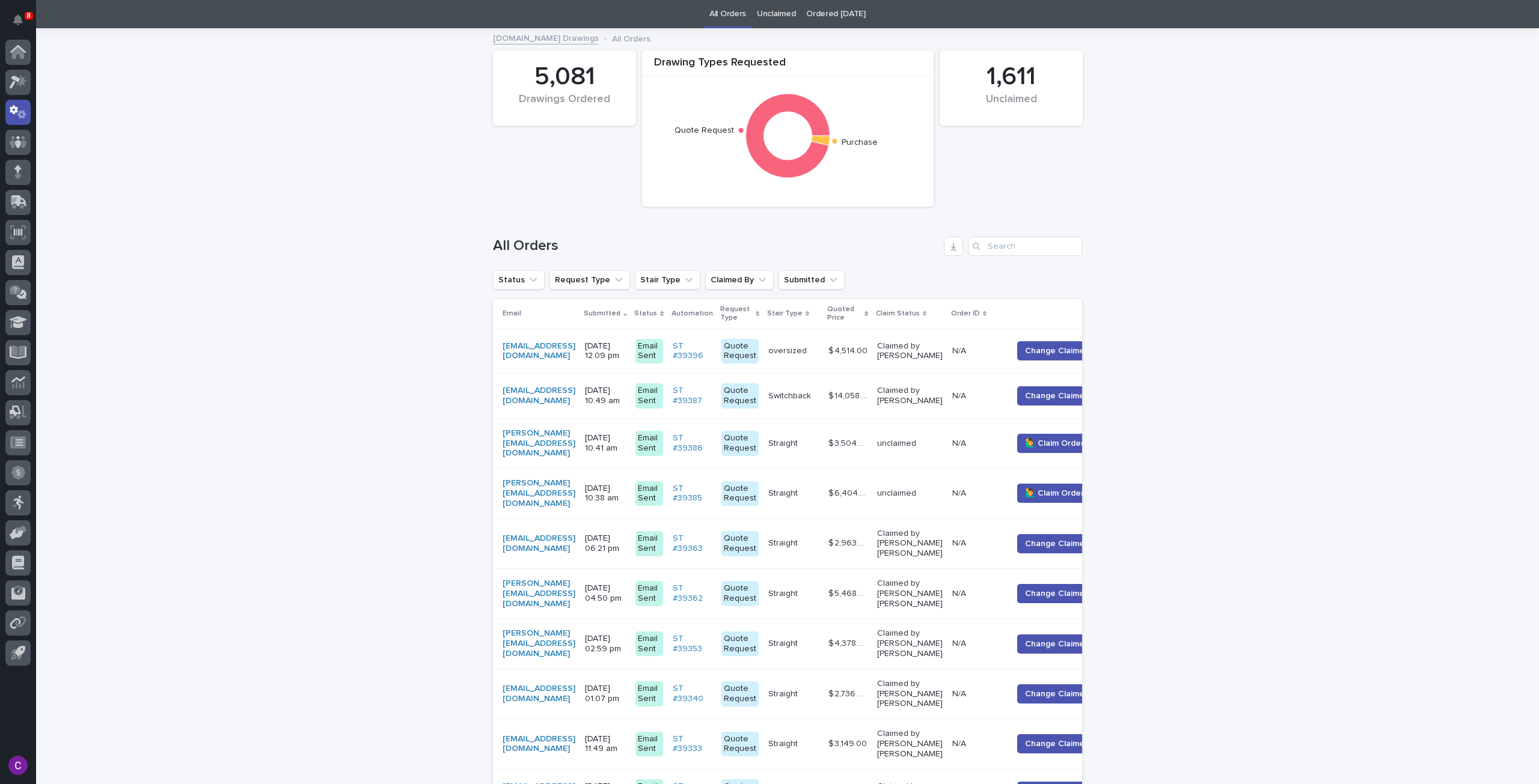
click at [941, 501] on td "unclaimed" at bounding box center [909, 493] width 75 height 49
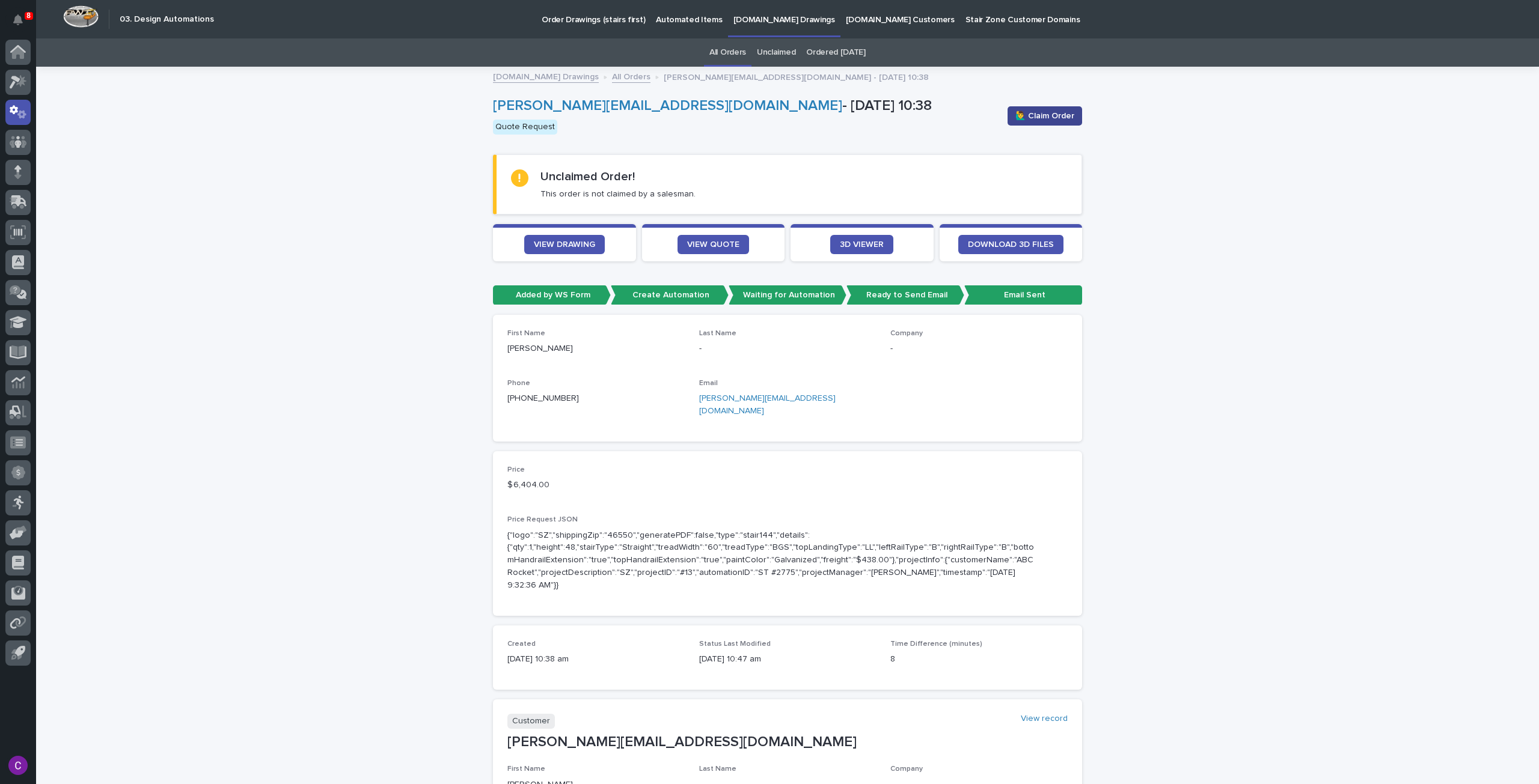
click at [1040, 116] on span "🙋‍♂️ Claim Order" at bounding box center [1045, 116] width 59 height 12
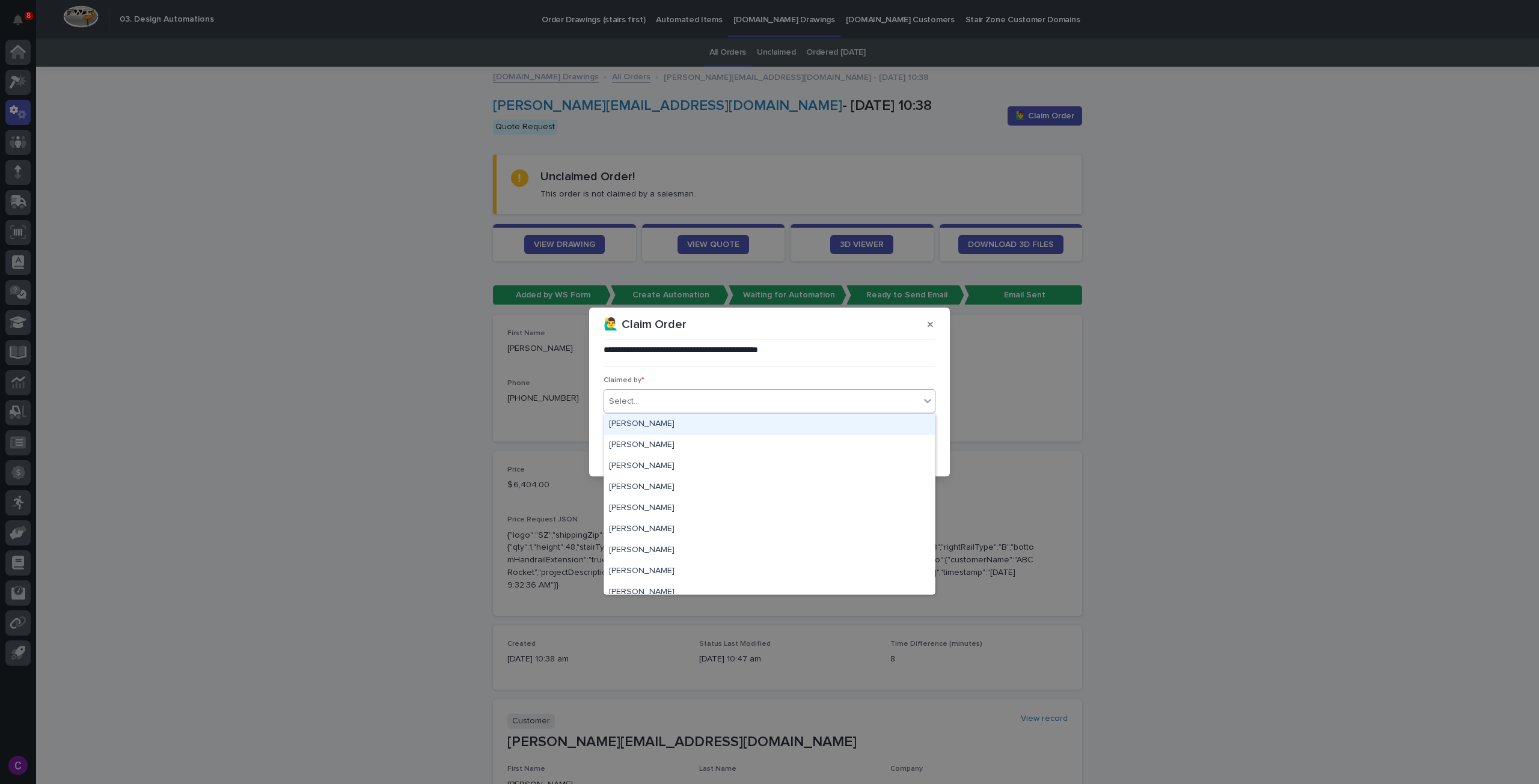
click at [696, 402] on div "Select..." at bounding box center [761, 401] width 316 height 20
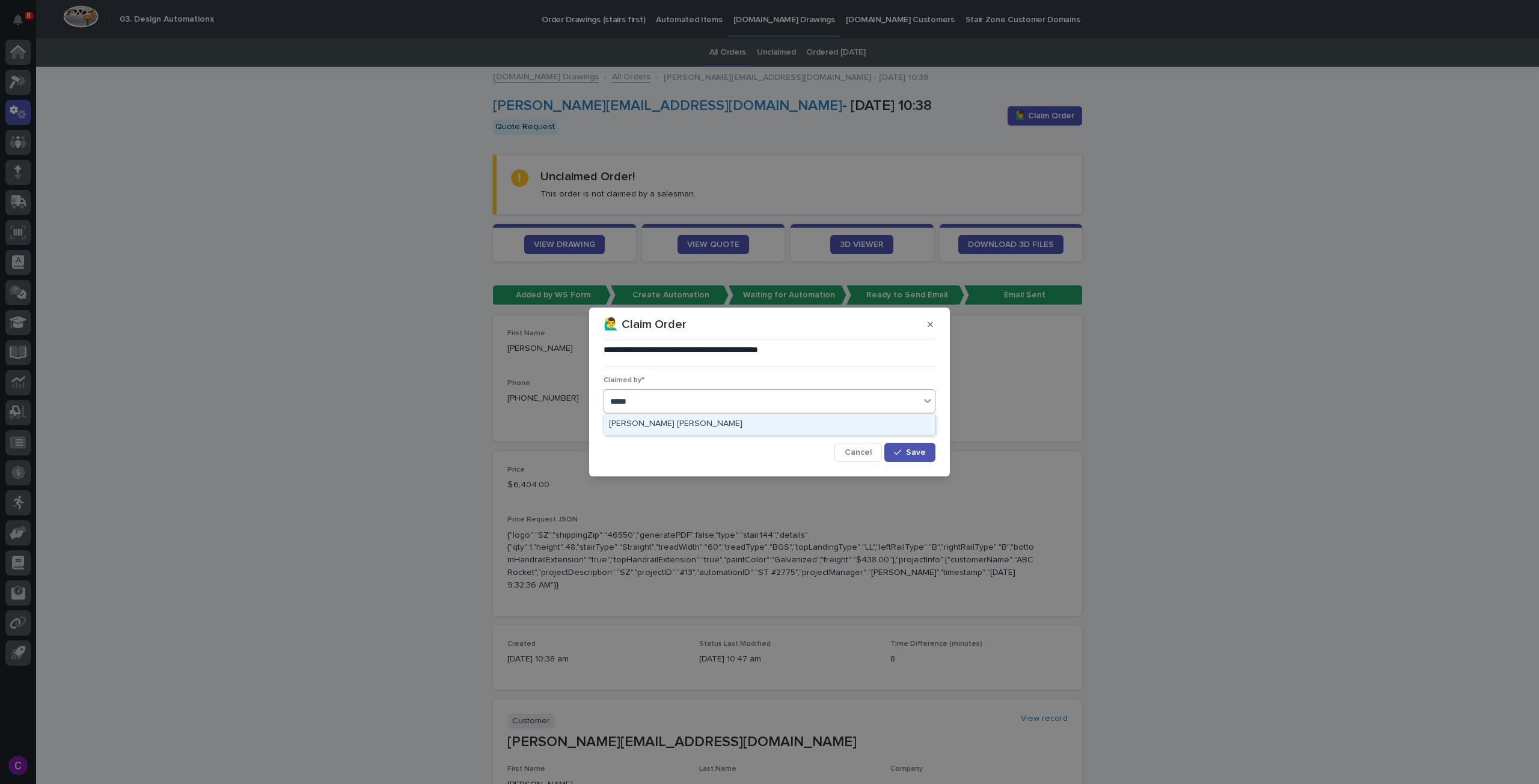
type input "******"
click at [678, 417] on div "[PERSON_NAME] [PERSON_NAME]" at bounding box center [769, 425] width 331 height 21
click at [903, 458] on button "Save" at bounding box center [910, 452] width 51 height 19
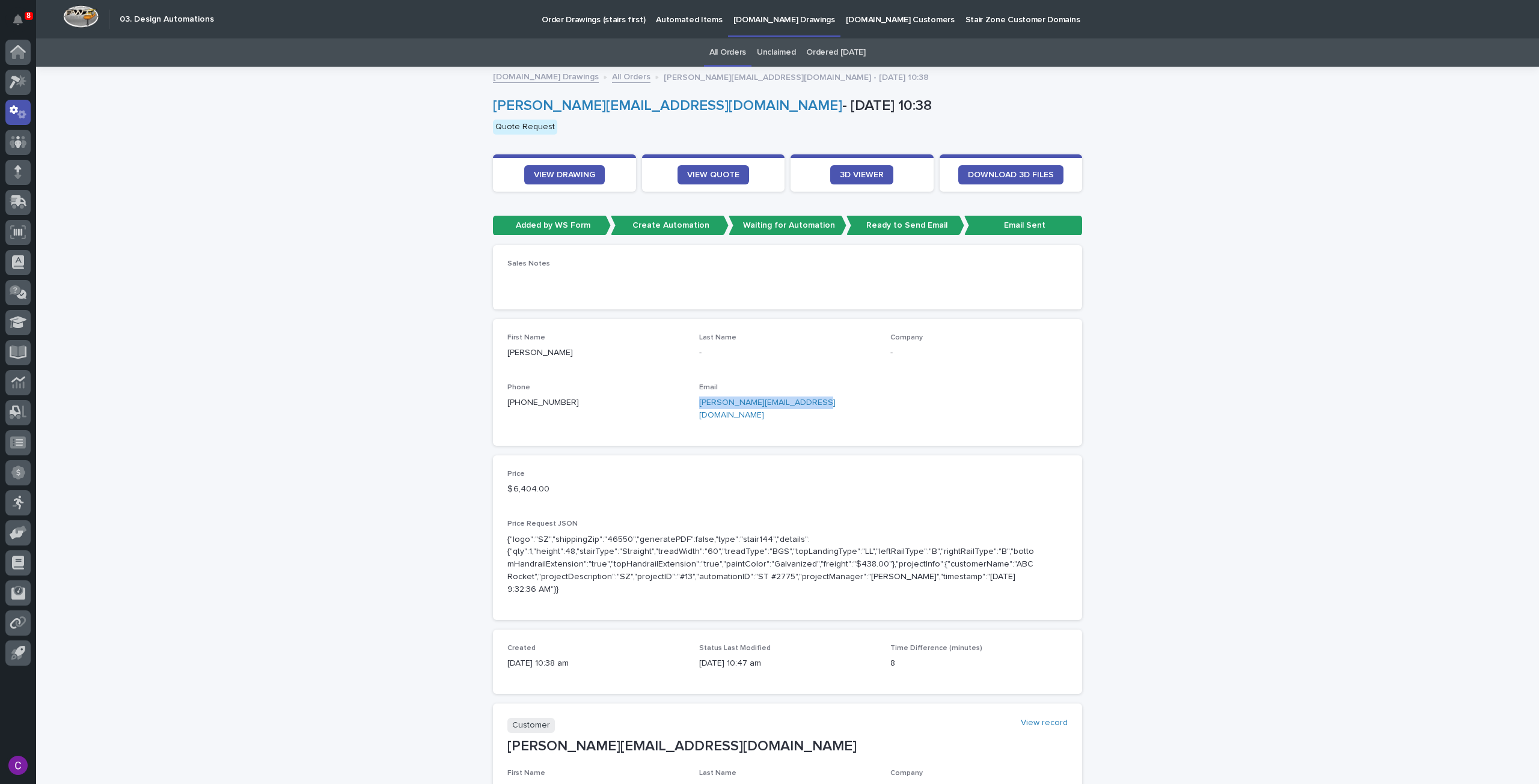
drag, startPoint x: 819, startPoint y: 403, endPoint x: 692, endPoint y: 403, distance: 127.0
click at [692, 403] on div "First Name [PERSON_NAME] Last Name - Company - Phone [PHONE_NUMBER] Email [PERS…" at bounding box center [787, 382] width 560 height 98
copy link "[PERSON_NAME][EMAIL_ADDRESS][DOMAIN_NAME]"
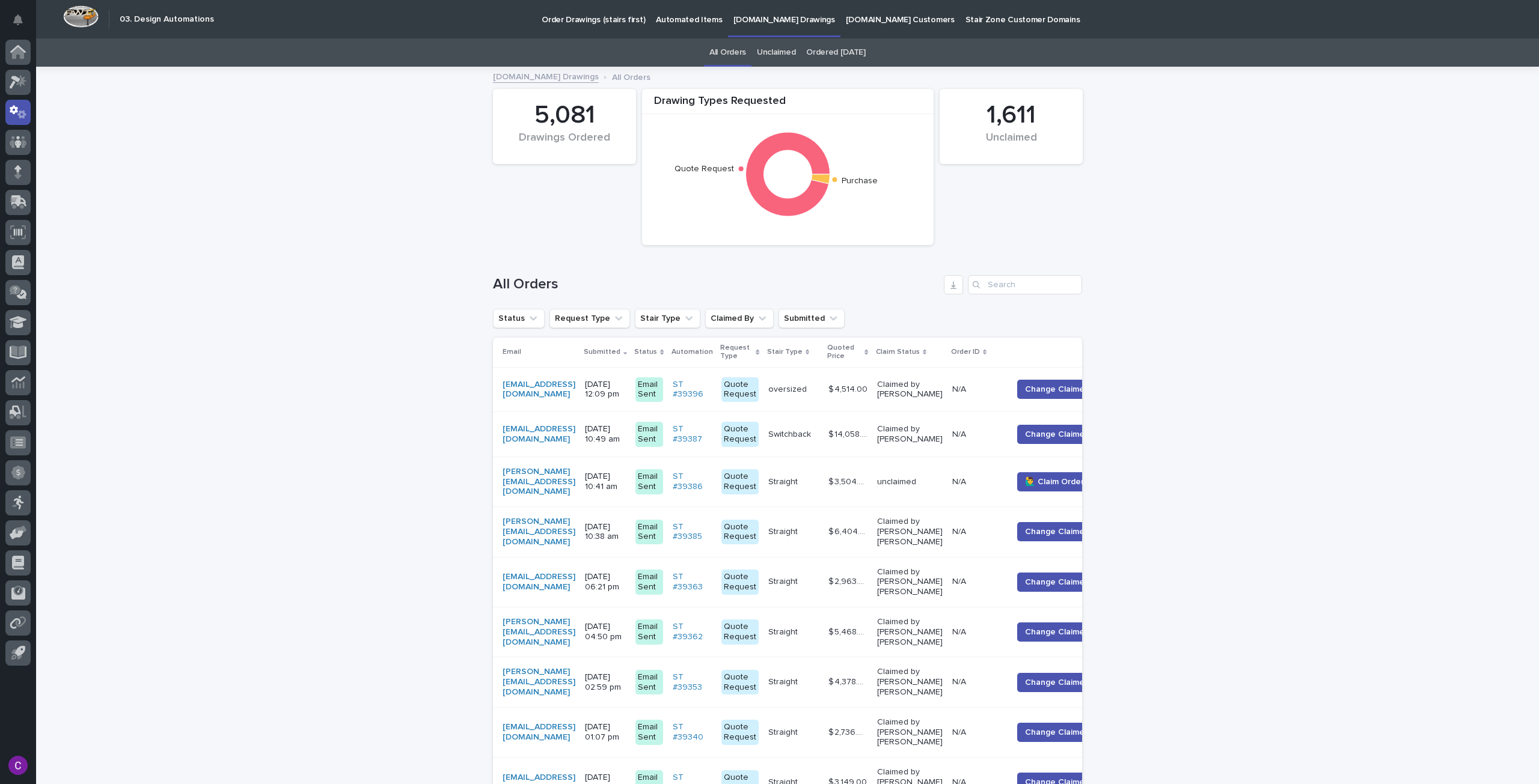
scroll to position [38, 0]
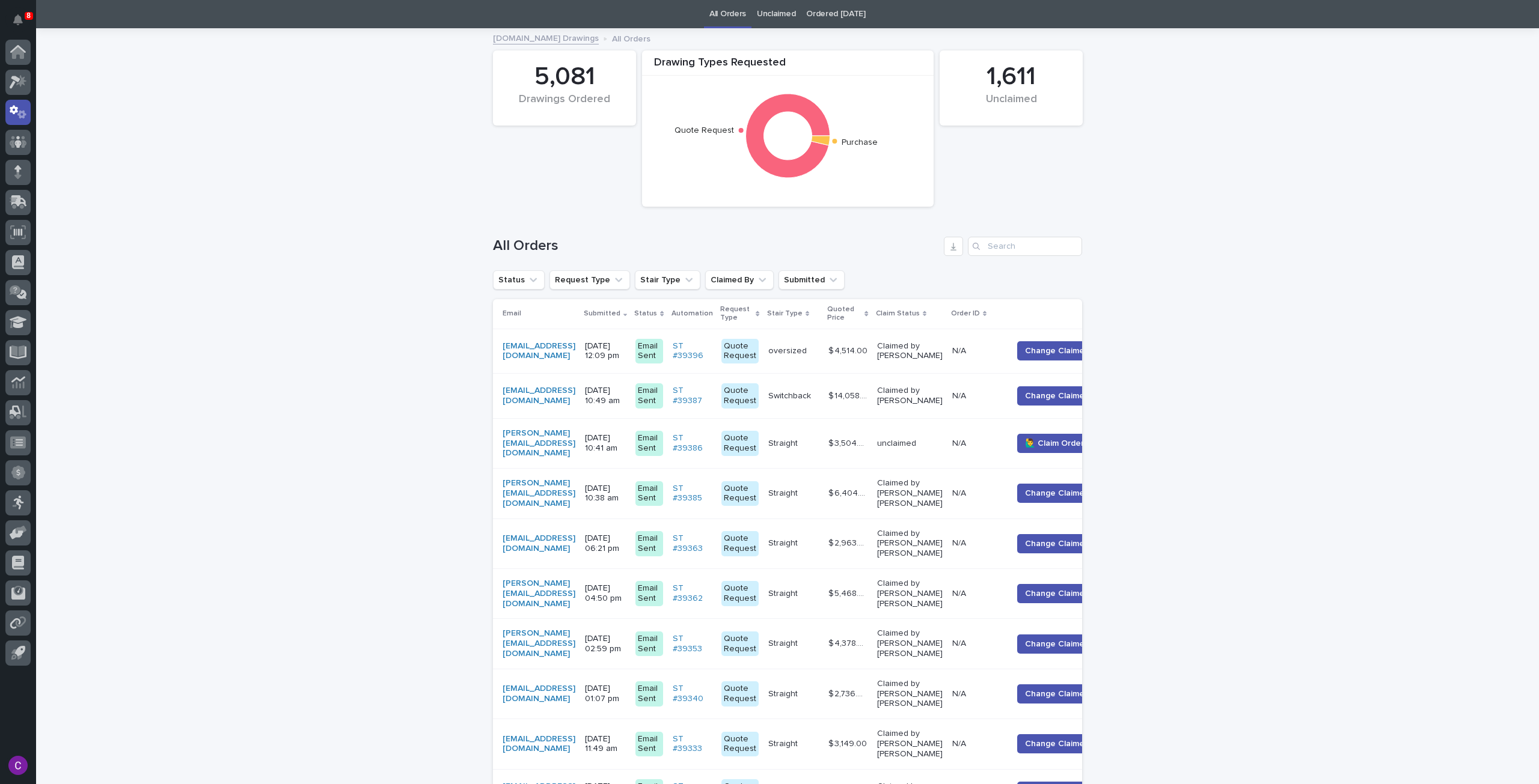
click at [575, 437] on div "[PERSON_NAME][EMAIL_ADDRESS][DOMAIN_NAME]" at bounding box center [539, 444] width 73 height 40
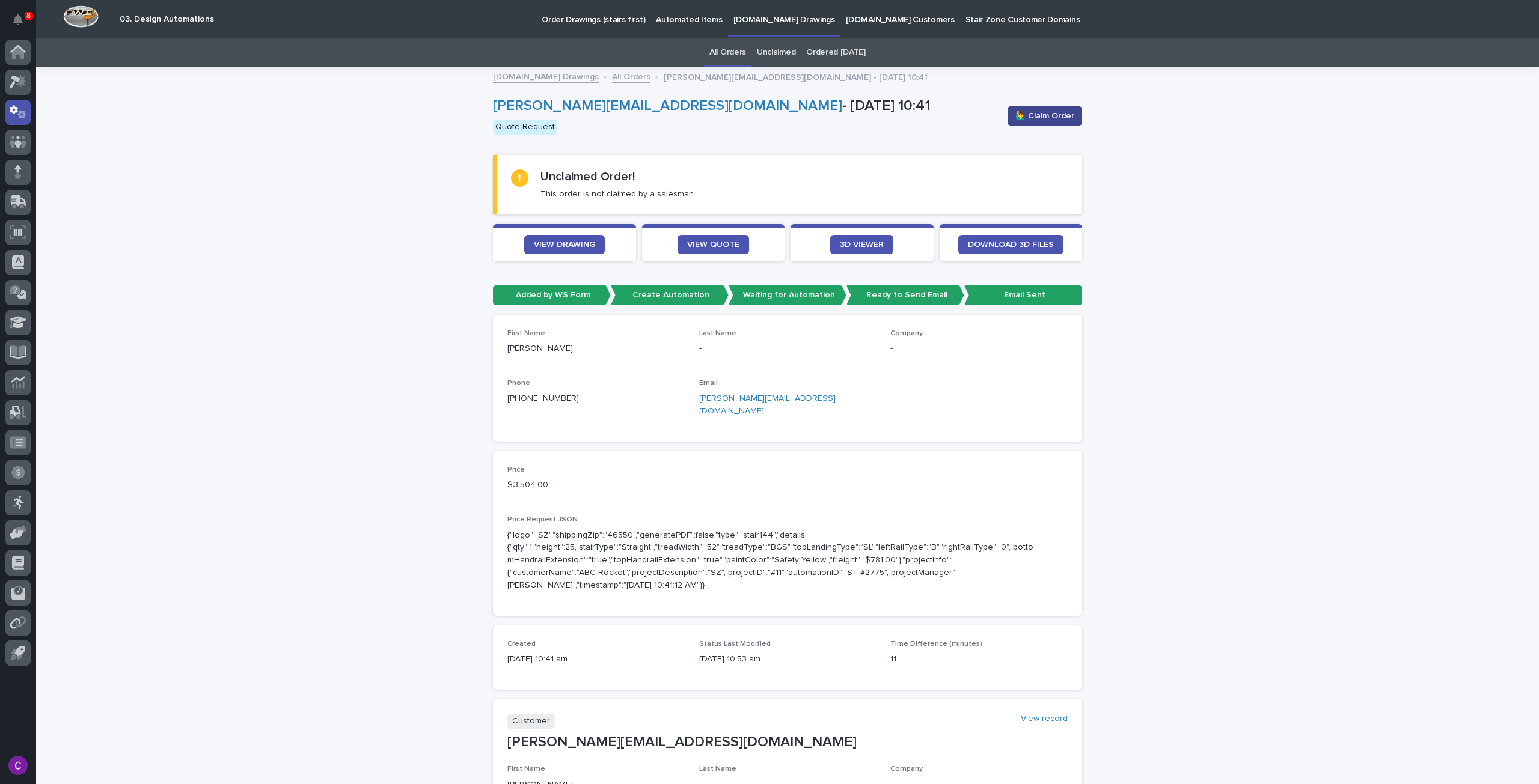
click at [1055, 115] on span "🙋‍♂️ Claim Order" at bounding box center [1045, 116] width 59 height 12
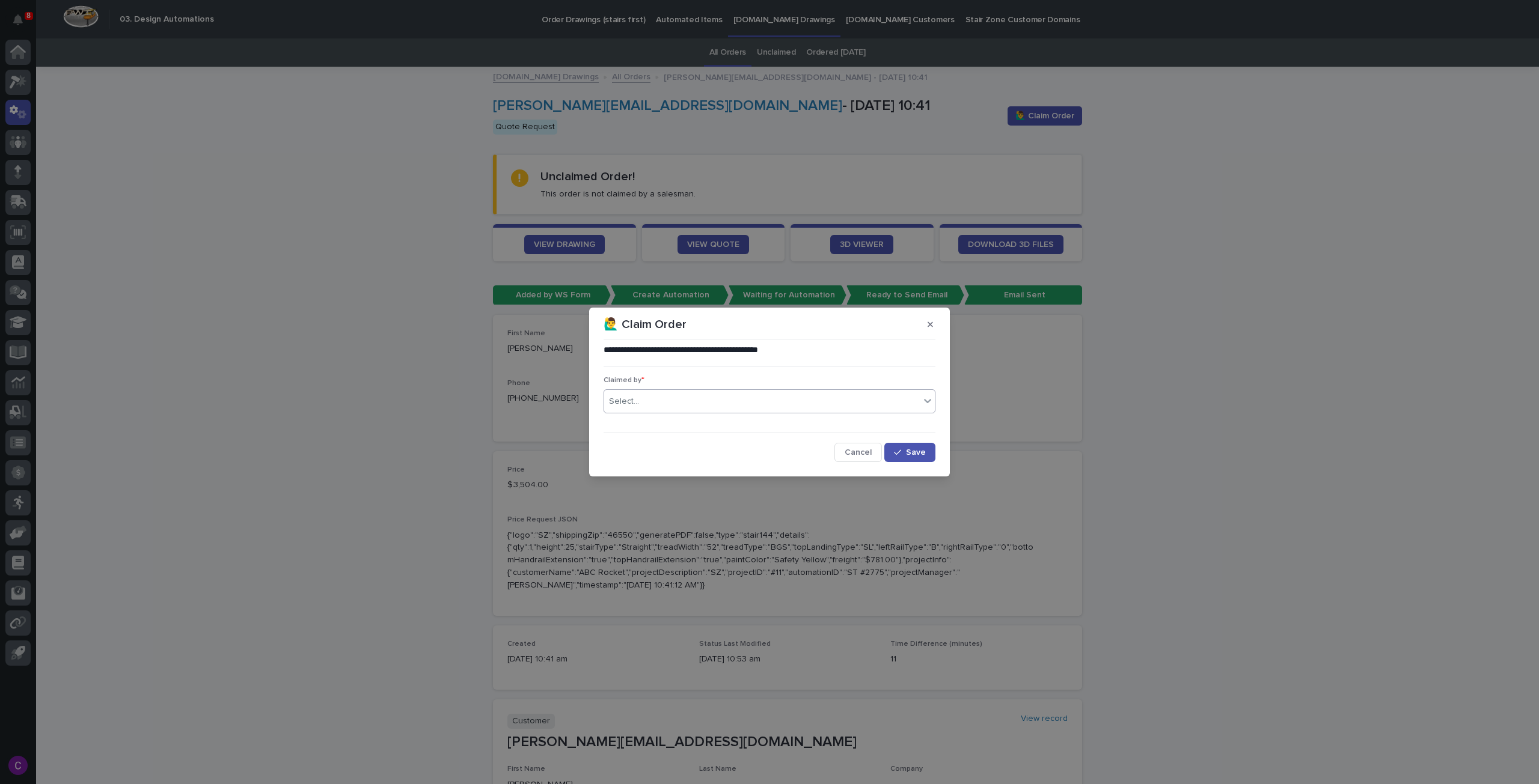
click at [666, 403] on div "Select..." at bounding box center [761, 401] width 316 height 20
type input "*****"
click at [765, 419] on div "[PERSON_NAME] [PERSON_NAME]" at bounding box center [769, 425] width 331 height 21
drag, startPoint x: 921, startPoint y: 457, endPoint x: 917, endPoint y: 451, distance: 7.2
click at [921, 457] on button "Save" at bounding box center [910, 452] width 51 height 19
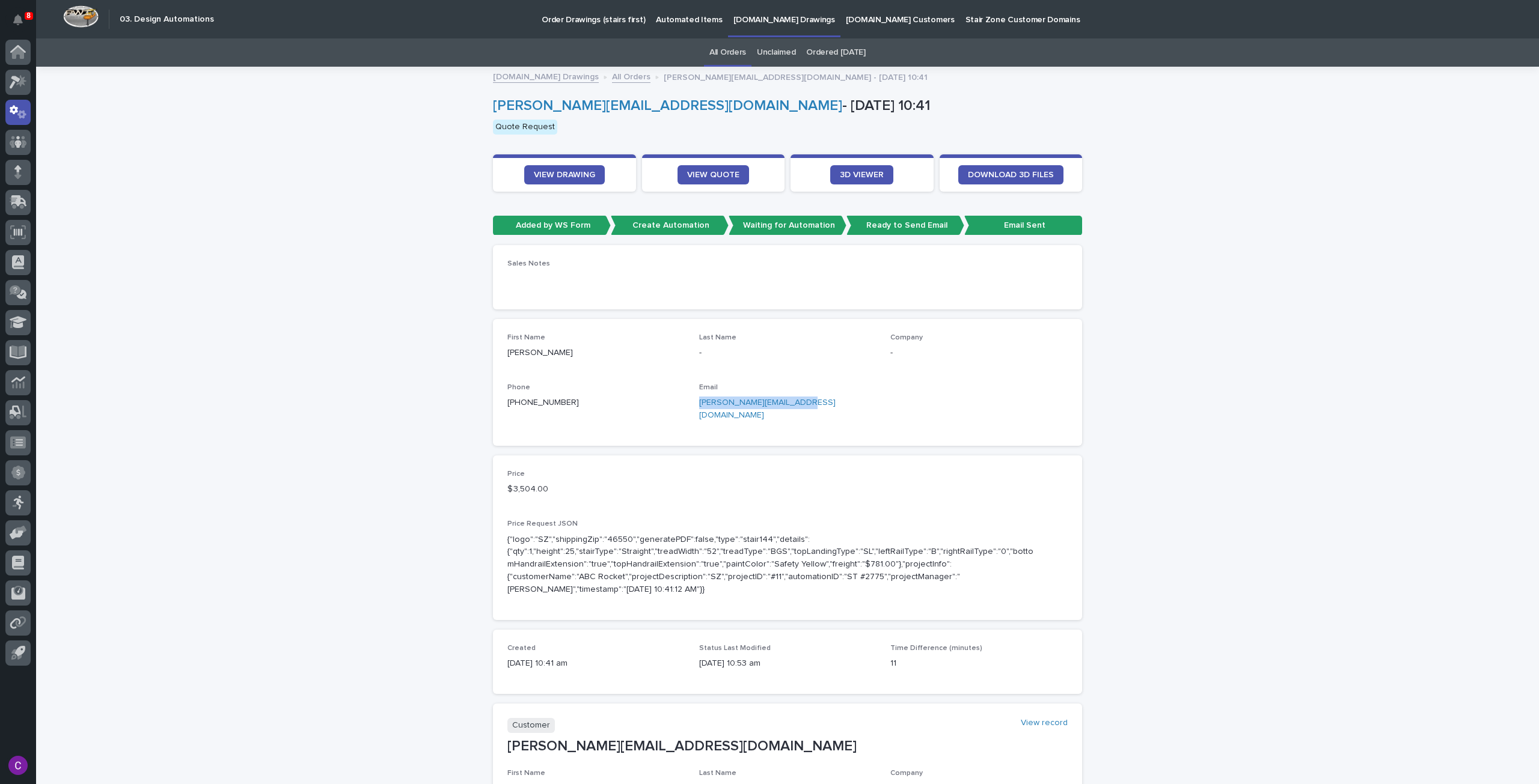
drag, startPoint x: 800, startPoint y: 405, endPoint x: 687, endPoint y: 407, distance: 113.0
click at [687, 407] on div "First Name [PERSON_NAME] Last Name - Company - Phone [PHONE_NUMBER] Email [PERS…" at bounding box center [787, 382] width 560 height 98
copy link "[PERSON_NAME][EMAIL_ADDRESS][DOMAIN_NAME]"
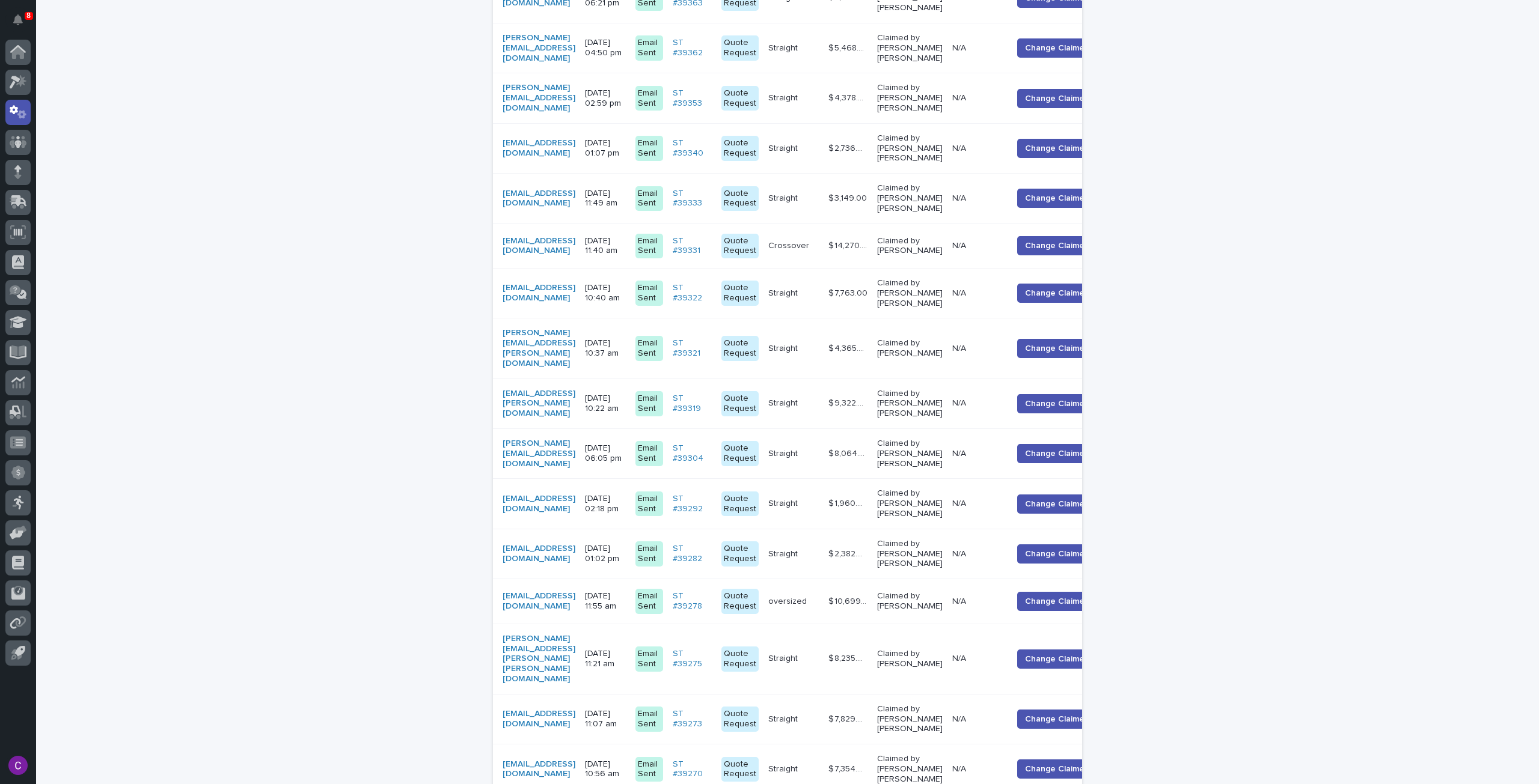
scroll to position [1146, 0]
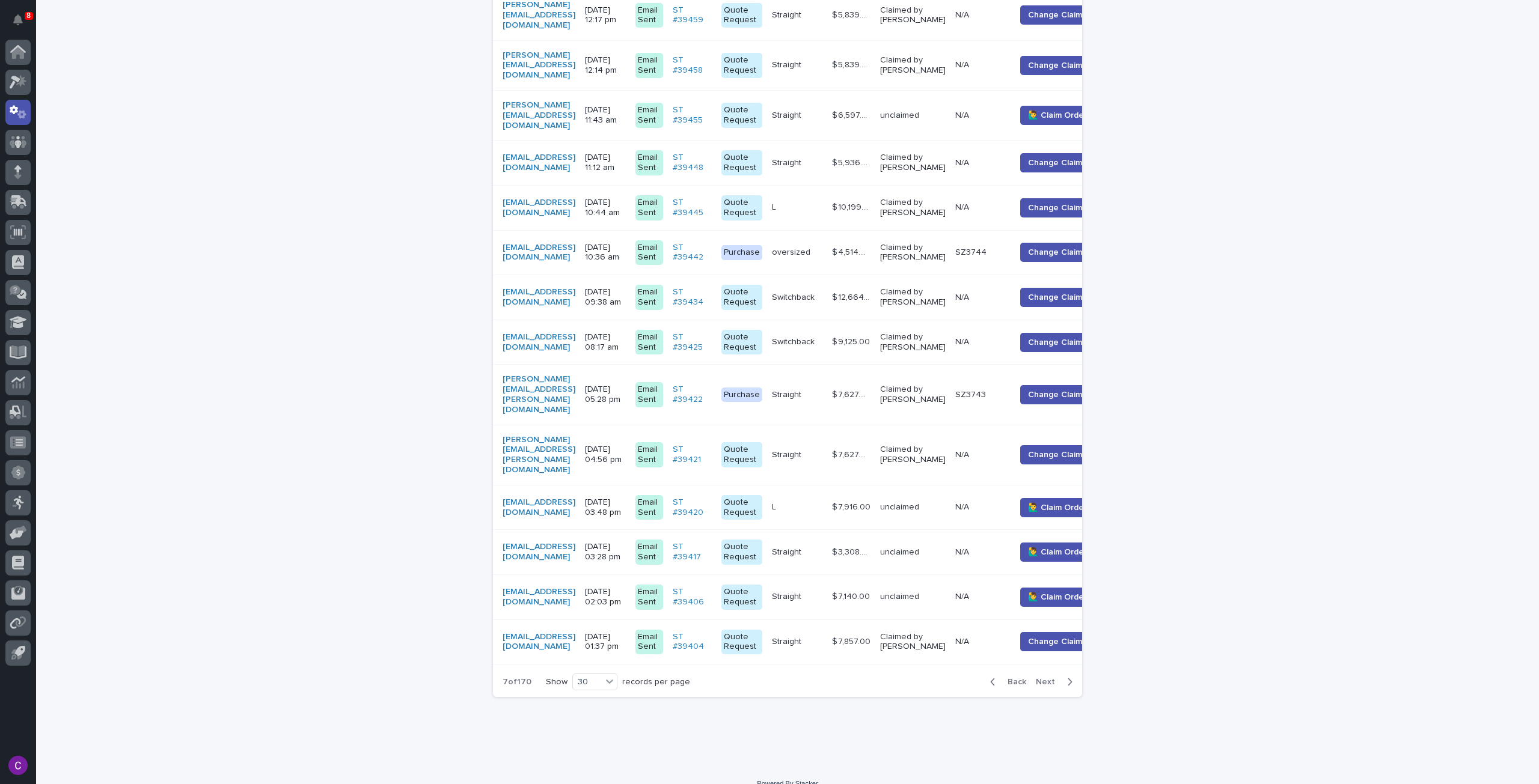
scroll to position [1120, 0]
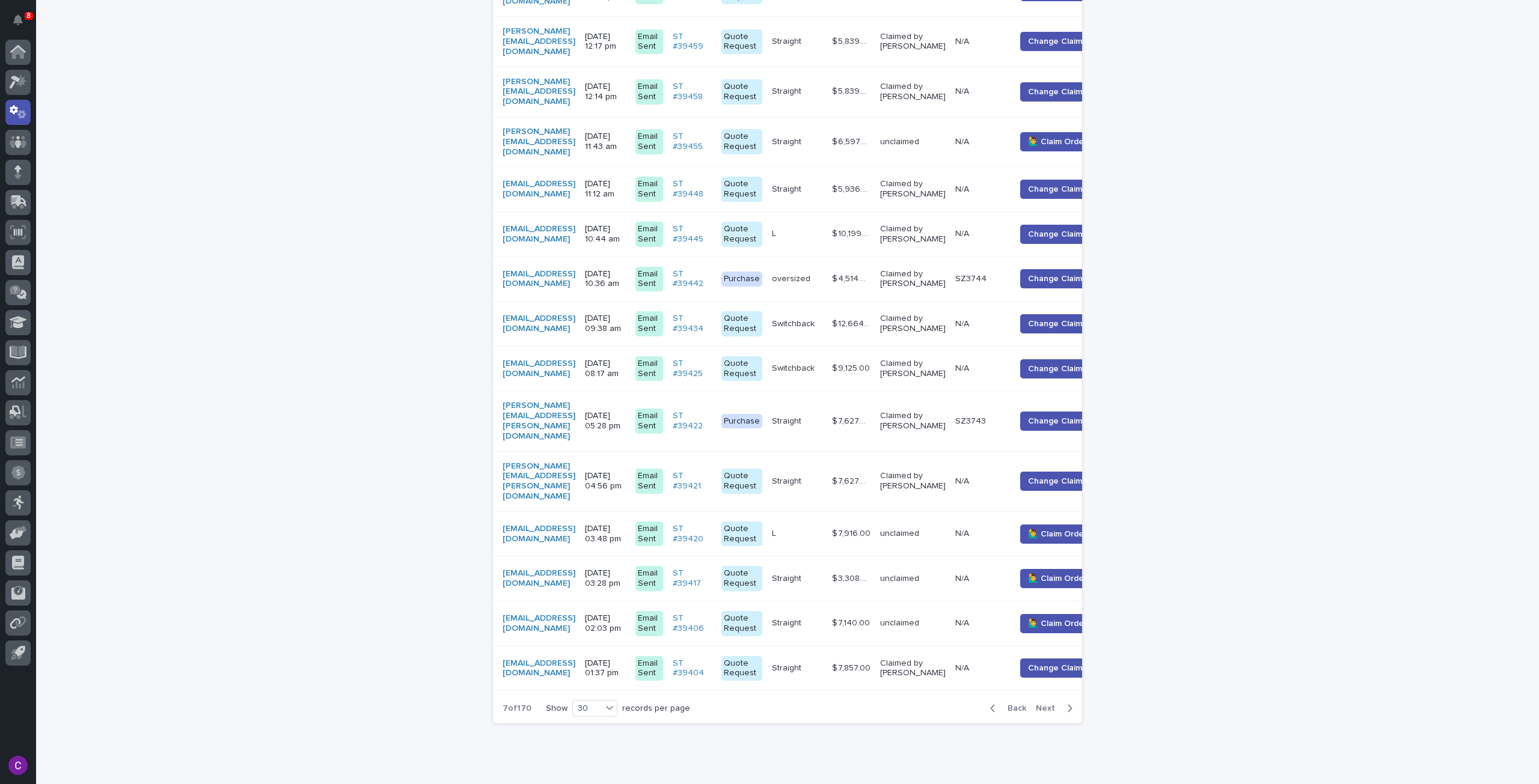
click at [946, 619] on p "unclaimed" at bounding box center [913, 623] width 66 height 10
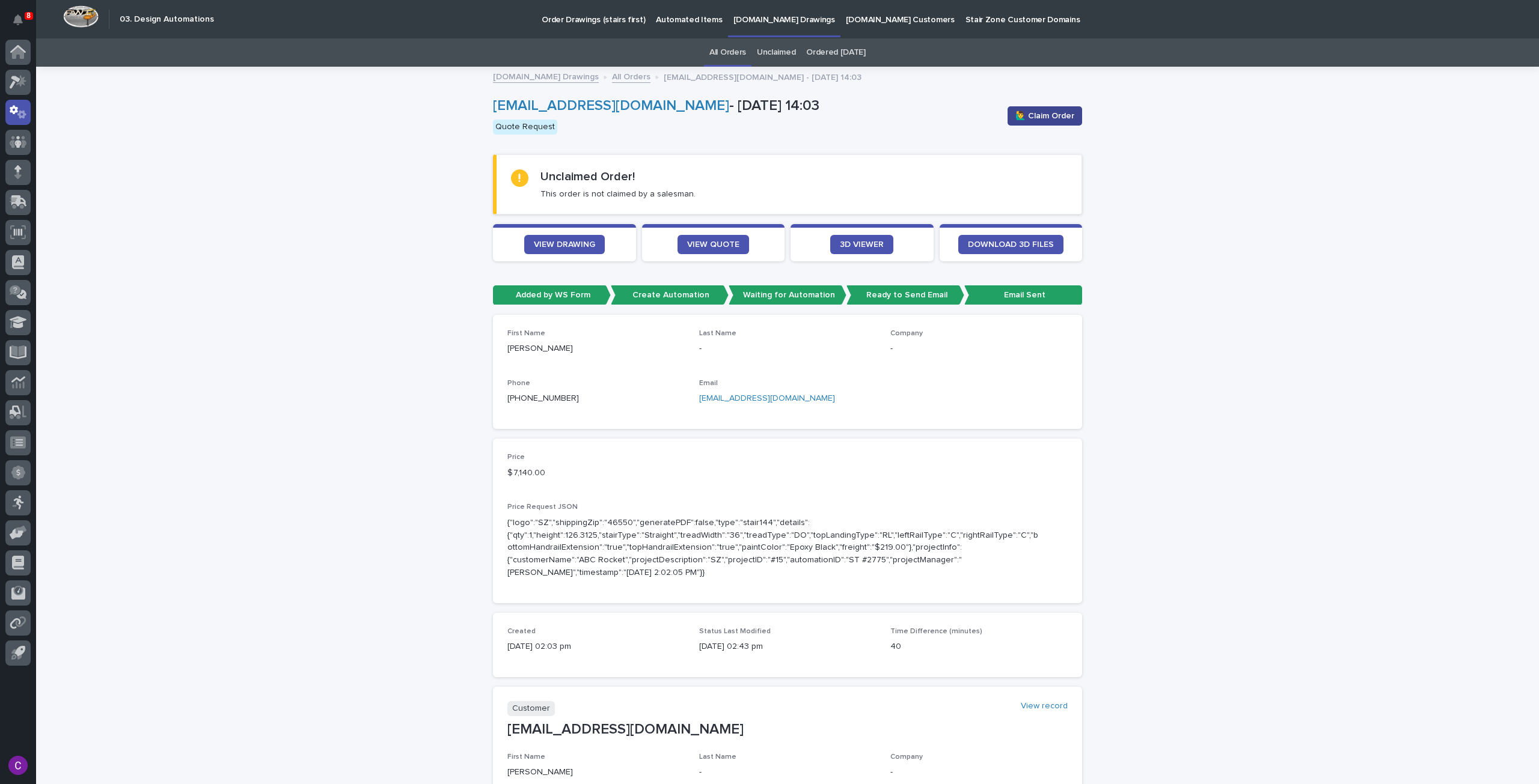
click at [1023, 114] on span "🙋‍♂️ Claim Order" at bounding box center [1045, 116] width 59 height 12
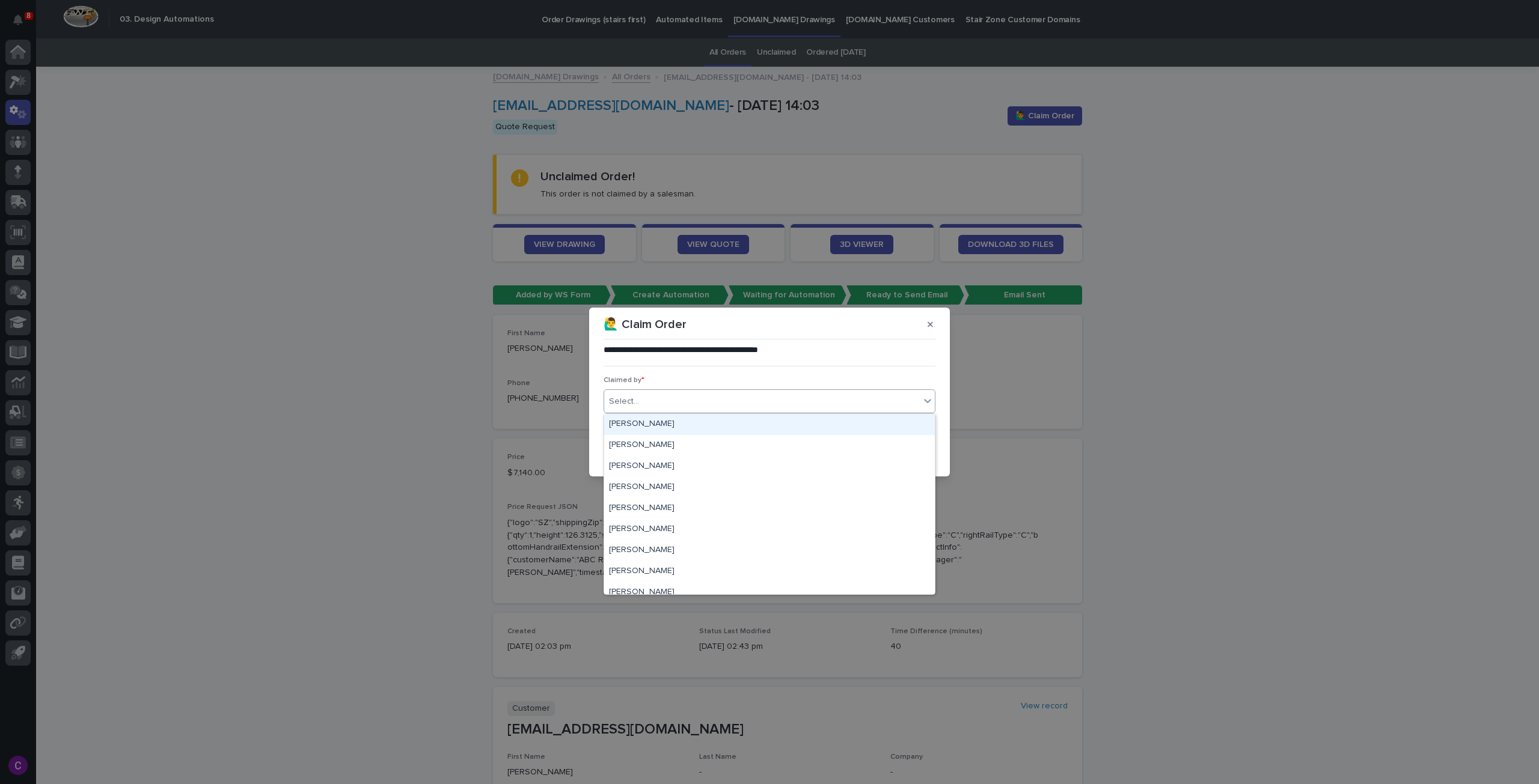
click at [777, 396] on div "Select..." at bounding box center [761, 401] width 316 height 20
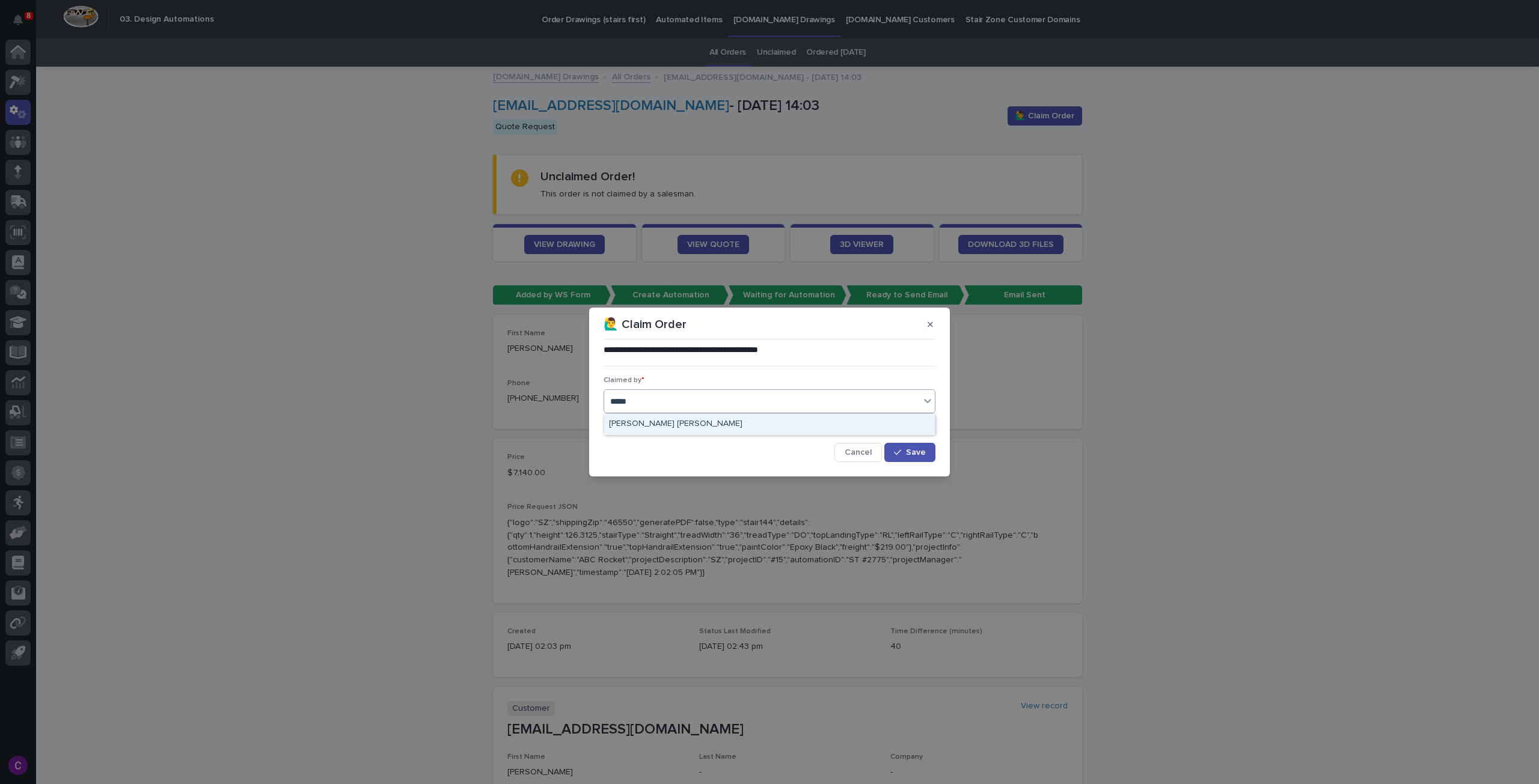
type input "******"
click at [763, 429] on div "[PERSON_NAME] [PERSON_NAME]" at bounding box center [769, 425] width 331 height 21
click at [901, 455] on icon "button" at bounding box center [897, 452] width 8 height 9
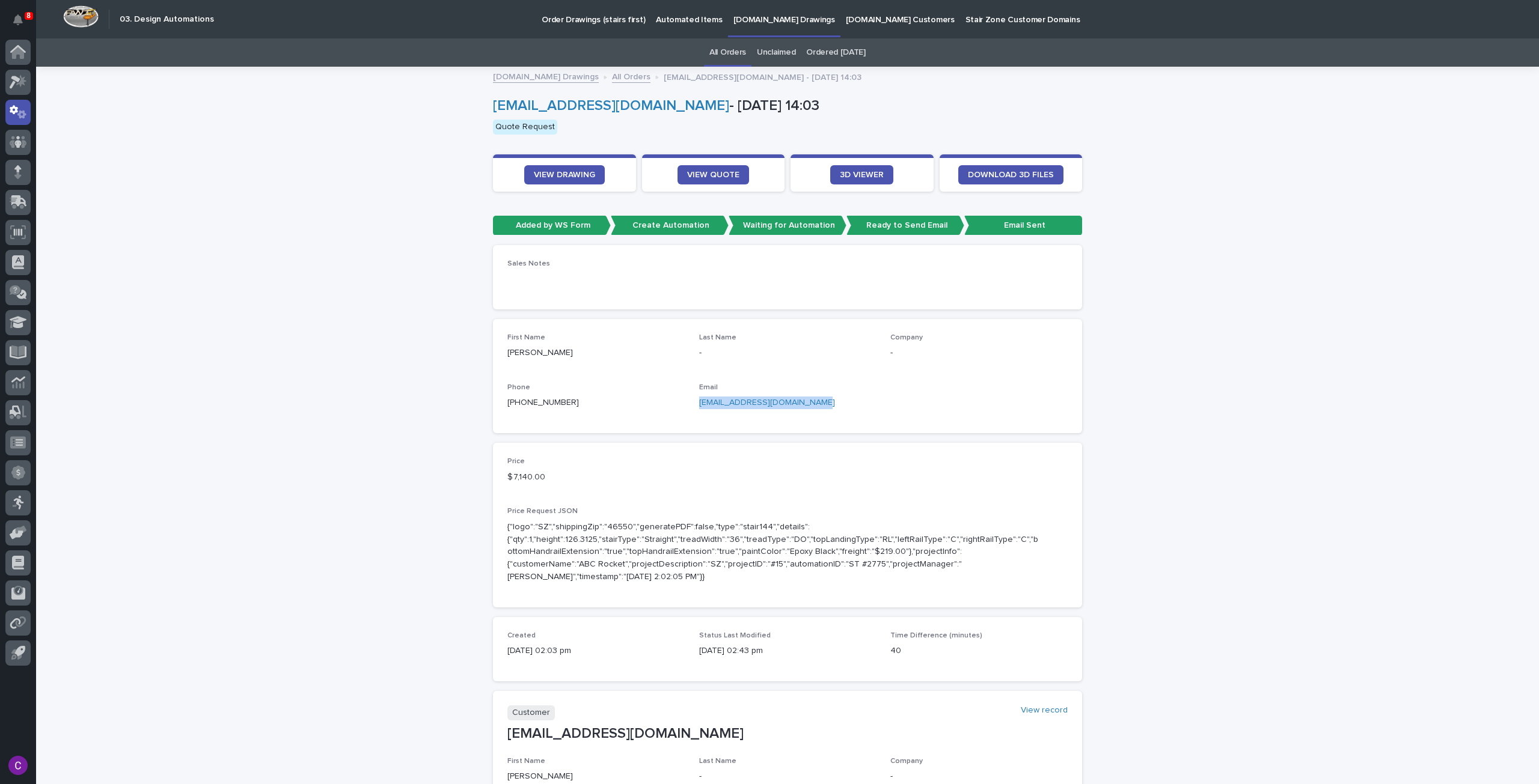
drag, startPoint x: 808, startPoint y: 404, endPoint x: 691, endPoint y: 401, distance: 117.0
click at [691, 401] on div "First Name [PERSON_NAME] Last Name - Company - Phone [PHONE_NUMBER] Email [EMAI…" at bounding box center [787, 376] width 560 height 86
copy link "[EMAIL_ADDRESS][DOMAIN_NAME]"
